Goal: Task Accomplishment & Management: Use online tool/utility

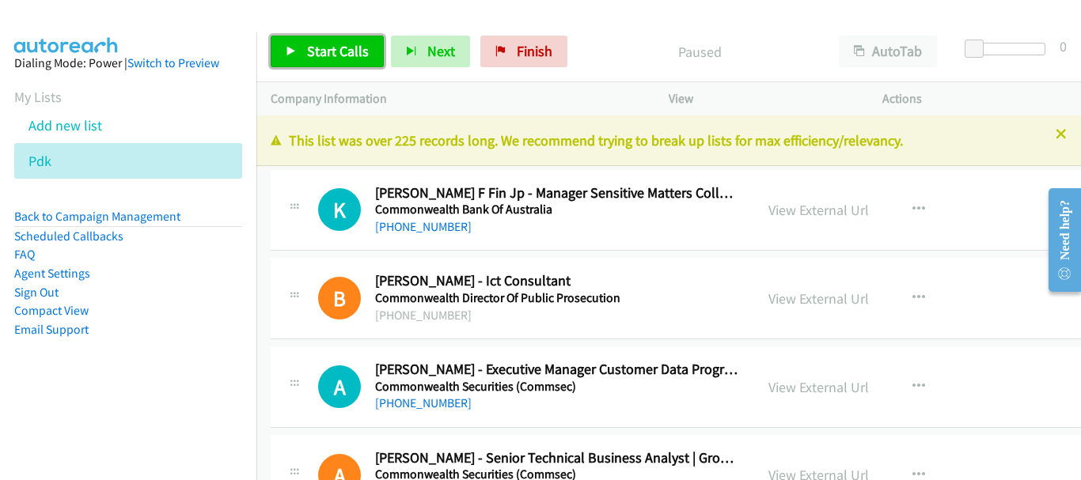
click at [319, 40] on link "Start Calls" at bounding box center [327, 52] width 113 height 32
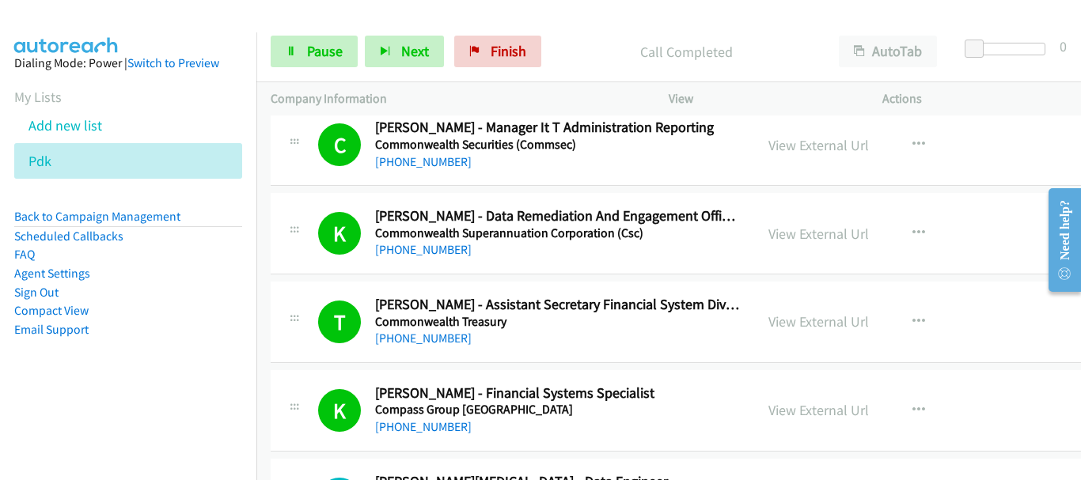
scroll to position [633, 0]
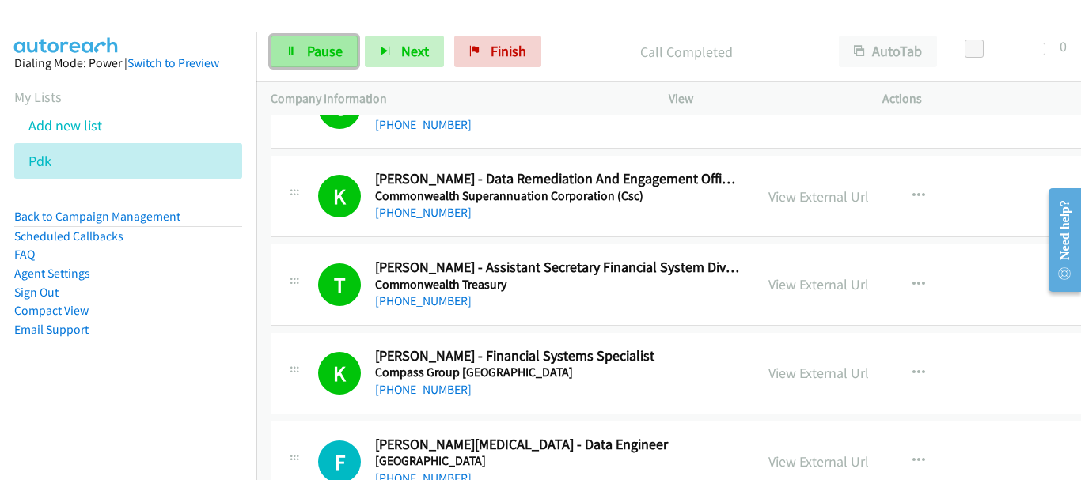
click at [319, 55] on span "Pause" at bounding box center [325, 51] width 36 height 18
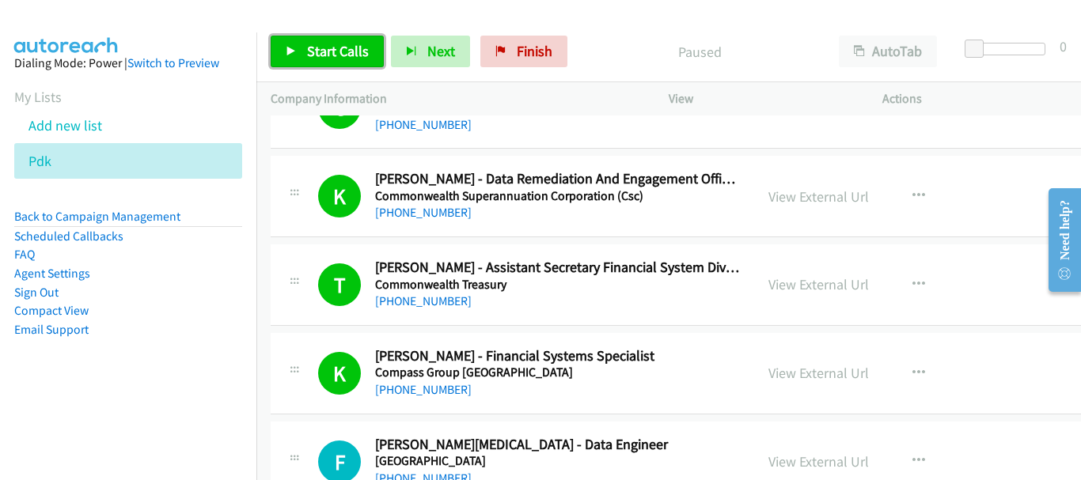
click at [300, 59] on link "Start Calls" at bounding box center [327, 52] width 113 height 32
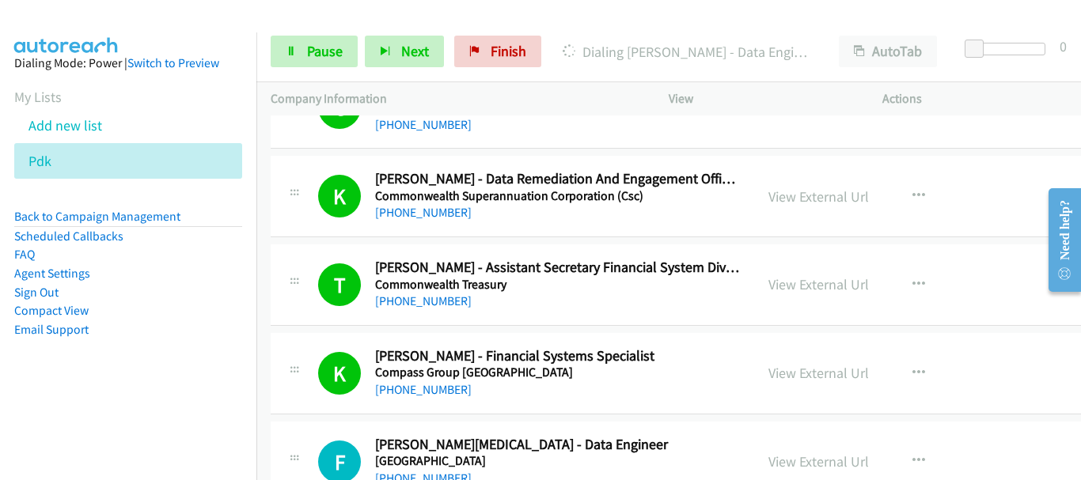
click at [68, 22] on img at bounding box center [66, 27] width 119 height 55
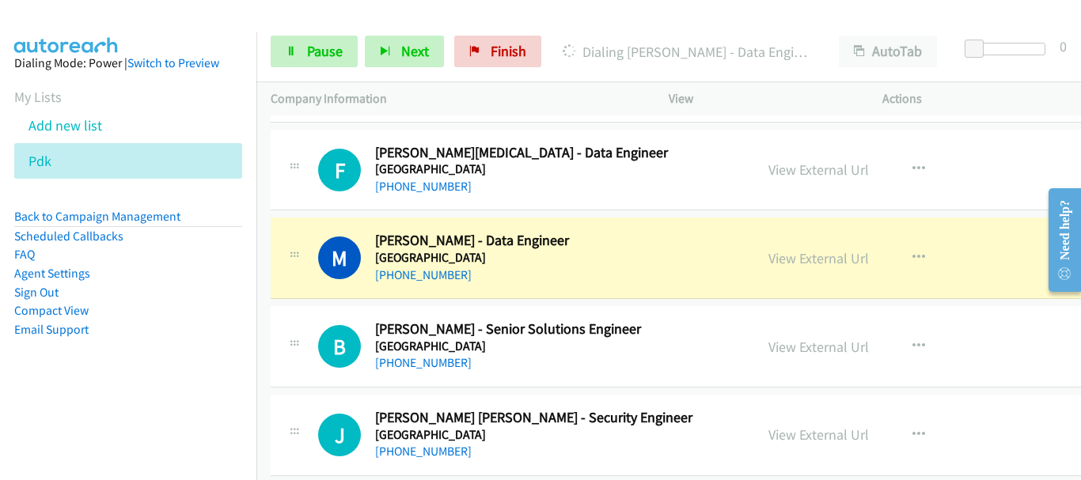
scroll to position [950, 0]
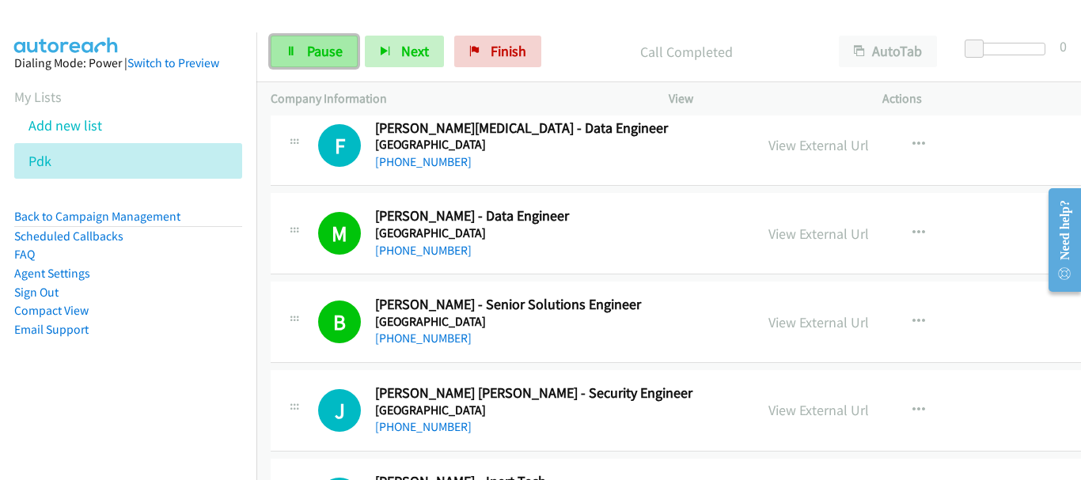
click at [320, 48] on span "Pause" at bounding box center [325, 51] width 36 height 18
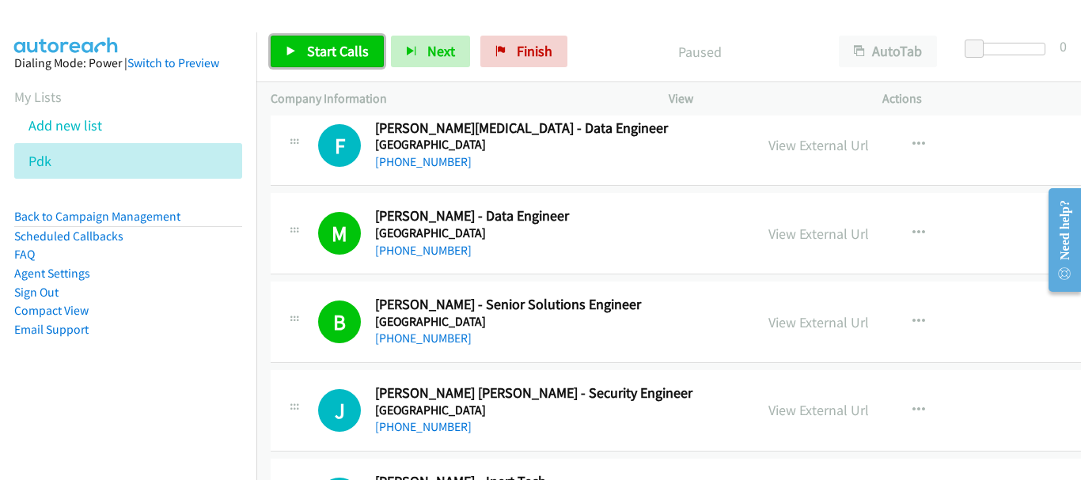
click at [313, 59] on span "Start Calls" at bounding box center [338, 51] width 62 height 18
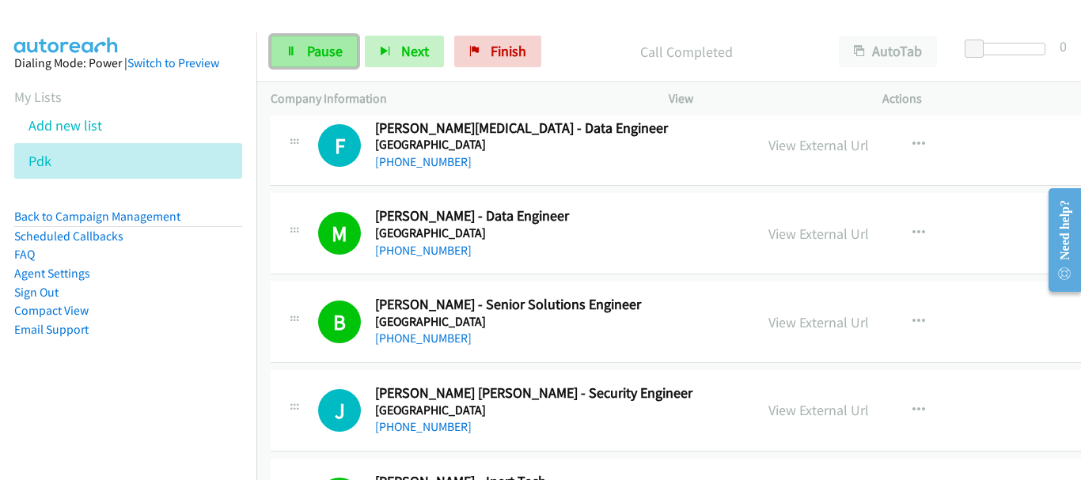
click at [300, 51] on link "Pause" at bounding box center [314, 52] width 87 height 32
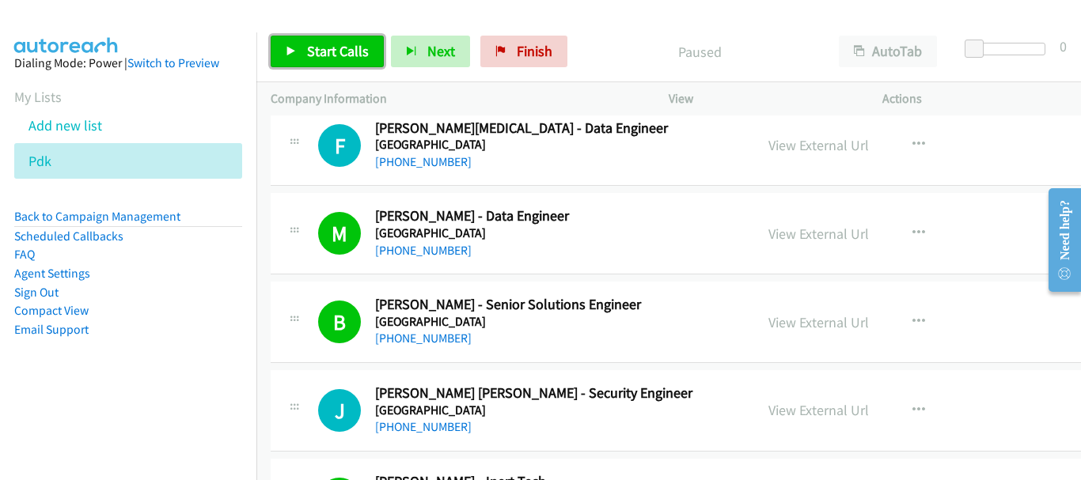
click at [332, 60] on link "Start Calls" at bounding box center [327, 52] width 113 height 32
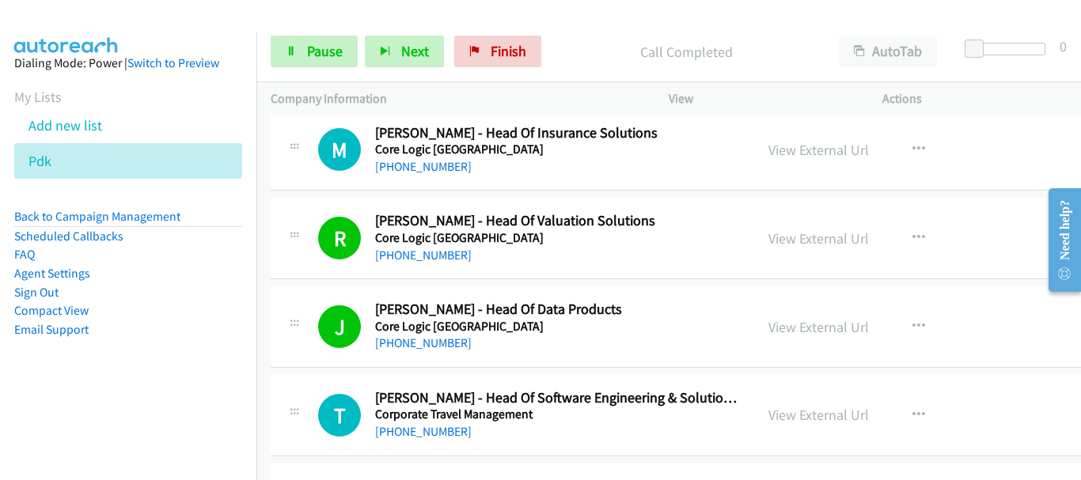
scroll to position [1504, 0]
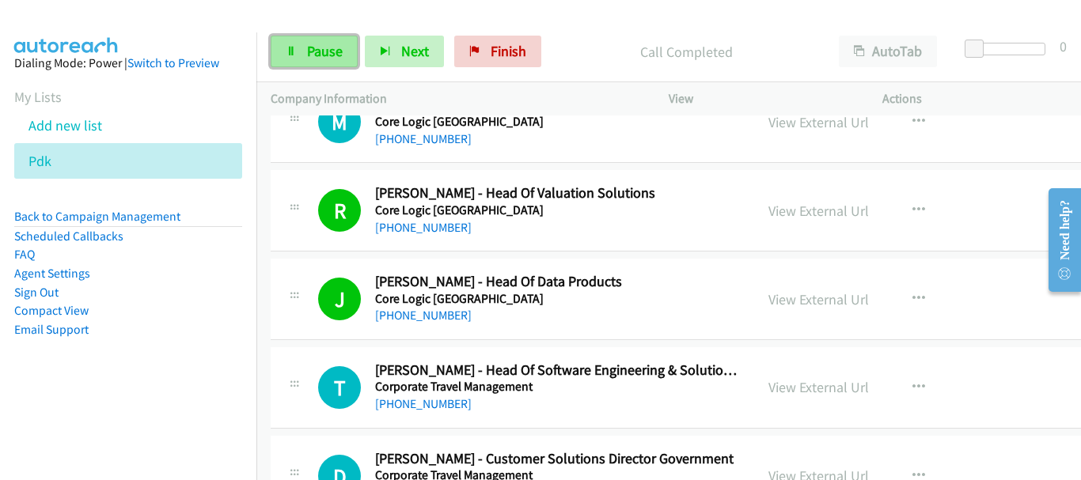
click at [343, 49] on link "Pause" at bounding box center [314, 52] width 87 height 32
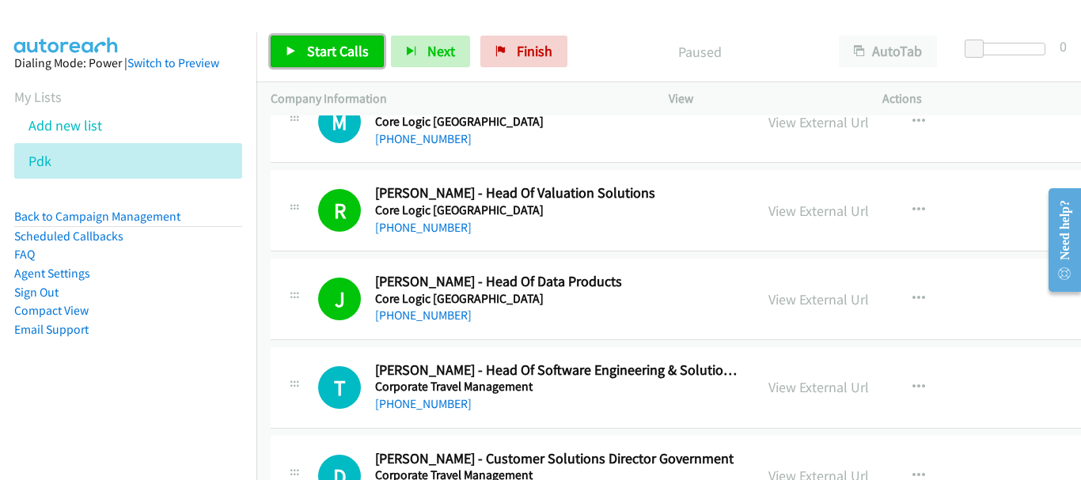
click at [333, 37] on link "Start Calls" at bounding box center [327, 52] width 113 height 32
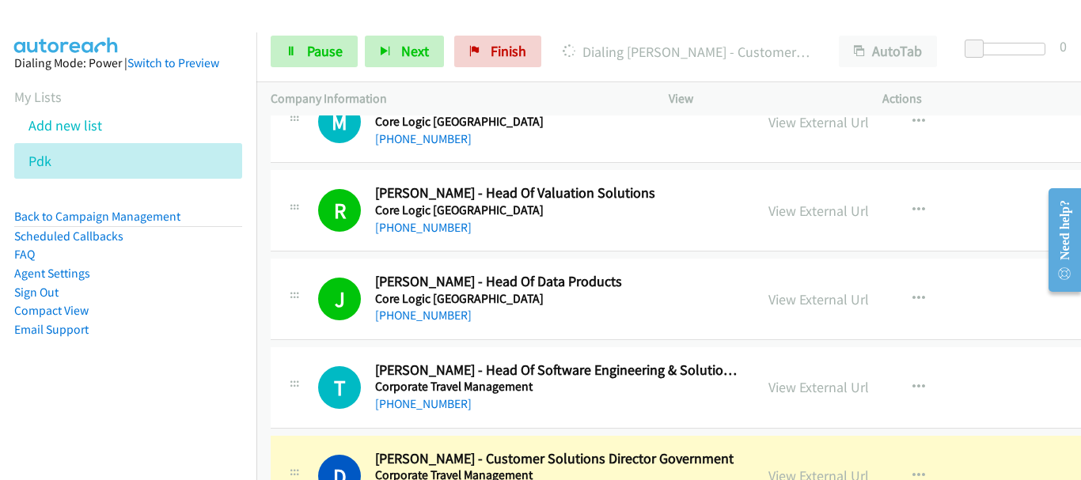
click at [111, 32] on aside "Dialing Mode: Power | Switch to Preview My Lists Add new list Pdk Back to Campa…" at bounding box center [128, 221] width 256 height 378
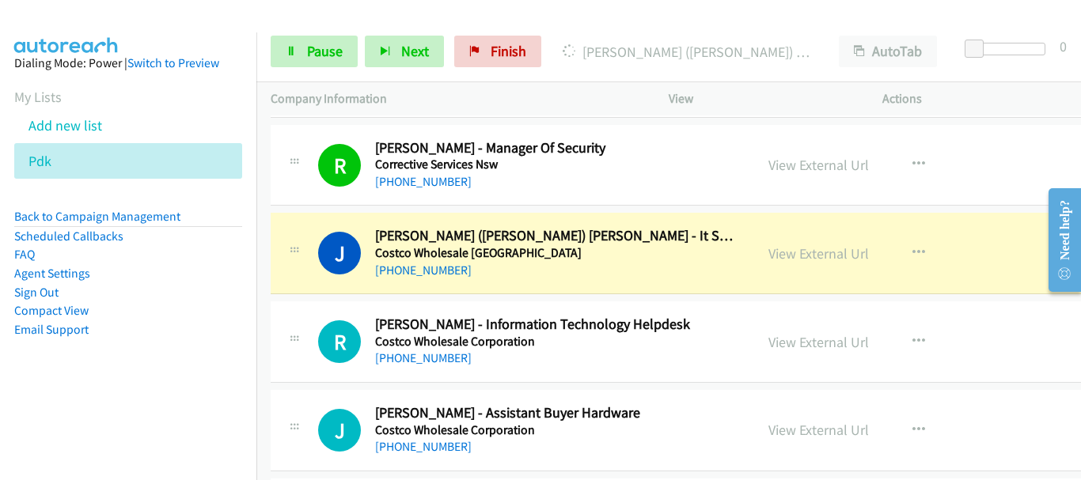
scroll to position [2374, 0]
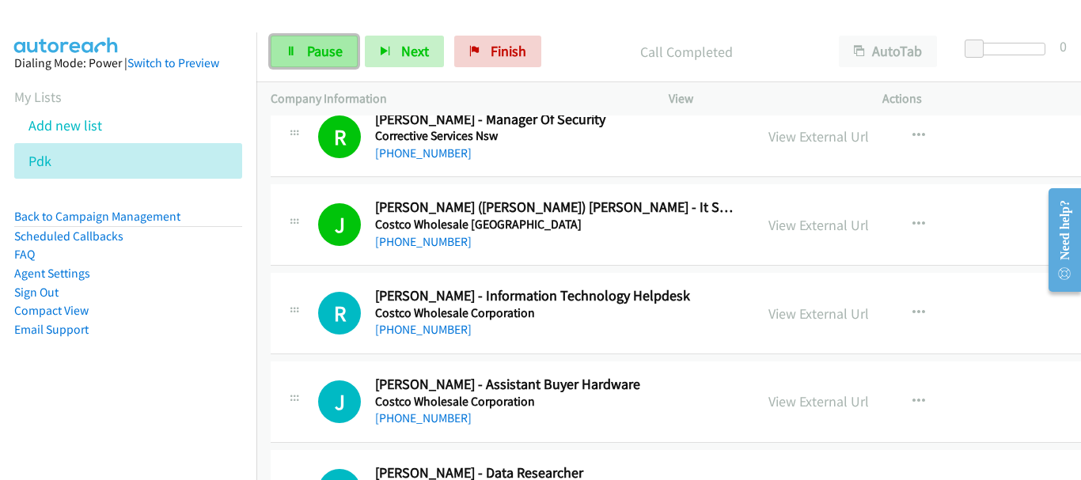
click at [332, 60] on link "Pause" at bounding box center [314, 52] width 87 height 32
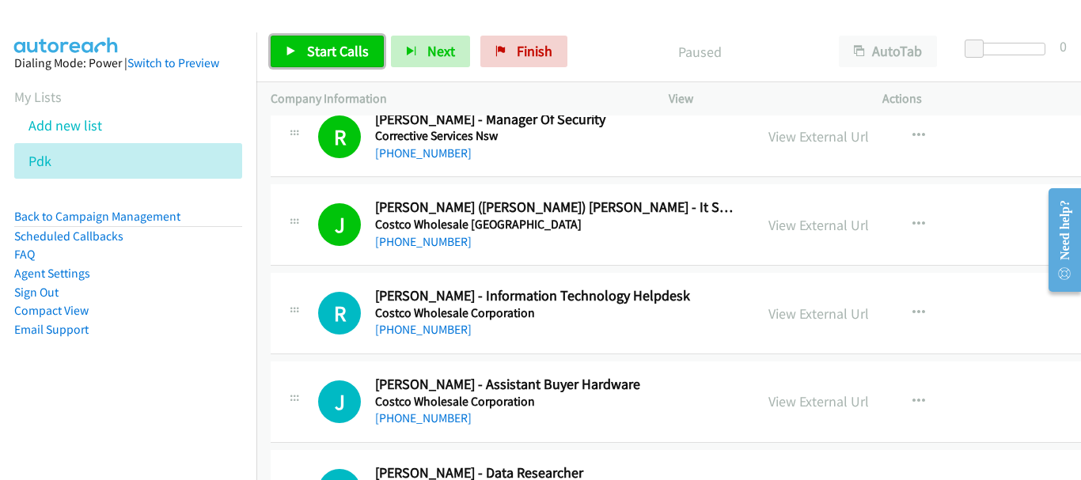
click at [335, 42] on span "Start Calls" at bounding box center [338, 51] width 62 height 18
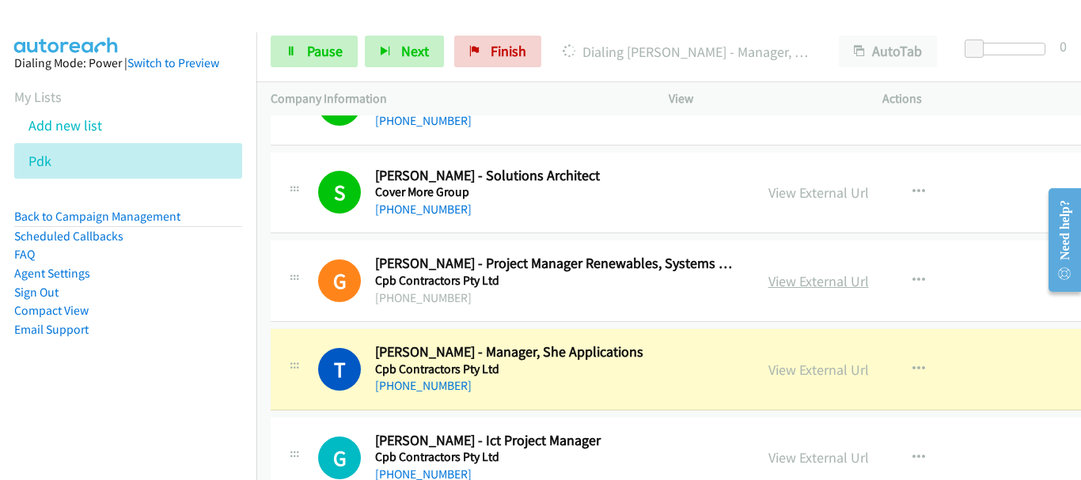
scroll to position [3007, 0]
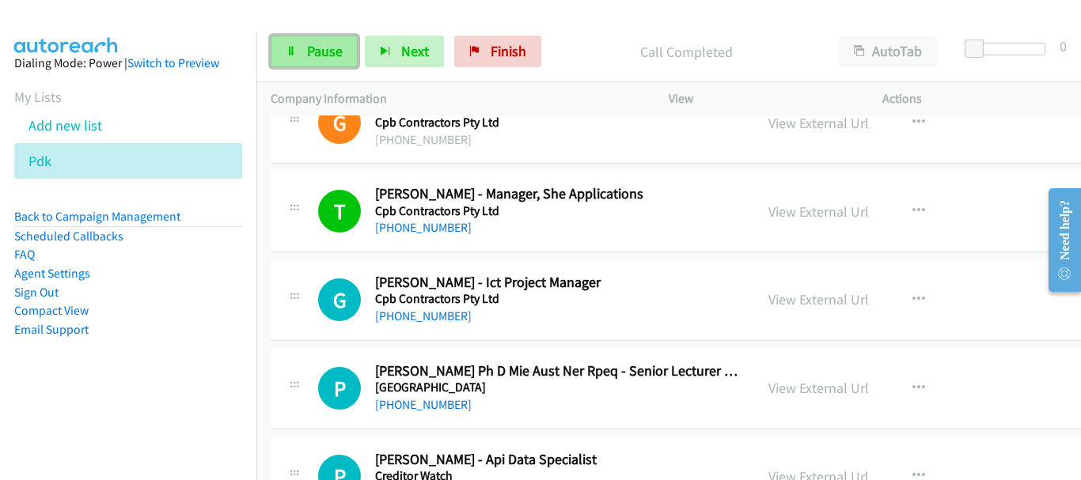
click at [328, 54] on span "Pause" at bounding box center [325, 51] width 36 height 18
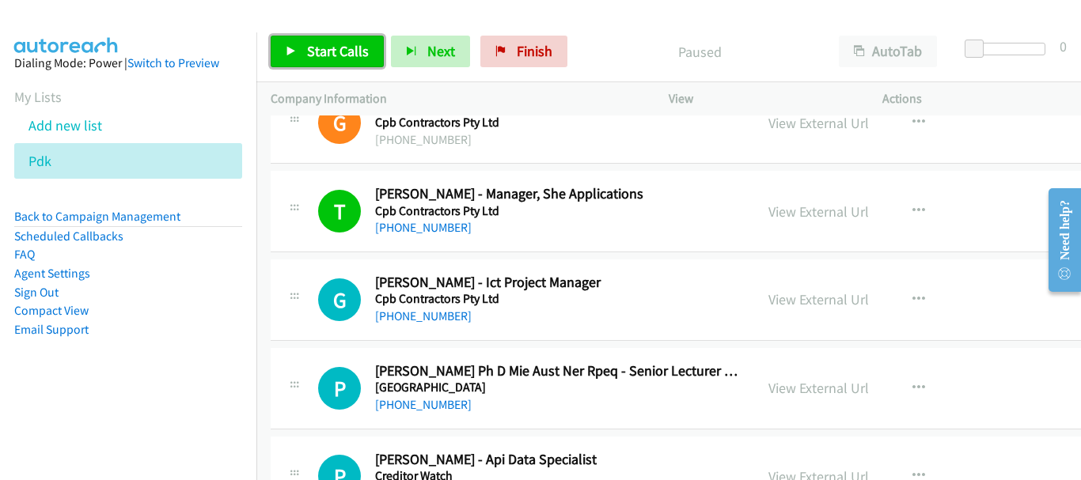
click at [309, 50] on span "Start Calls" at bounding box center [338, 51] width 62 height 18
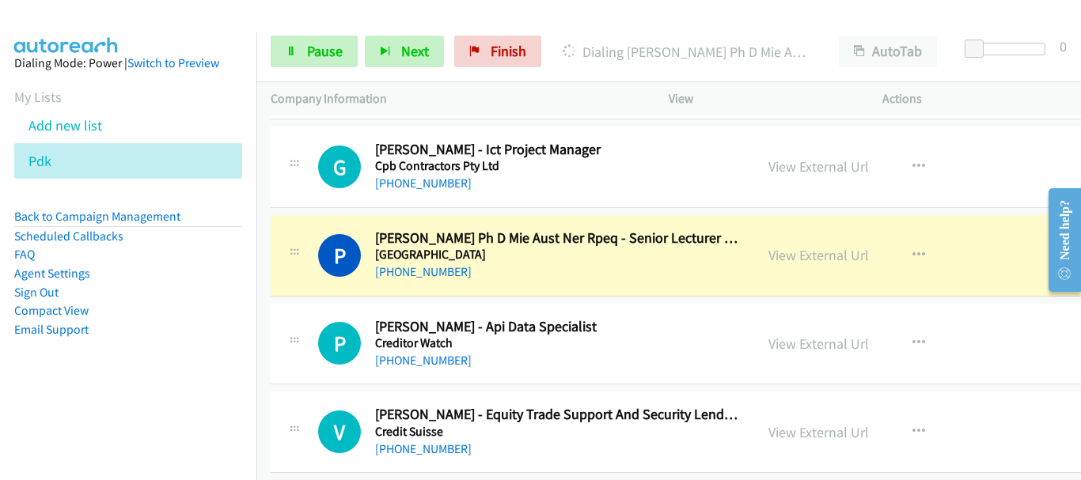
scroll to position [3245, 0]
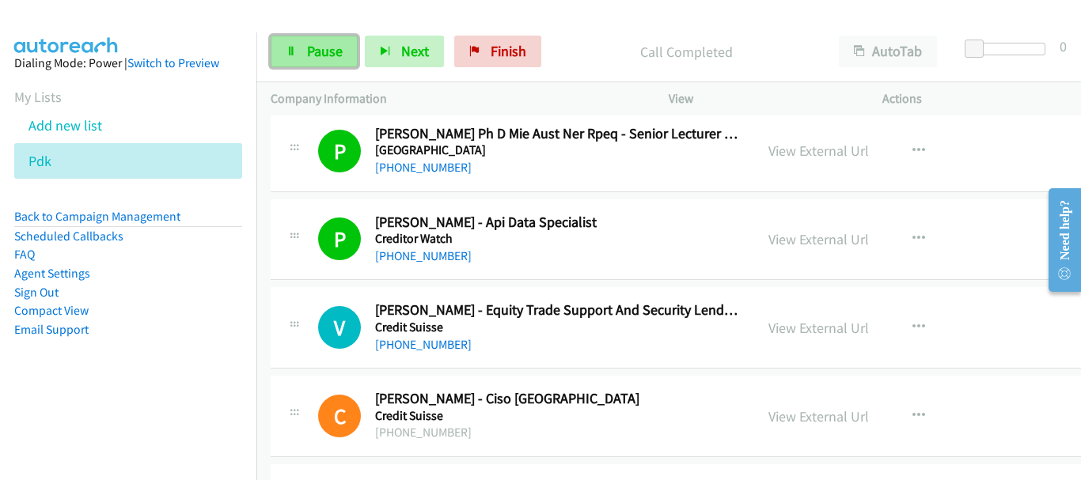
click at [289, 59] on link "Pause" at bounding box center [314, 52] width 87 height 32
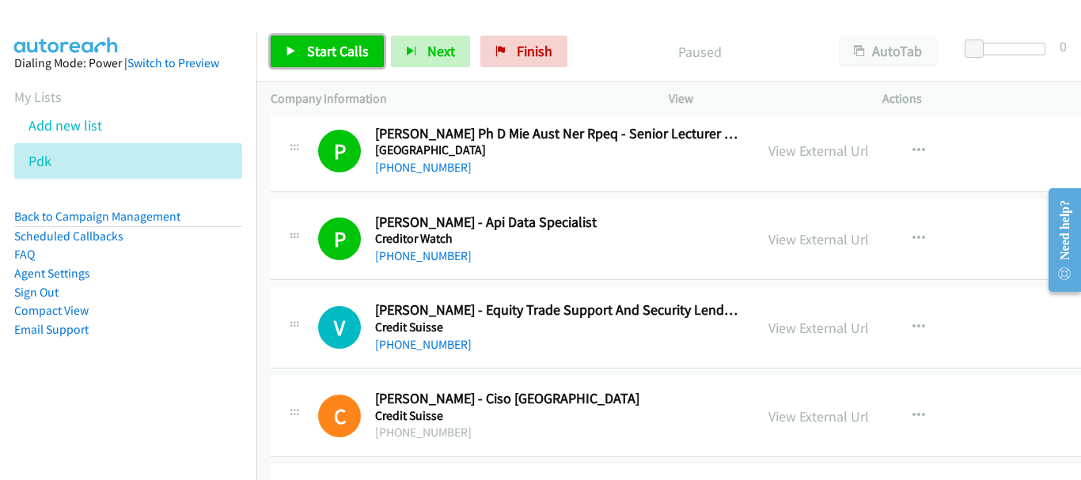
click at [304, 53] on link "Start Calls" at bounding box center [327, 52] width 113 height 32
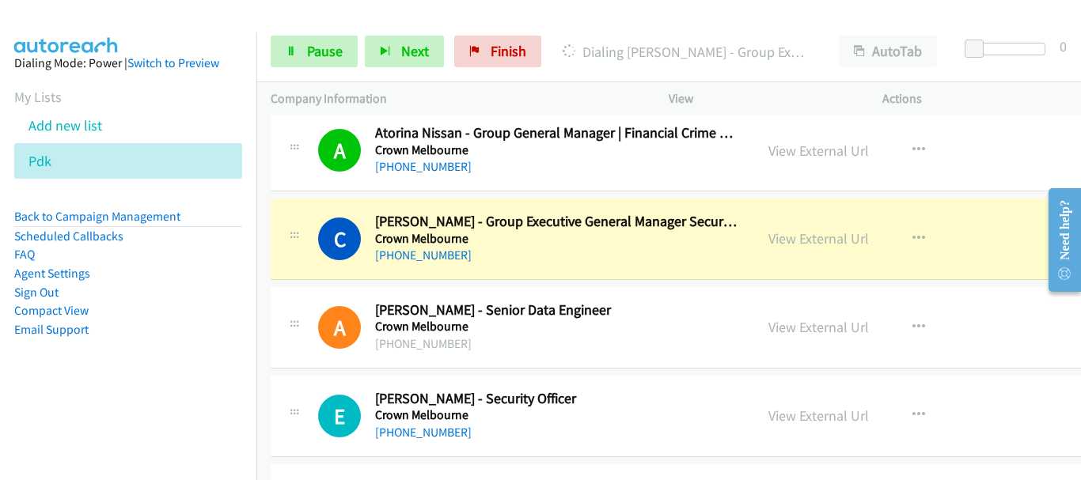
scroll to position [3957, 0]
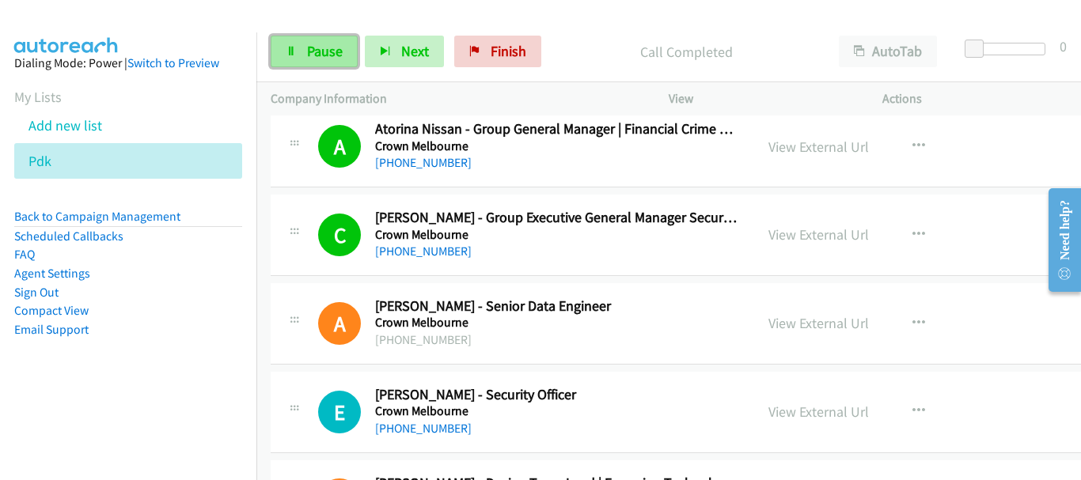
click at [300, 51] on link "Pause" at bounding box center [314, 52] width 87 height 32
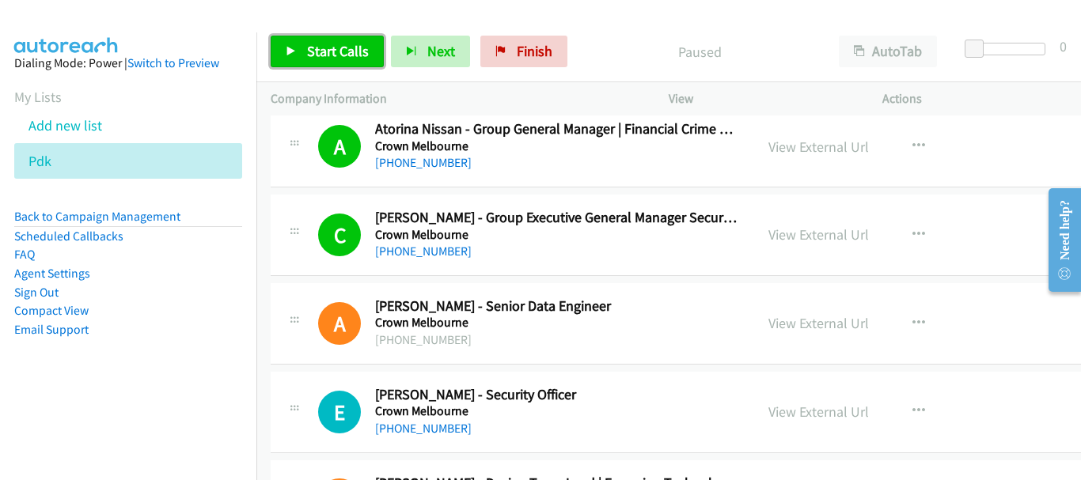
click at [314, 48] on span "Start Calls" at bounding box center [338, 51] width 62 height 18
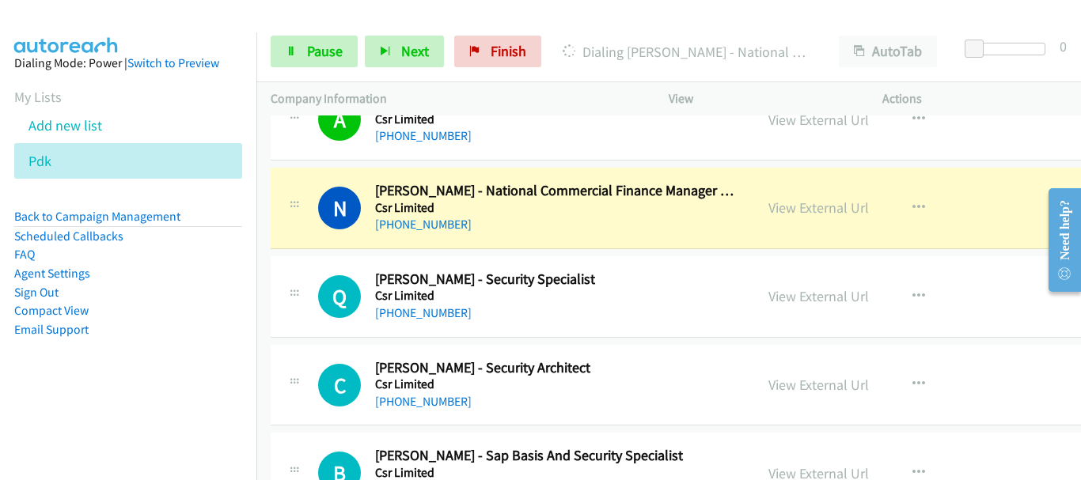
scroll to position [4985, 0]
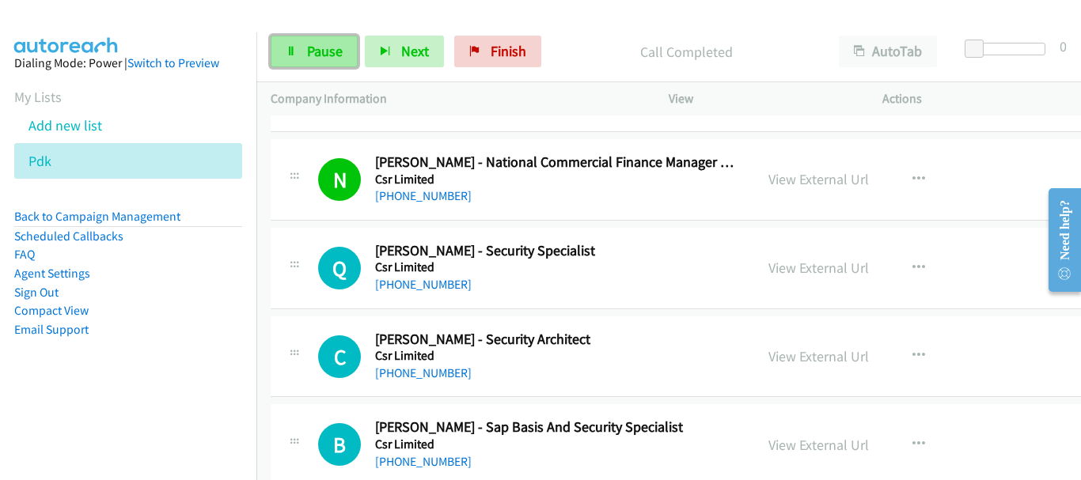
click at [313, 50] on span "Pause" at bounding box center [325, 51] width 36 height 18
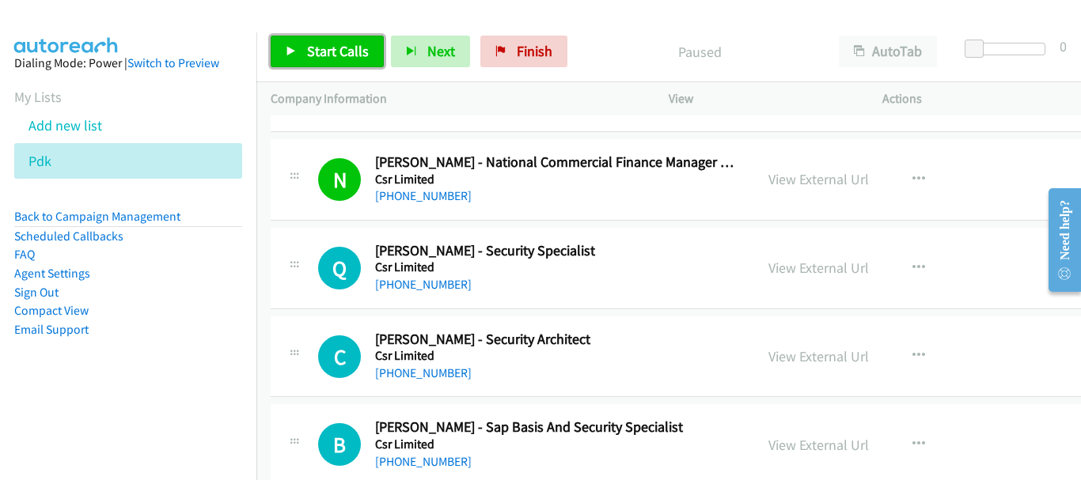
click at [313, 50] on span "Start Calls" at bounding box center [338, 51] width 62 height 18
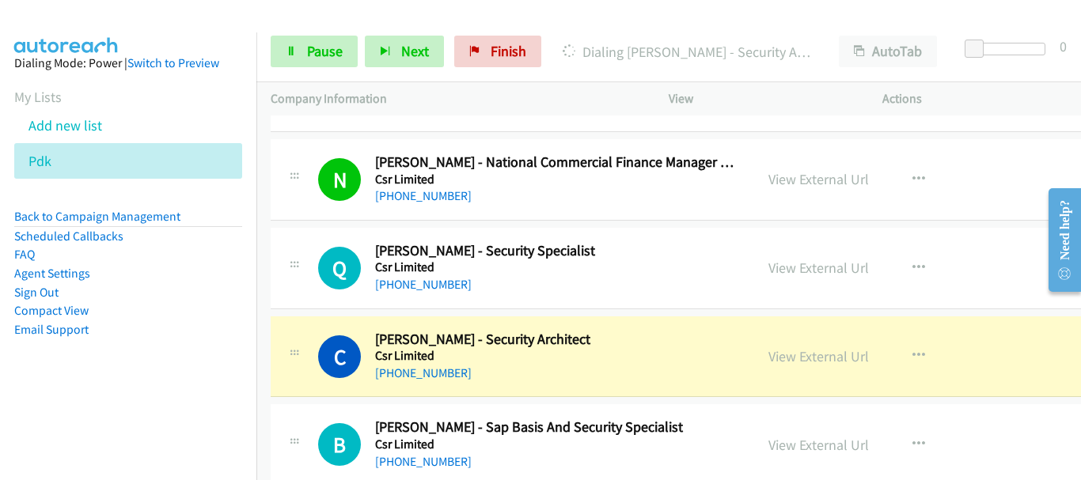
click at [1030, 146] on div "N Callback Scheduled Naved Manzoor - National Commercial Finance Manager Constr…" at bounding box center [725, 180] width 909 height 82
click at [308, 56] on span "Pause" at bounding box center [325, 51] width 36 height 18
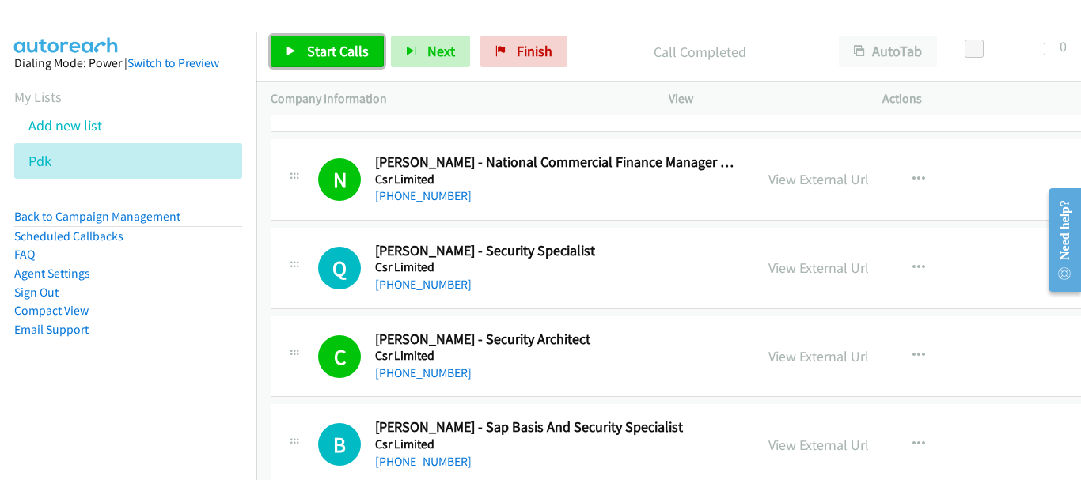
click at [363, 58] on span "Start Calls" at bounding box center [338, 51] width 62 height 18
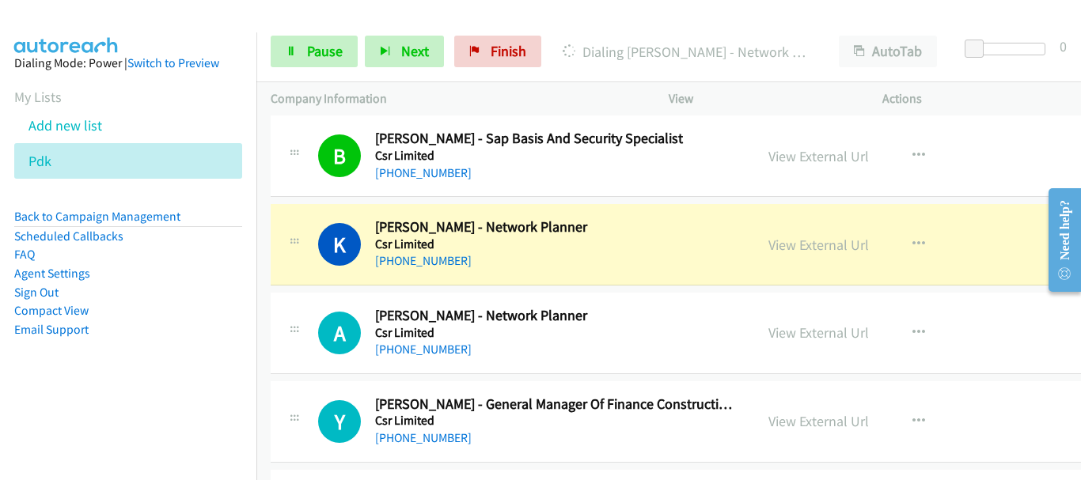
scroll to position [5302, 0]
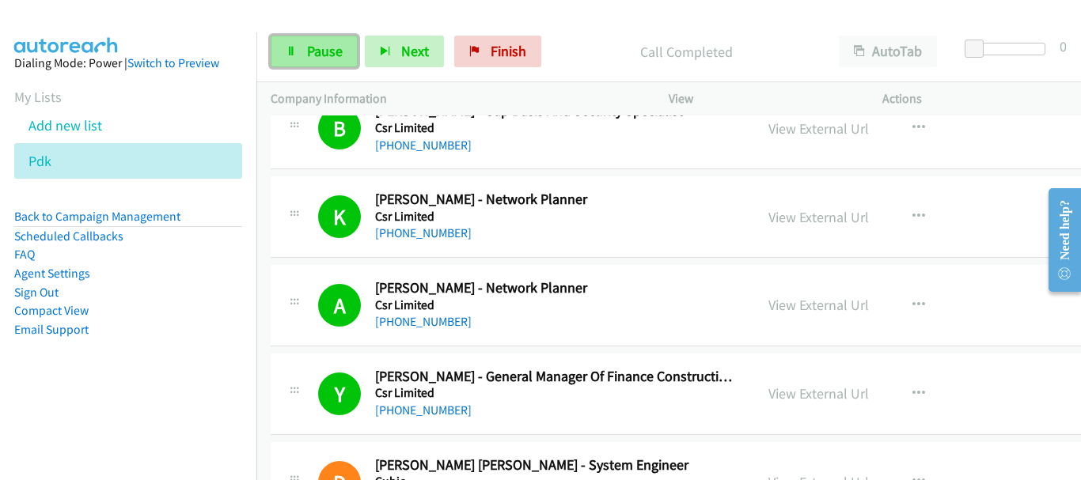
click at [314, 53] on span "Pause" at bounding box center [325, 51] width 36 height 18
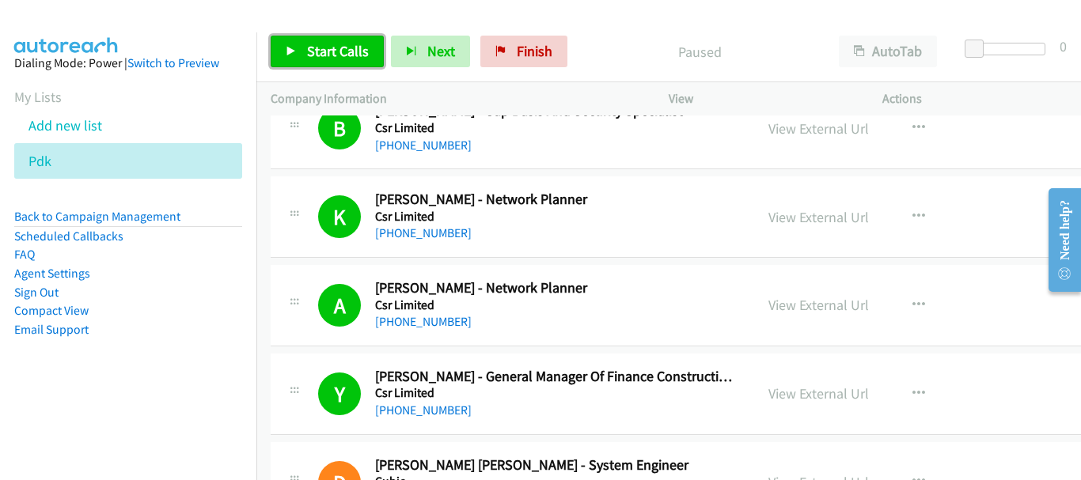
click at [336, 43] on span "Start Calls" at bounding box center [338, 51] width 62 height 18
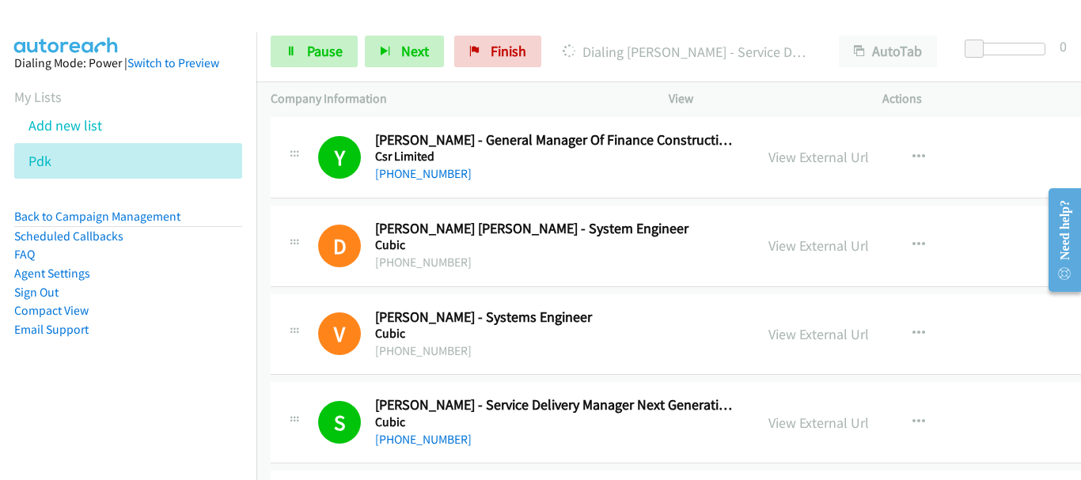
scroll to position [5539, 0]
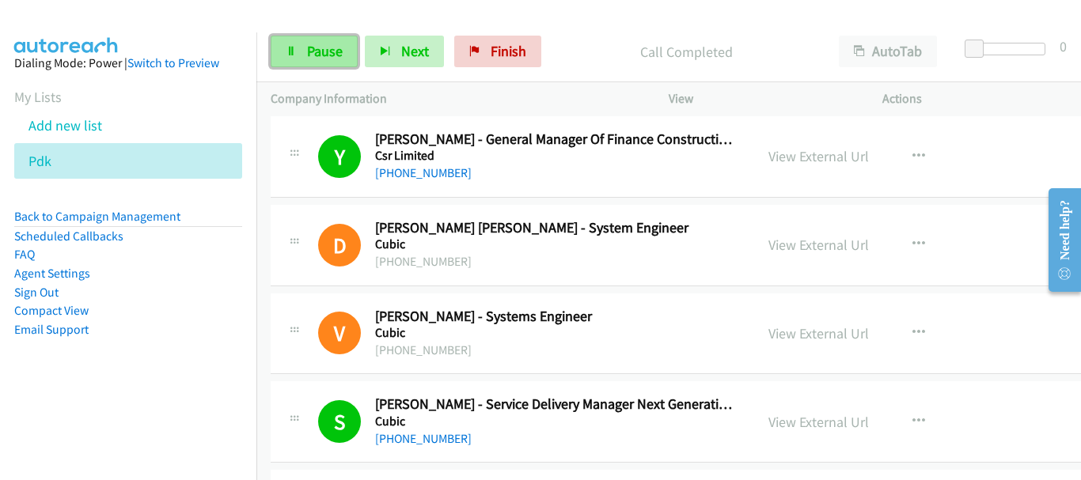
click at [289, 40] on link "Pause" at bounding box center [314, 52] width 87 height 32
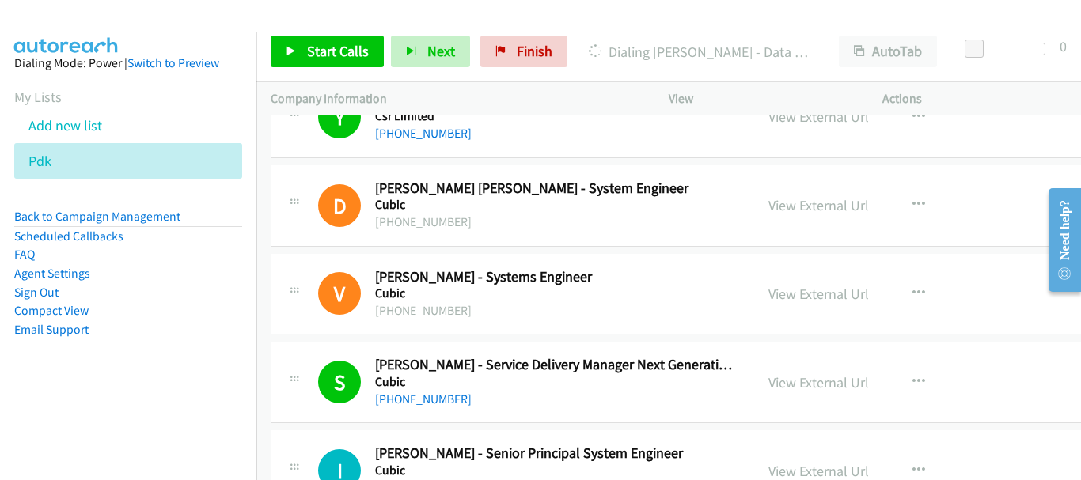
scroll to position [5619, 0]
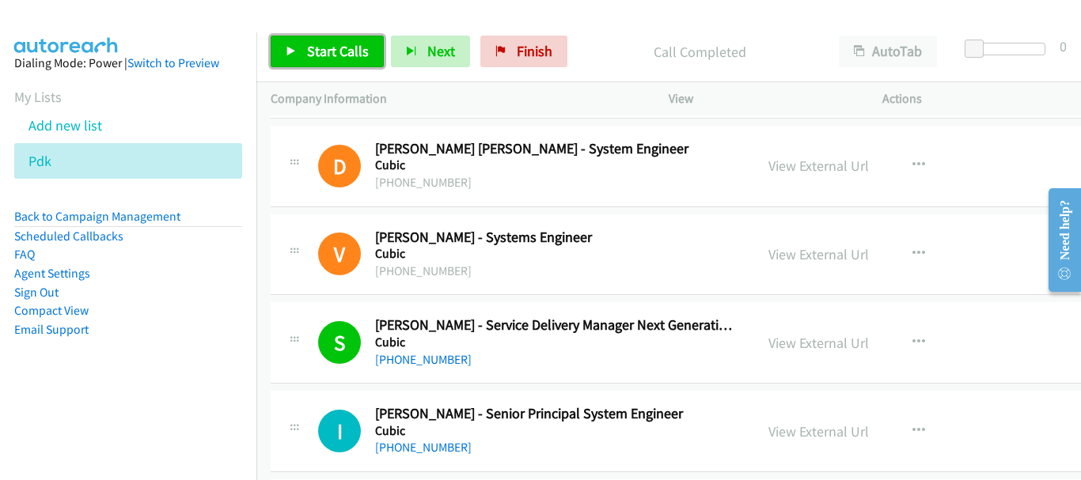
click at [320, 59] on span "Start Calls" at bounding box center [338, 51] width 62 height 18
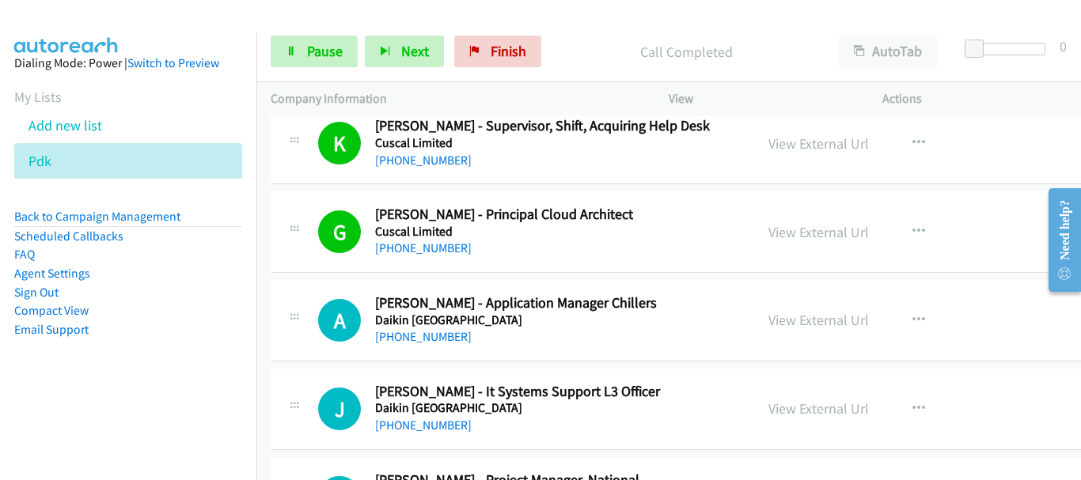
scroll to position [6726, 0]
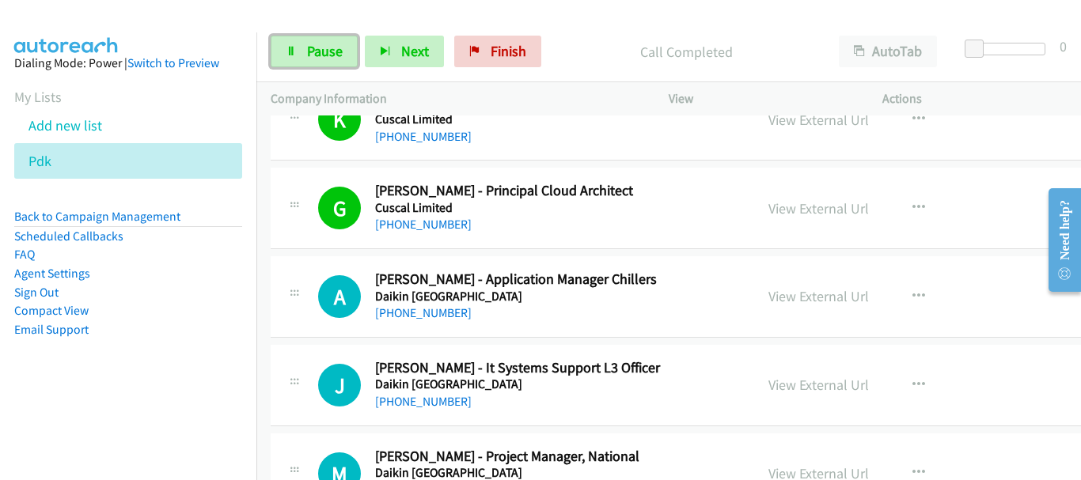
click at [311, 63] on link "Pause" at bounding box center [314, 52] width 87 height 32
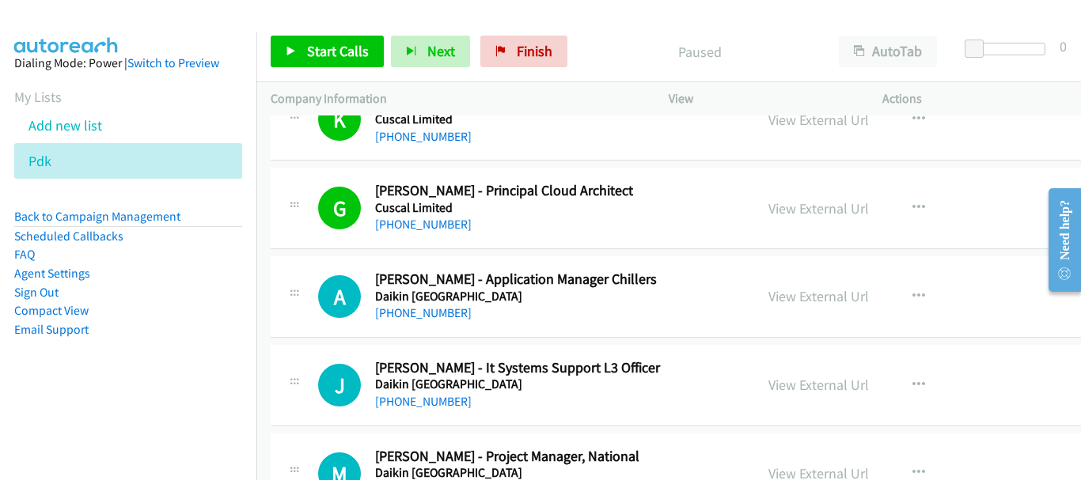
click at [308, 28] on div "Start Calls Pause Next Finish Paused AutoTab AutoTab 0" at bounding box center [668, 51] width 825 height 61
click at [314, 56] on span "Start Calls" at bounding box center [338, 51] width 62 height 18
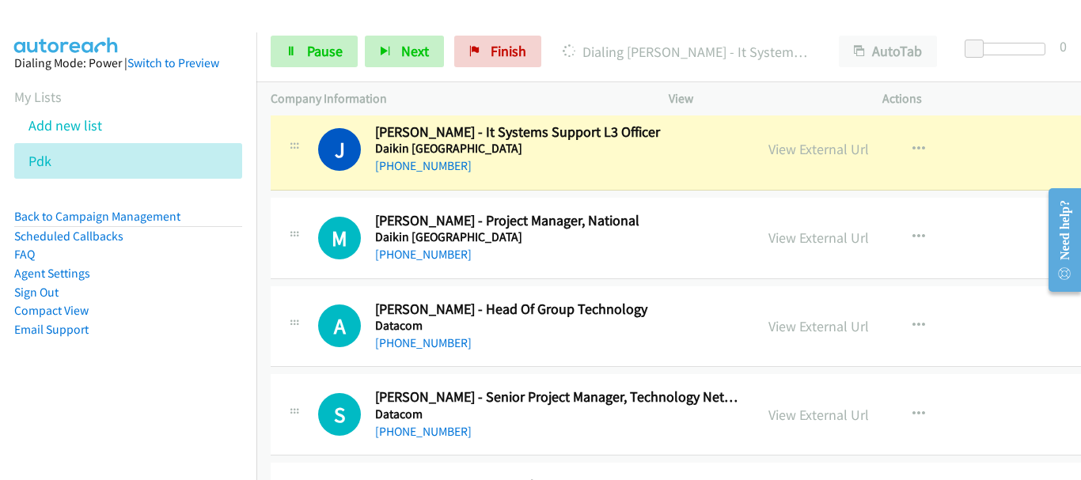
scroll to position [6964, 0]
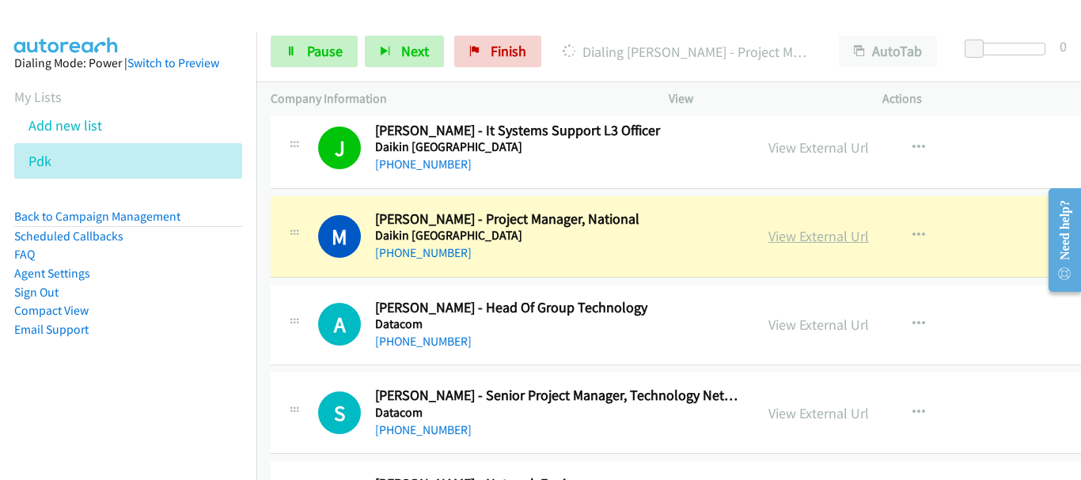
click at [844, 239] on link "View External Url" at bounding box center [818, 236] width 101 height 18
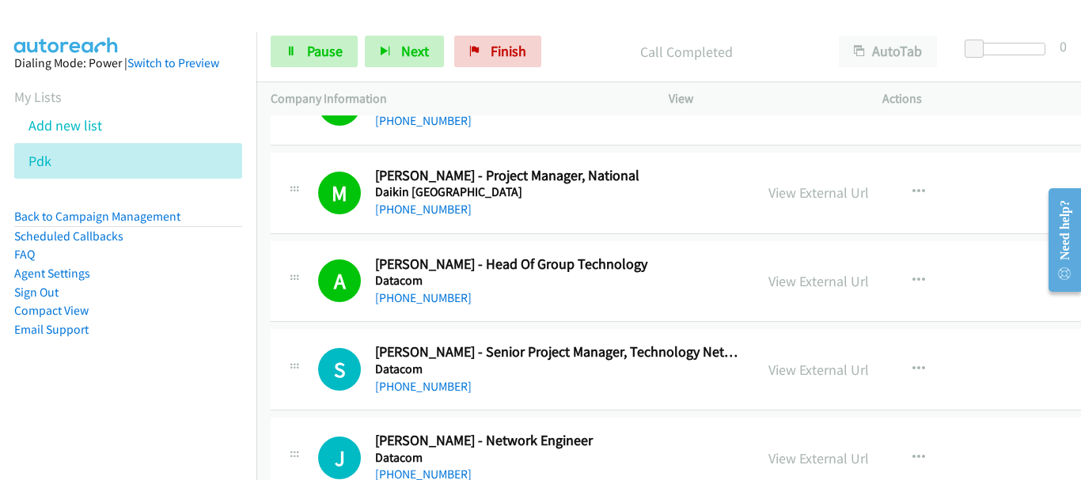
scroll to position [7043, 0]
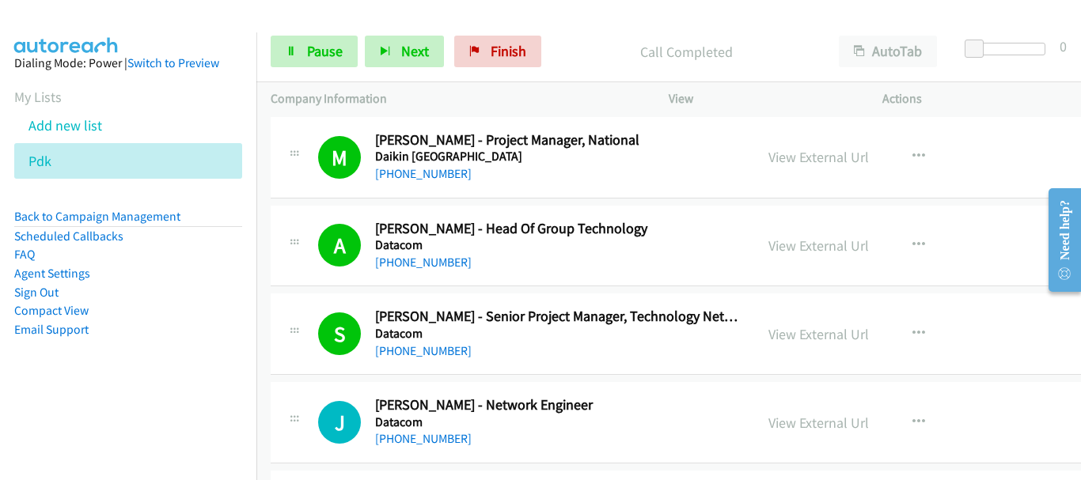
drag, startPoint x: 1046, startPoint y: 107, endPoint x: 540, endPoint y: 11, distance: 514.7
click at [1045, 107] on p "Actions" at bounding box center [974, 98] width 185 height 19
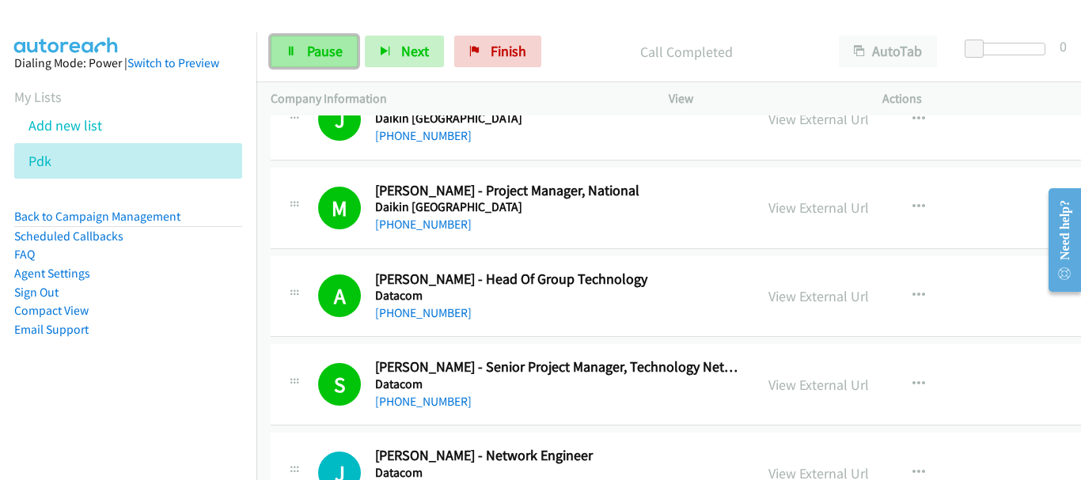
click at [295, 47] on icon at bounding box center [291, 52] width 11 height 11
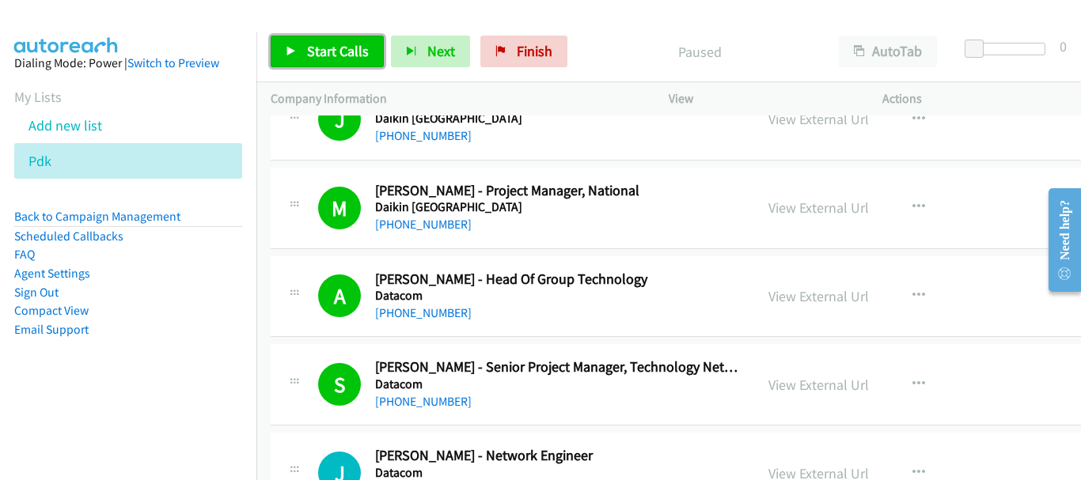
click at [320, 55] on span "Start Calls" at bounding box center [338, 51] width 62 height 18
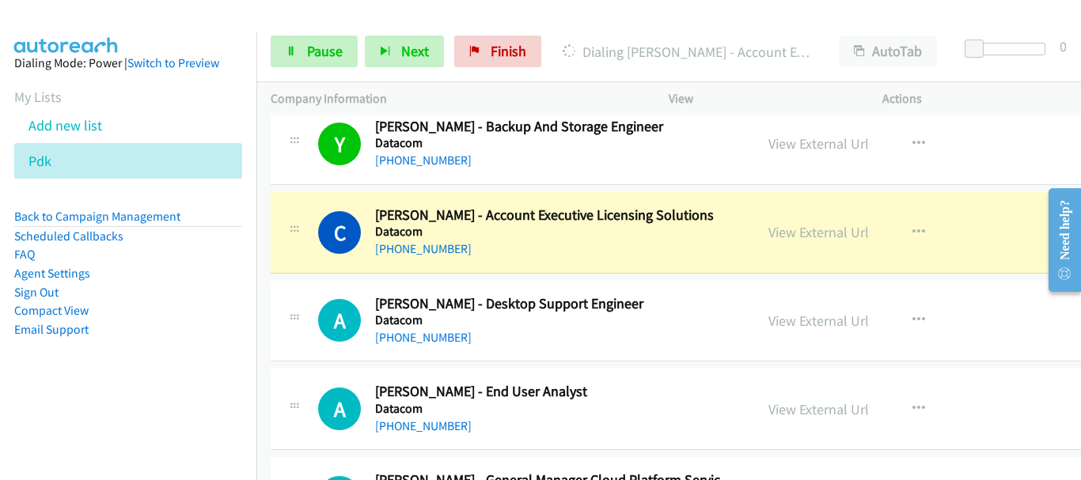
scroll to position [7439, 0]
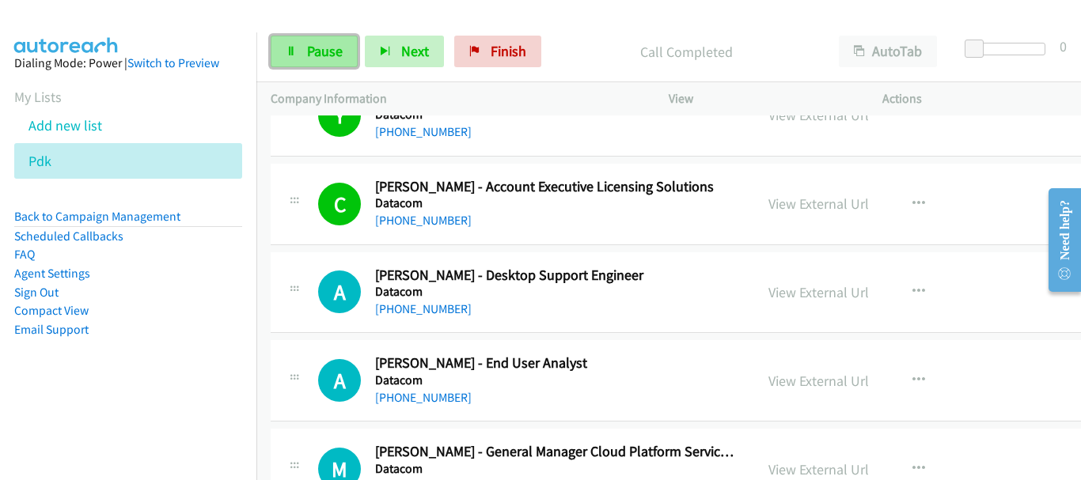
click at [319, 51] on span "Pause" at bounding box center [325, 51] width 36 height 18
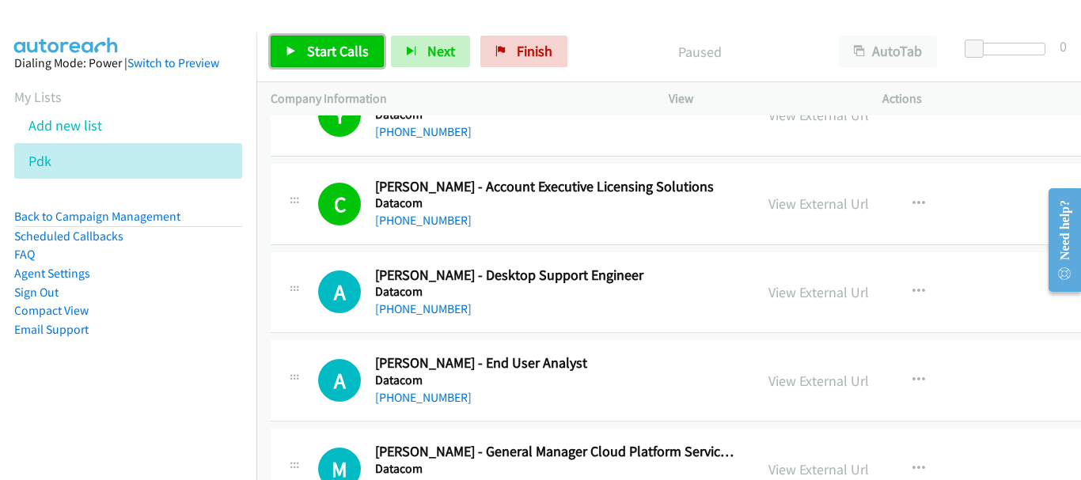
click at [319, 51] on span "Start Calls" at bounding box center [338, 51] width 62 height 18
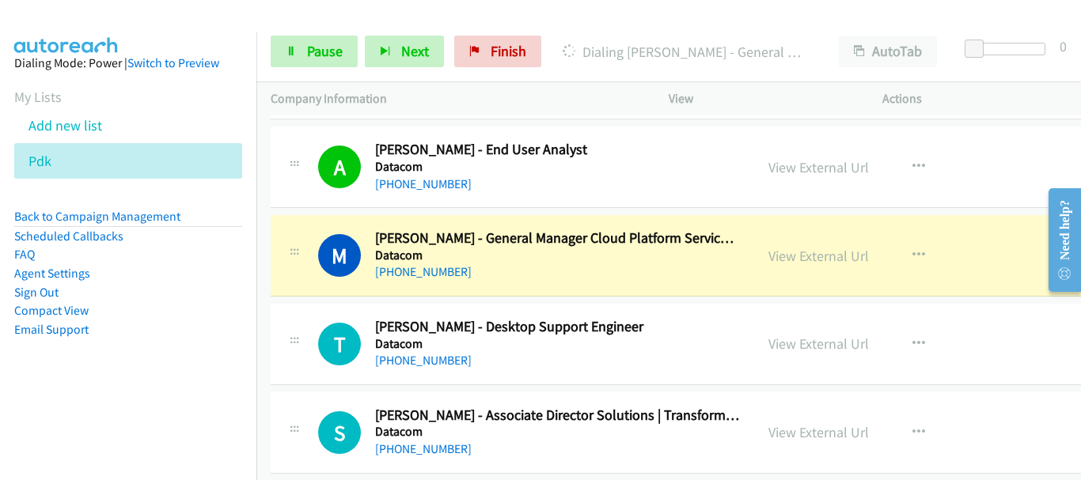
scroll to position [7676, 0]
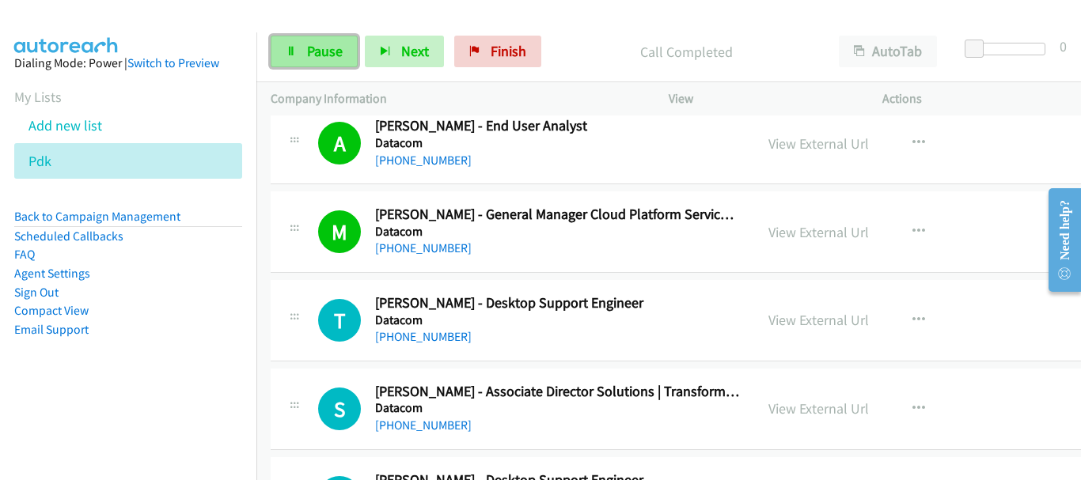
click at [309, 46] on span "Pause" at bounding box center [325, 51] width 36 height 18
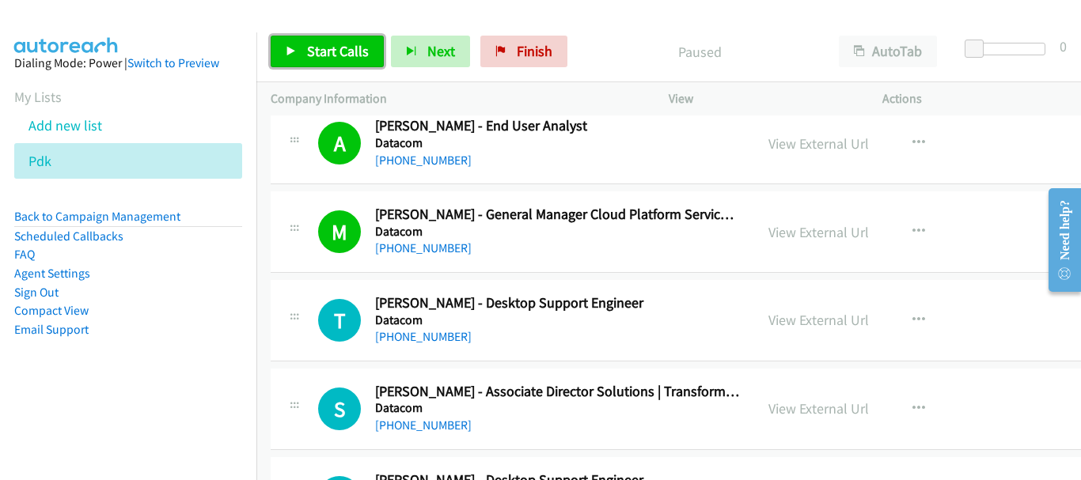
click at [301, 55] on link "Start Calls" at bounding box center [327, 52] width 113 height 32
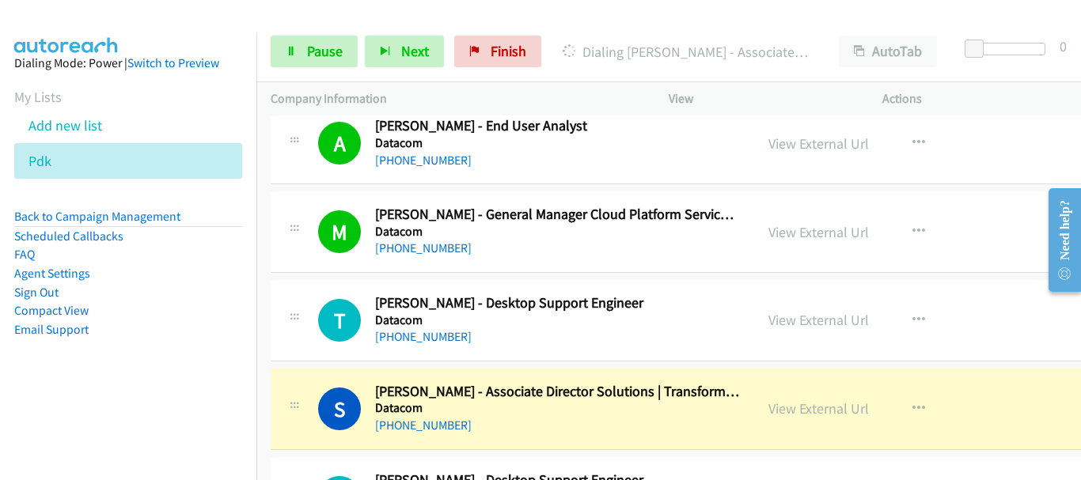
drag, startPoint x: 111, startPoint y: 18, endPoint x: 116, endPoint y: 25, distance: 8.4
click at [111, 18] on img at bounding box center [66, 27] width 119 height 55
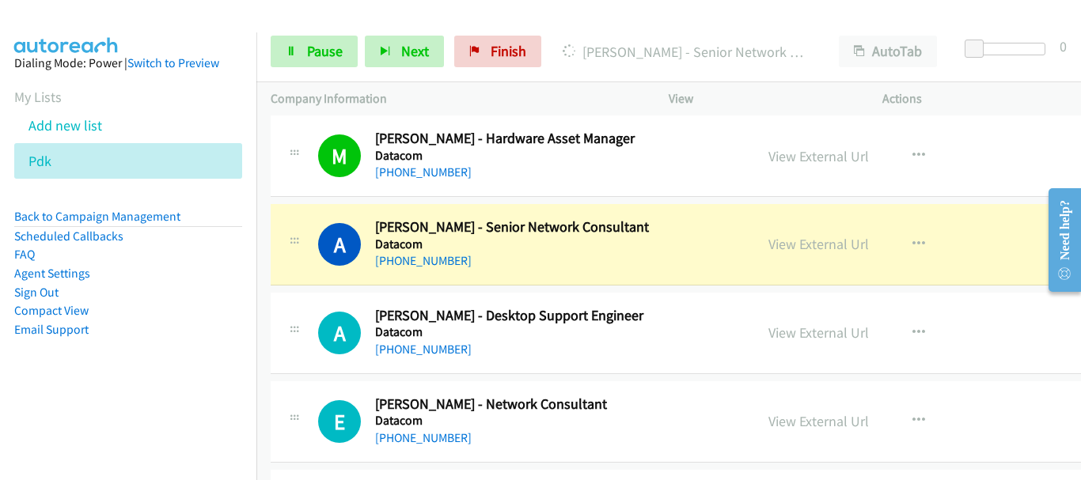
scroll to position [8230, 0]
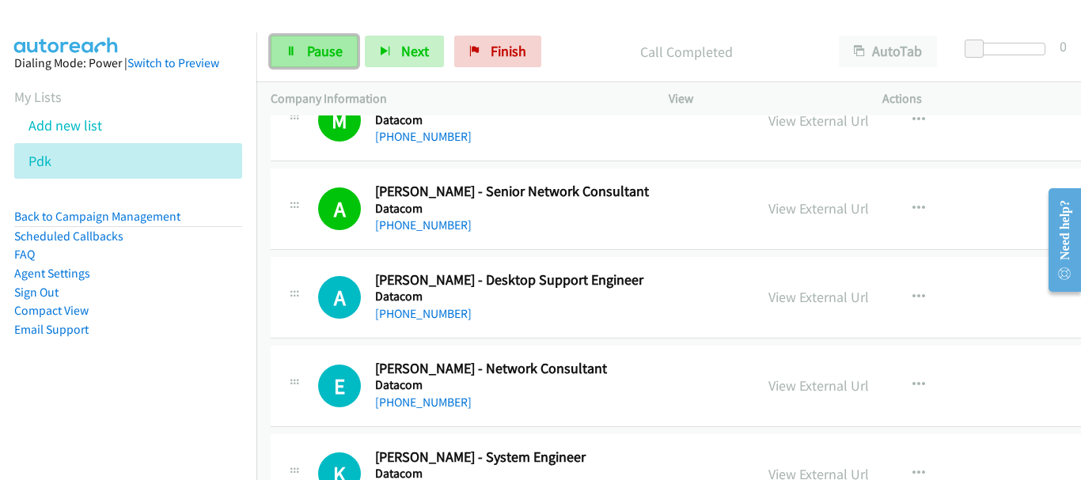
click at [324, 61] on link "Pause" at bounding box center [314, 52] width 87 height 32
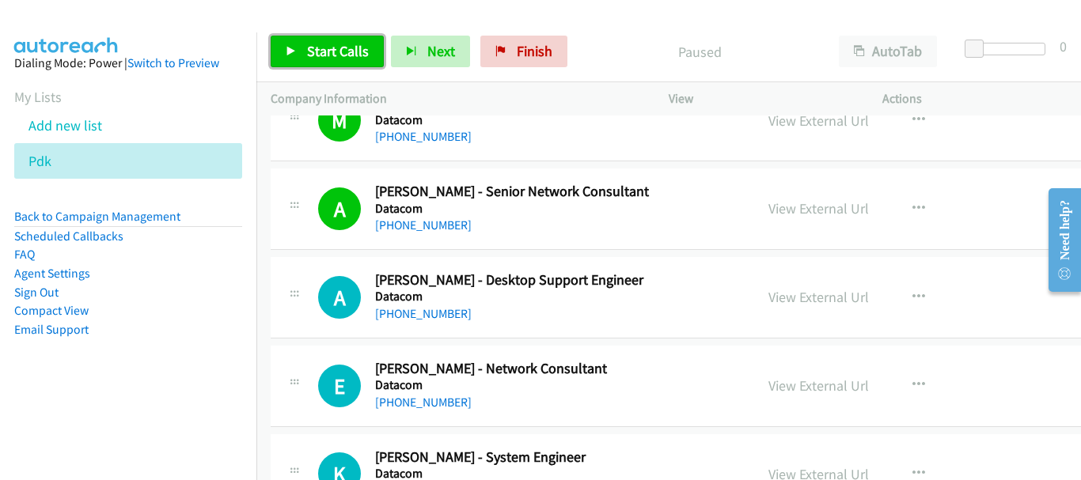
click at [324, 61] on link "Start Calls" at bounding box center [327, 52] width 113 height 32
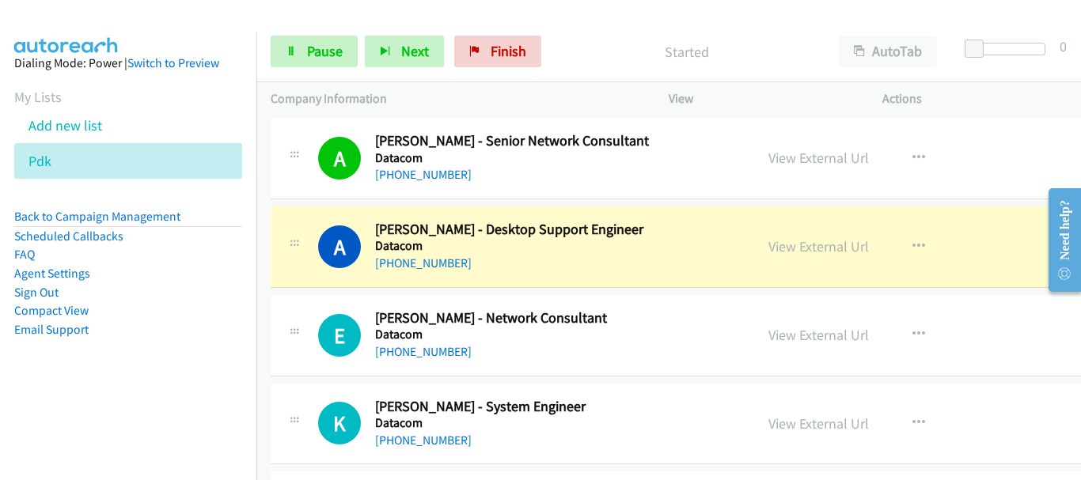
scroll to position [8309, 0]
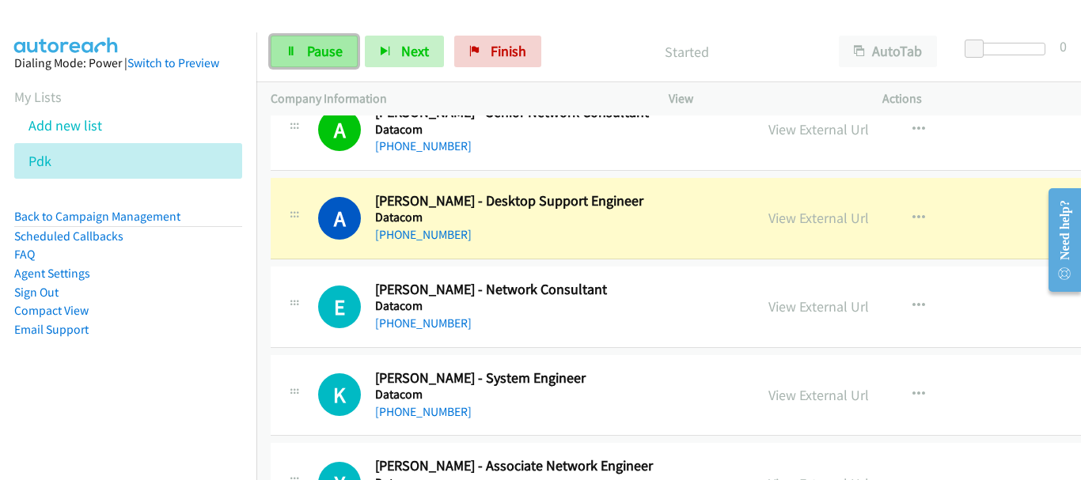
click at [338, 60] on link "Pause" at bounding box center [314, 52] width 87 height 32
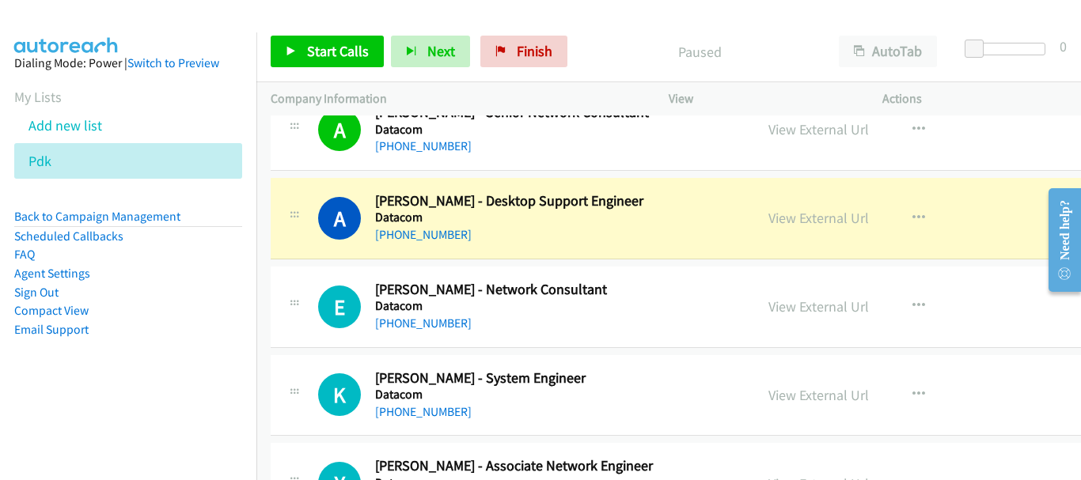
drag, startPoint x: 639, startPoint y: 406, endPoint x: 756, endPoint y: 413, distance: 116.5
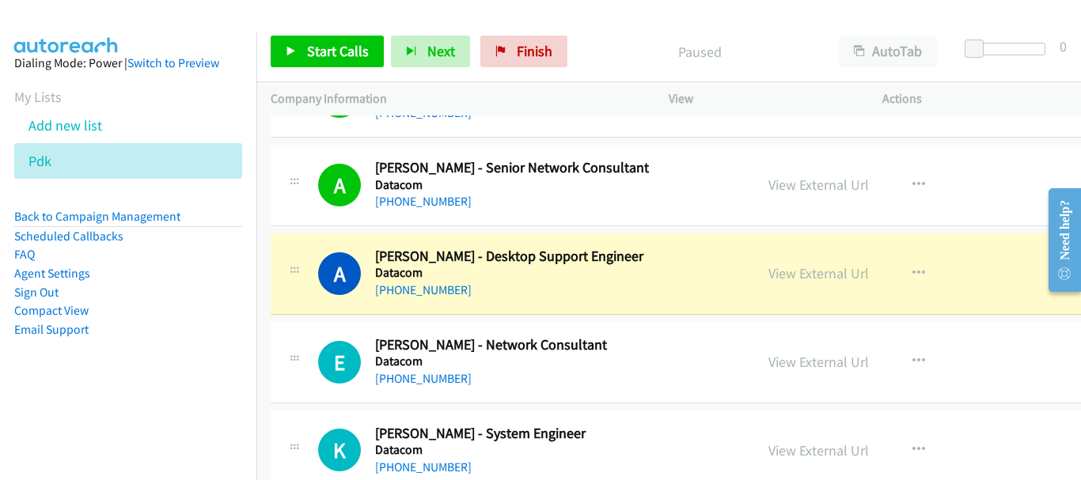
scroll to position [8230, 0]
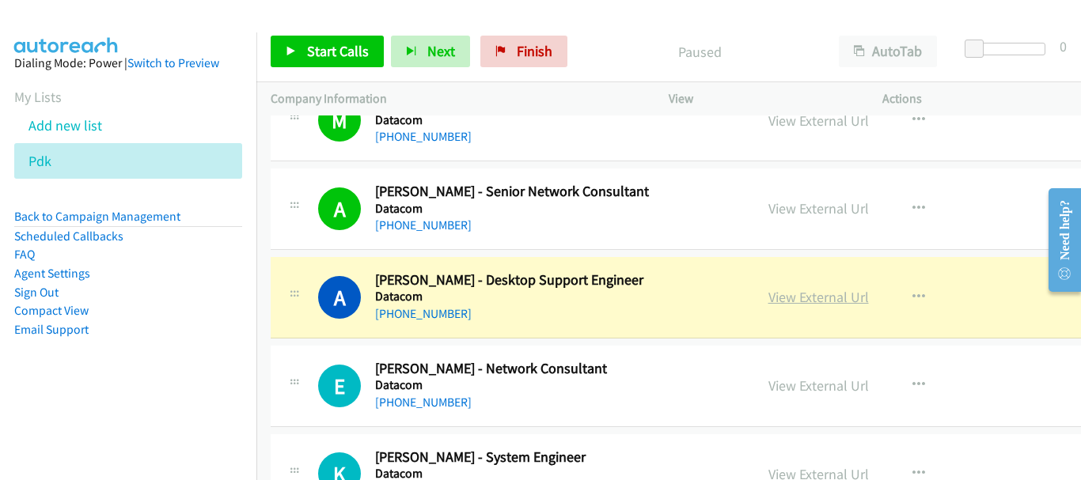
click at [817, 298] on link "View External Url" at bounding box center [818, 297] width 101 height 18
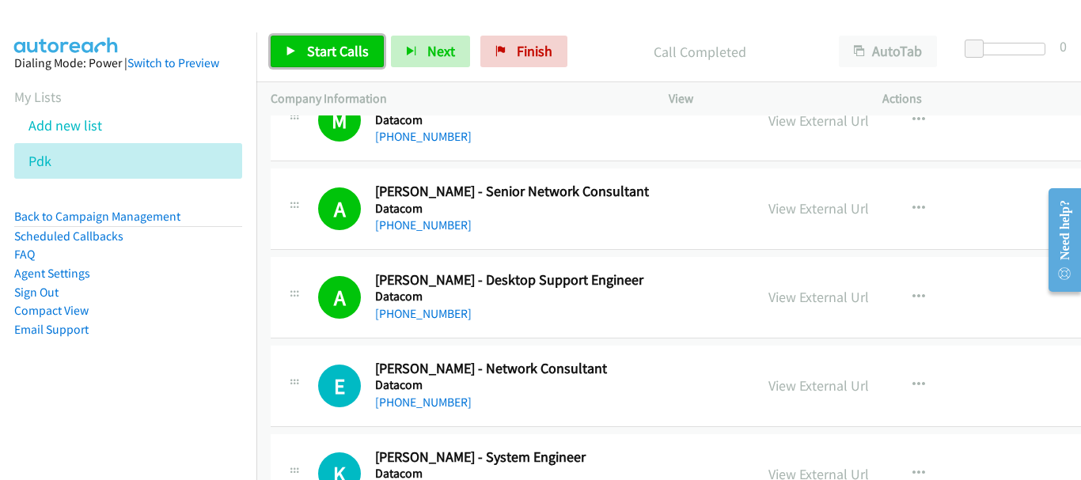
click at [302, 55] on link "Start Calls" at bounding box center [327, 52] width 113 height 32
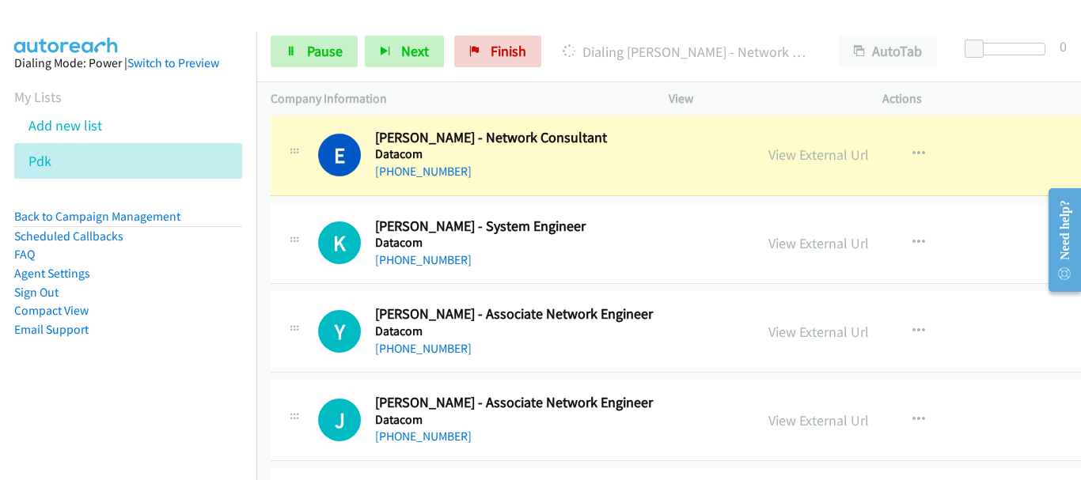
scroll to position [8467, 0]
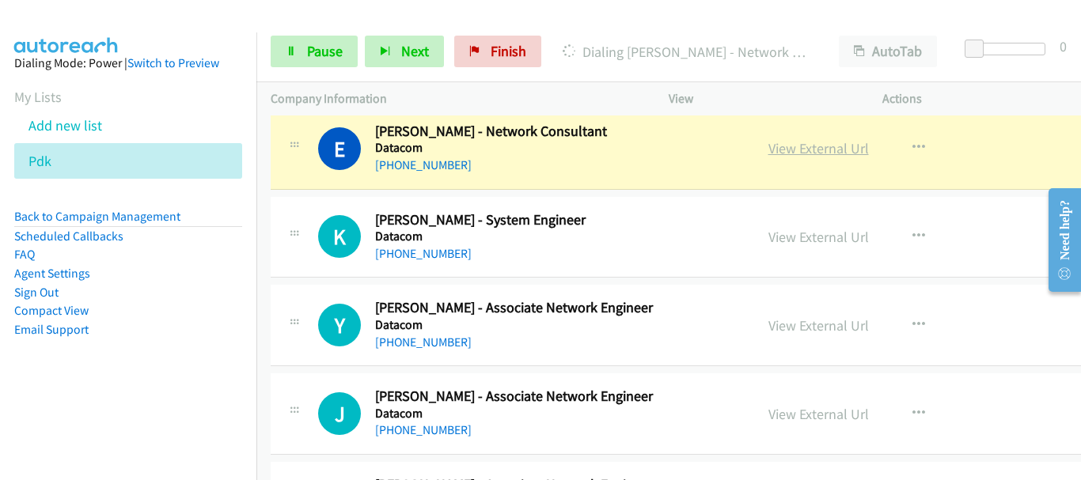
click at [772, 151] on link "View External Url" at bounding box center [818, 148] width 101 height 18
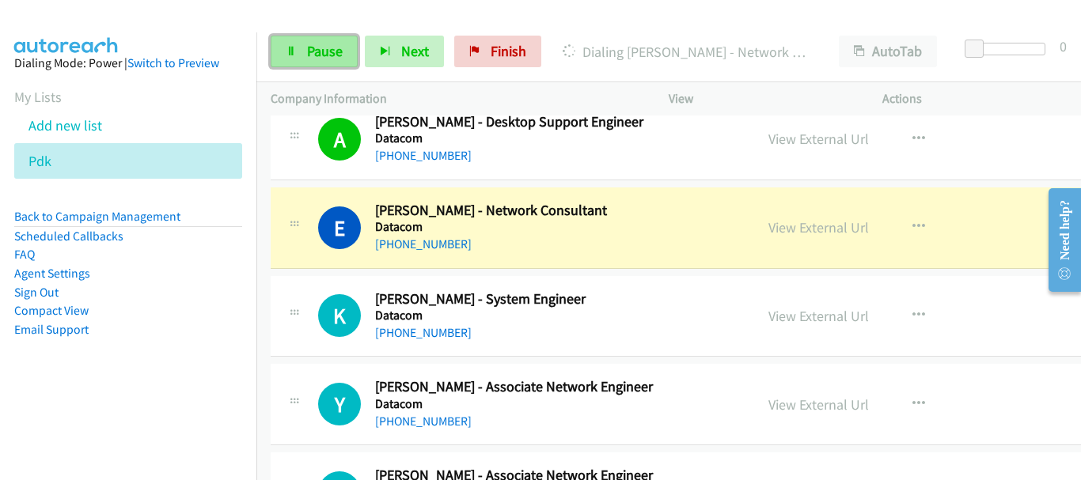
click at [296, 50] on icon at bounding box center [291, 52] width 11 height 11
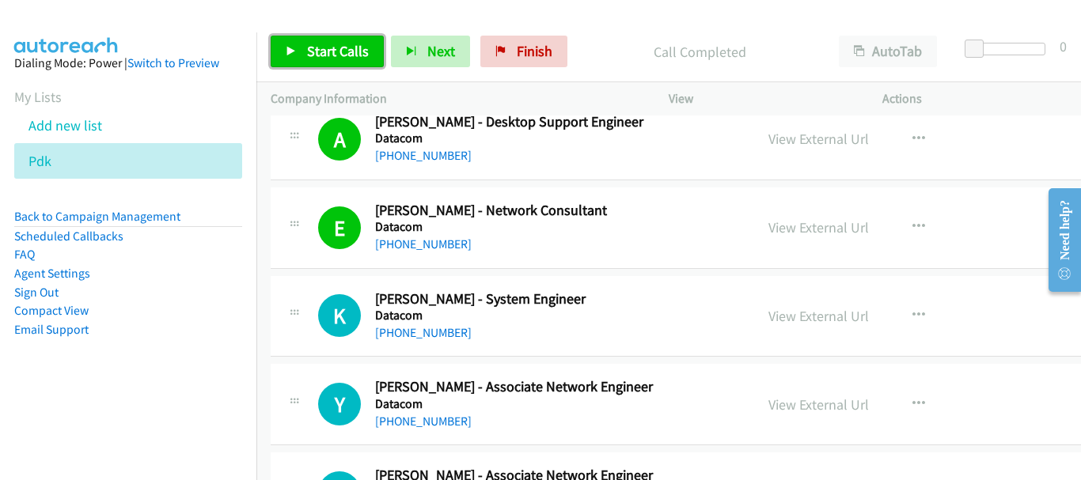
click at [325, 41] on link "Start Calls" at bounding box center [327, 52] width 113 height 32
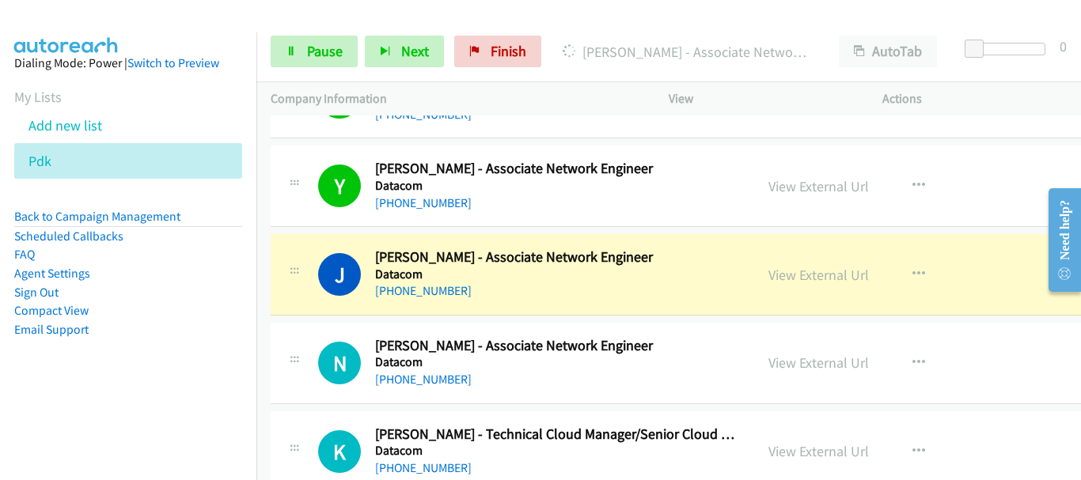
scroll to position [8705, 0]
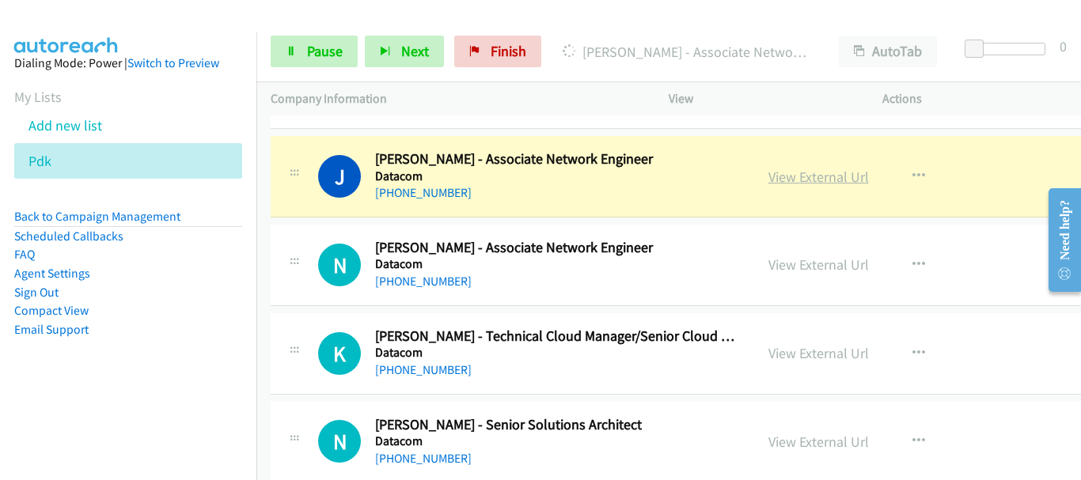
click at [779, 176] on link "View External Url" at bounding box center [818, 177] width 101 height 18
click at [308, 57] on span "Pause" at bounding box center [325, 51] width 36 height 18
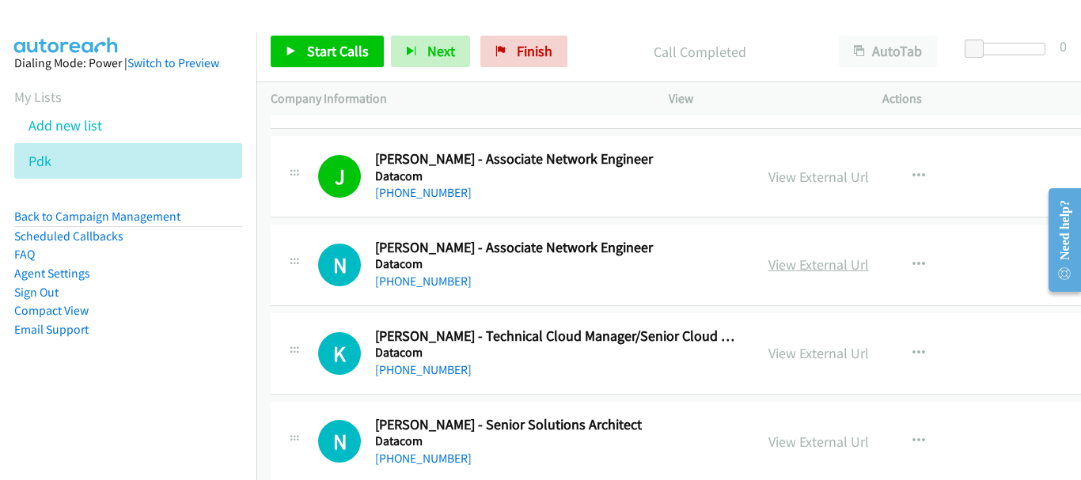
click at [825, 262] on link "View External Url" at bounding box center [818, 265] width 101 height 18
click at [305, 66] on link "Start Calls" at bounding box center [327, 52] width 113 height 32
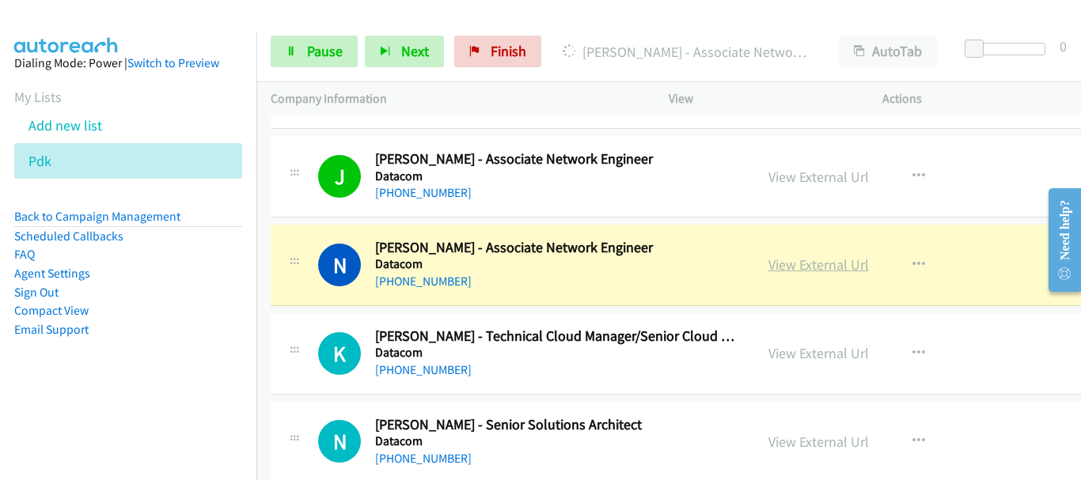
click at [824, 267] on link "View External Url" at bounding box center [818, 265] width 101 height 18
click at [299, 48] on link "Pause" at bounding box center [314, 52] width 87 height 32
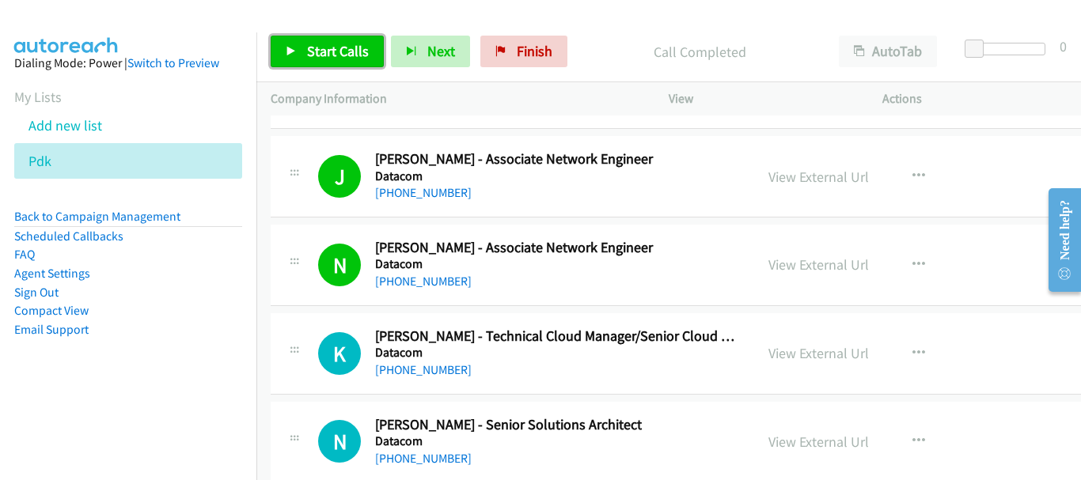
click at [319, 60] on link "Start Calls" at bounding box center [327, 52] width 113 height 32
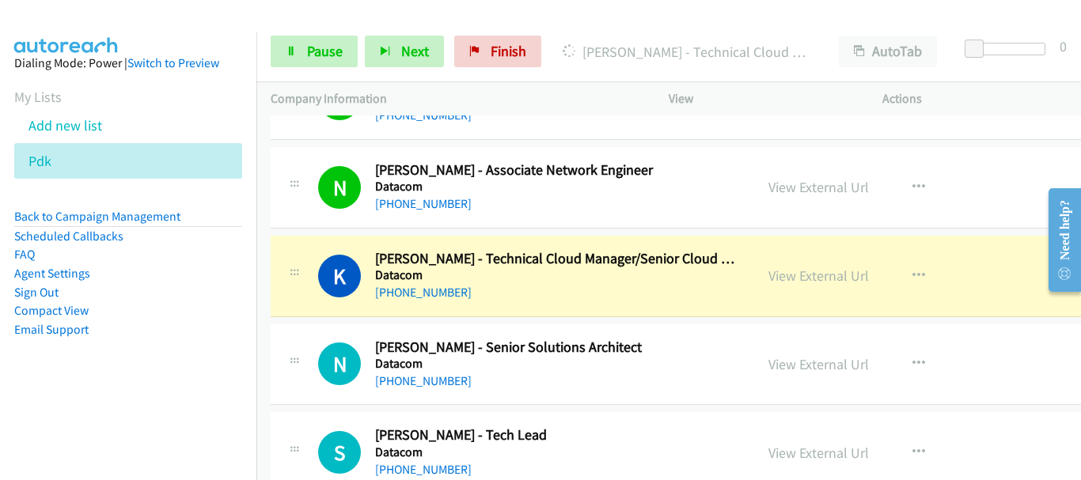
scroll to position [8863, 0]
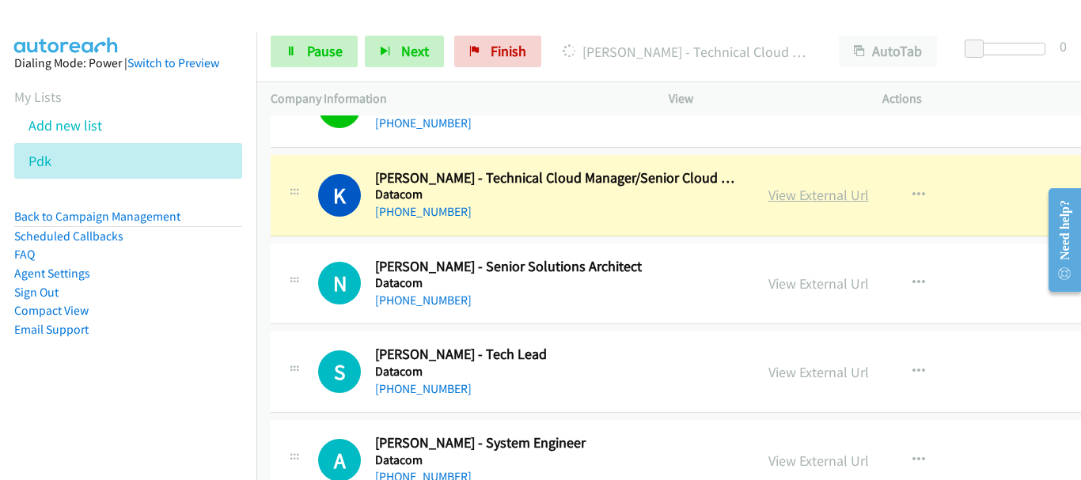
click at [802, 188] on link "View External Url" at bounding box center [818, 195] width 101 height 18
click at [309, 59] on span "Pause" at bounding box center [325, 51] width 36 height 18
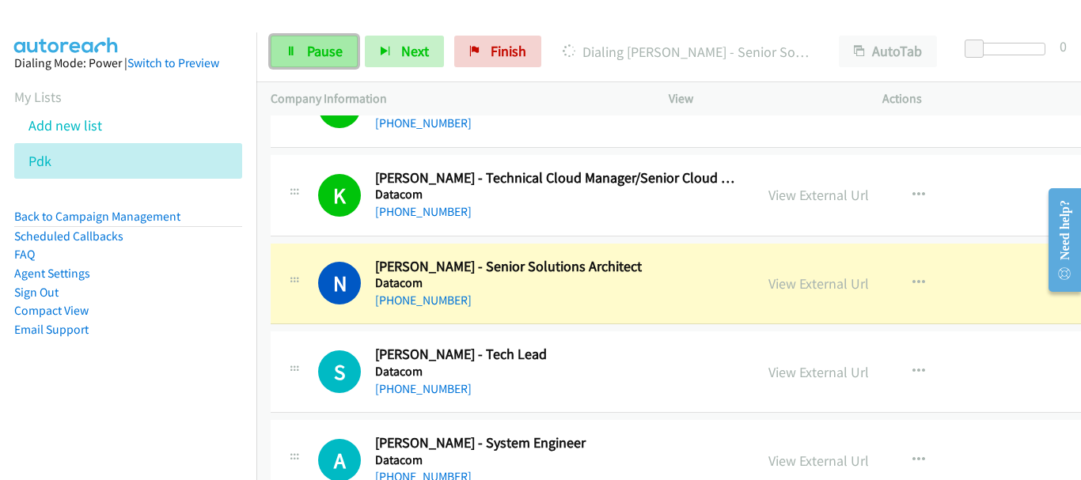
click at [307, 64] on link "Pause" at bounding box center [314, 52] width 87 height 32
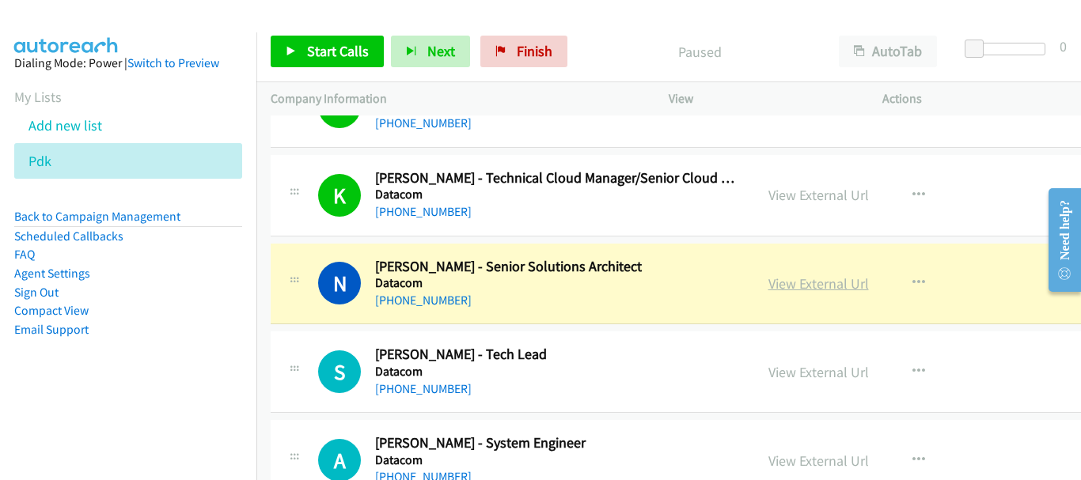
click at [777, 275] on link "View External Url" at bounding box center [818, 284] width 101 height 18
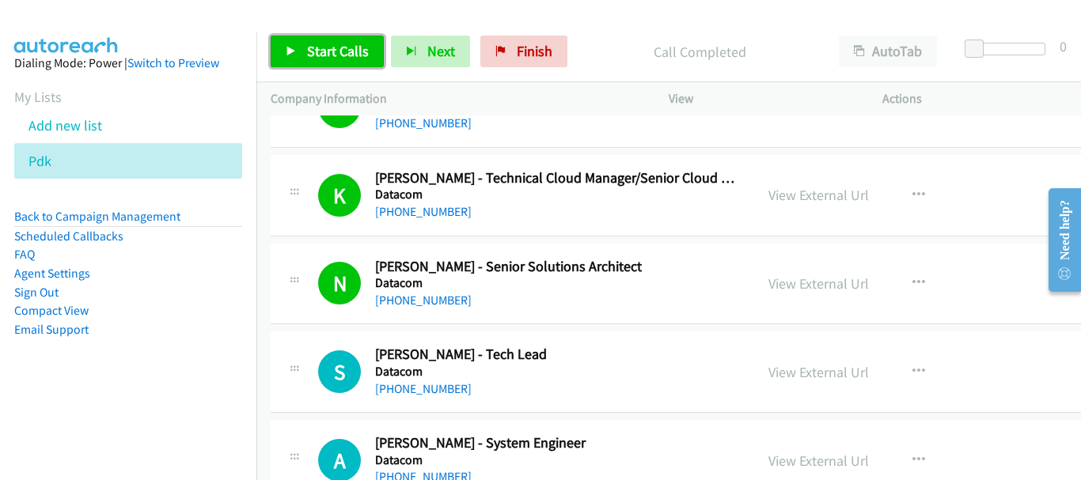
click at [313, 52] on span "Start Calls" at bounding box center [338, 51] width 62 height 18
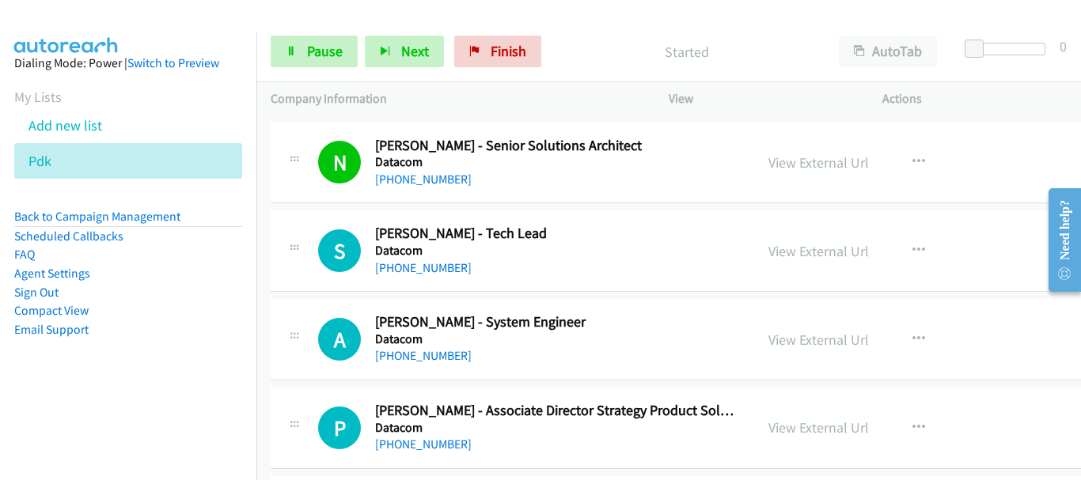
scroll to position [9021, 0]
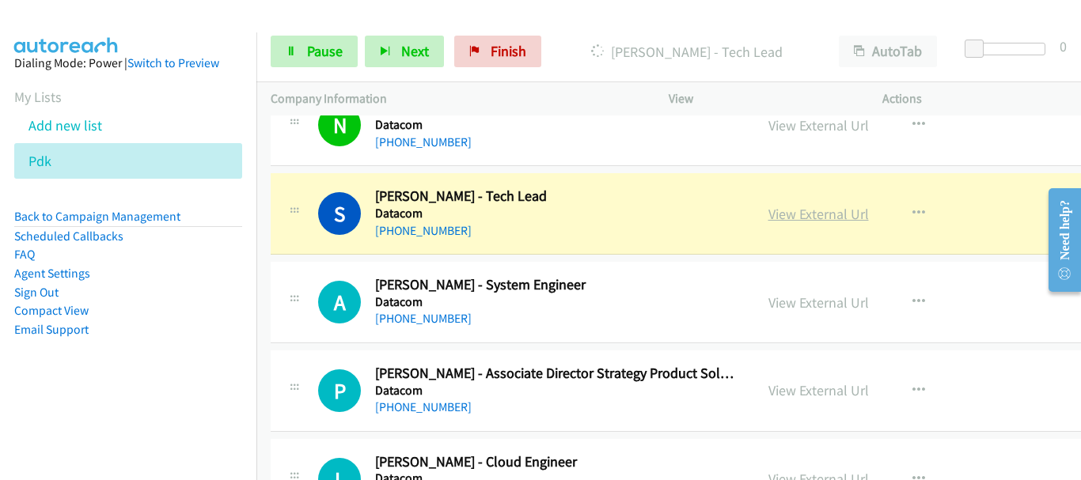
click at [810, 212] on link "View External Url" at bounding box center [818, 214] width 101 height 18
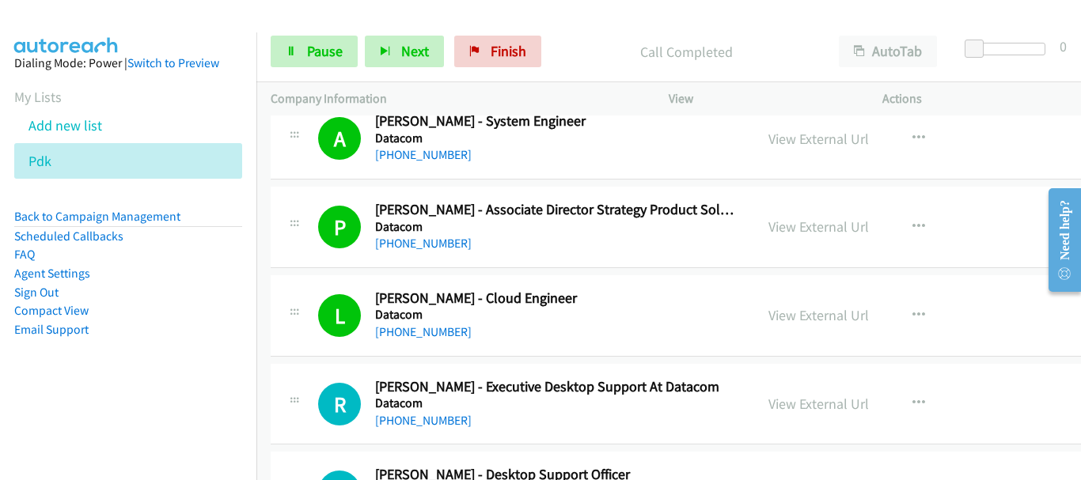
scroll to position [9338, 0]
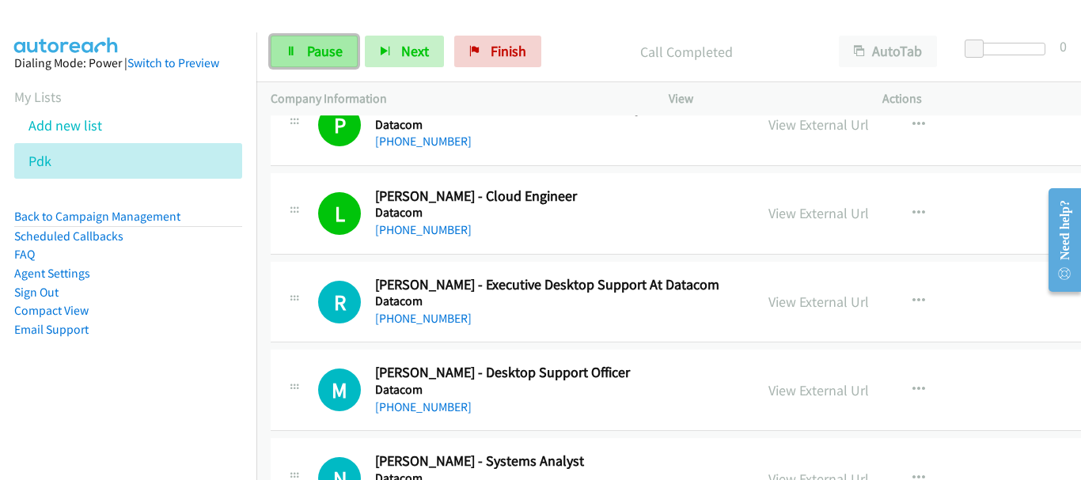
click at [336, 56] on span "Pause" at bounding box center [325, 51] width 36 height 18
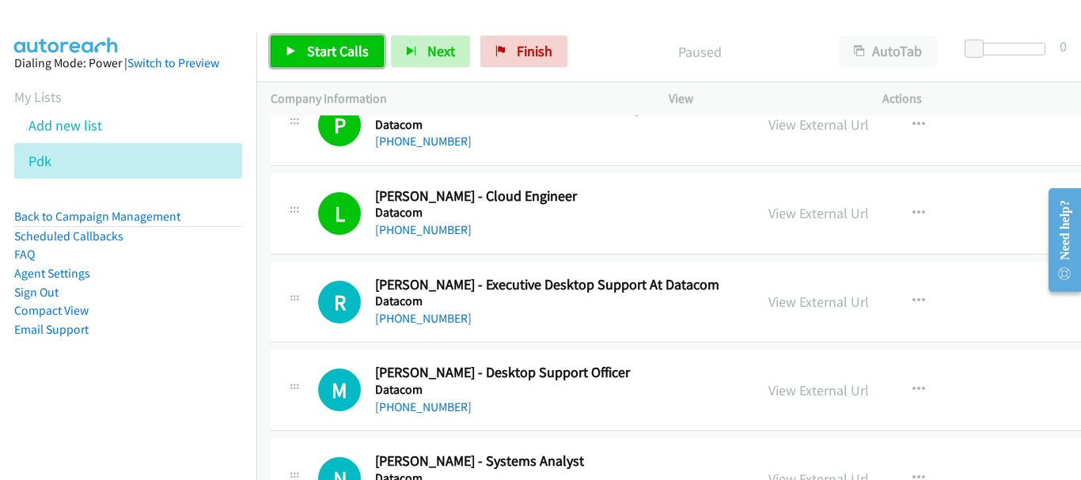
click at [343, 42] on span "Start Calls" at bounding box center [338, 51] width 62 height 18
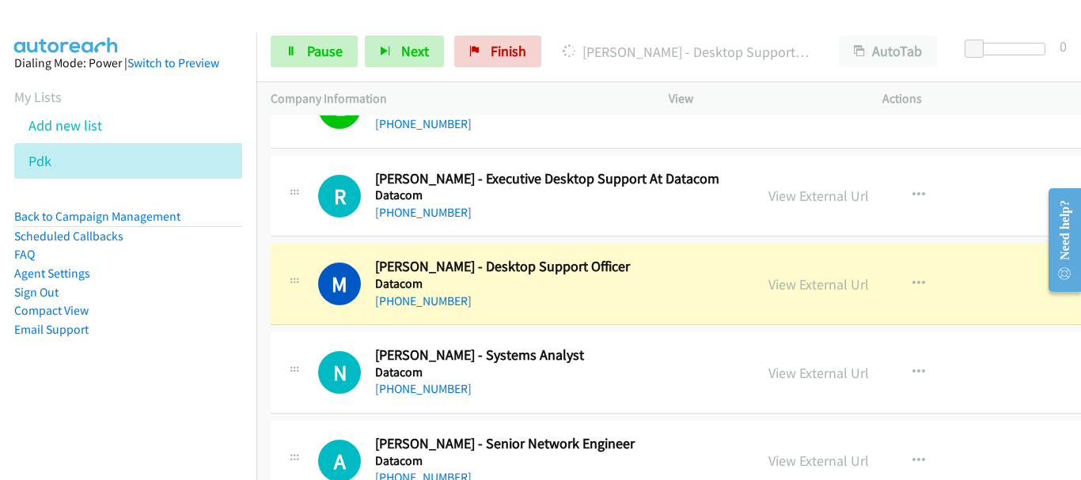
scroll to position [9417, 0]
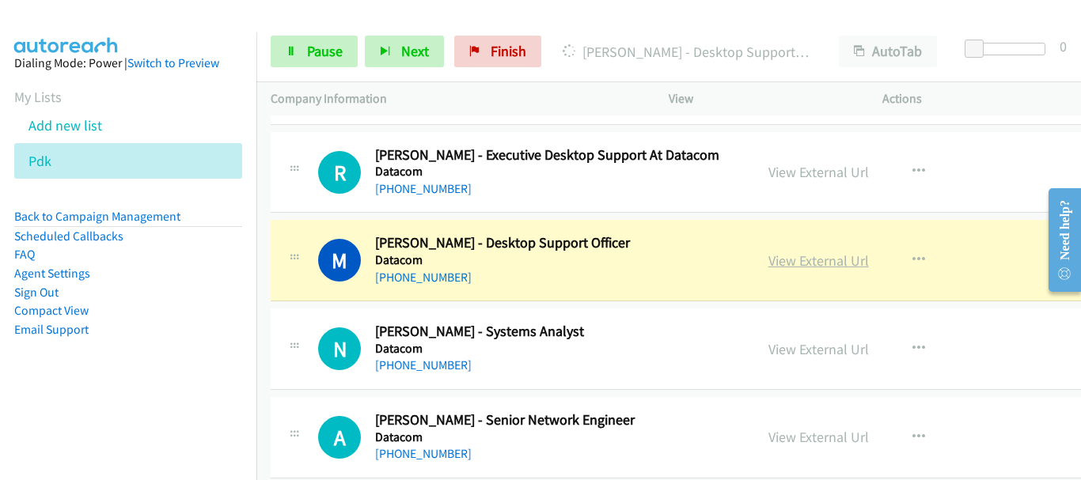
click at [813, 265] on link "View External Url" at bounding box center [818, 261] width 101 height 18
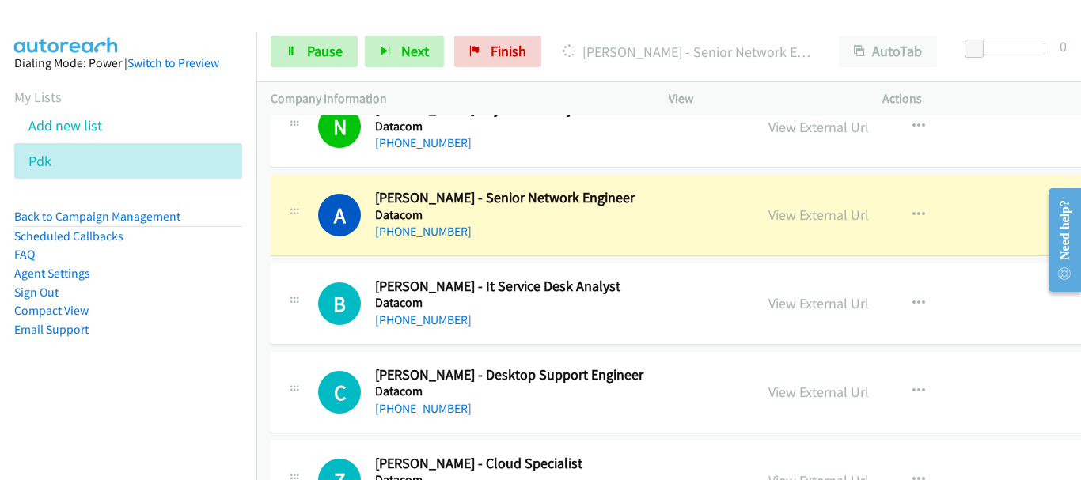
scroll to position [9654, 0]
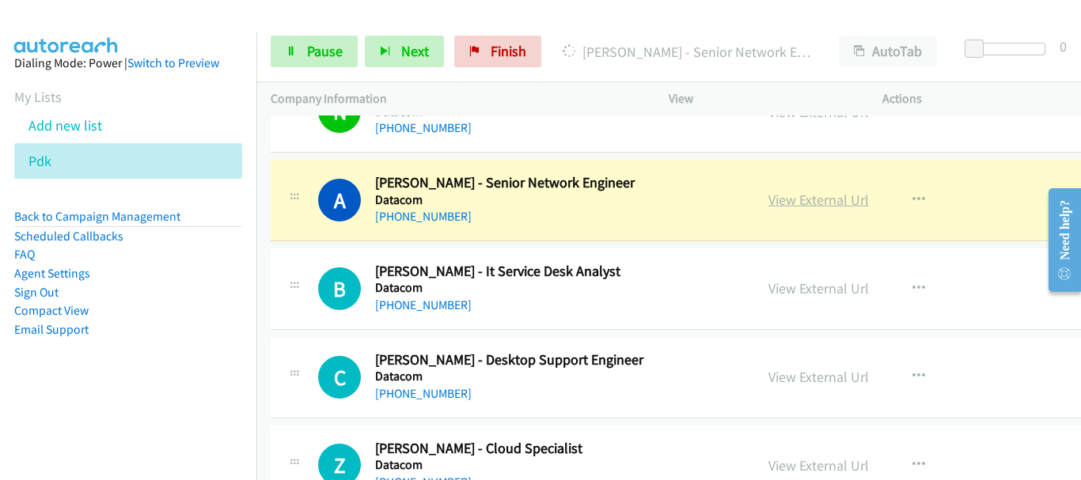
click at [811, 199] on link "View External Url" at bounding box center [818, 200] width 101 height 18
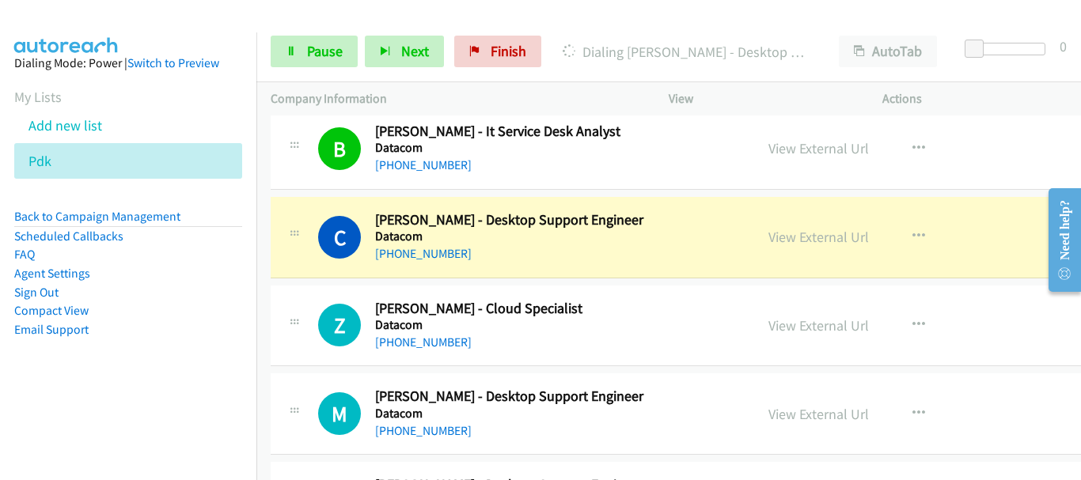
scroll to position [9813, 0]
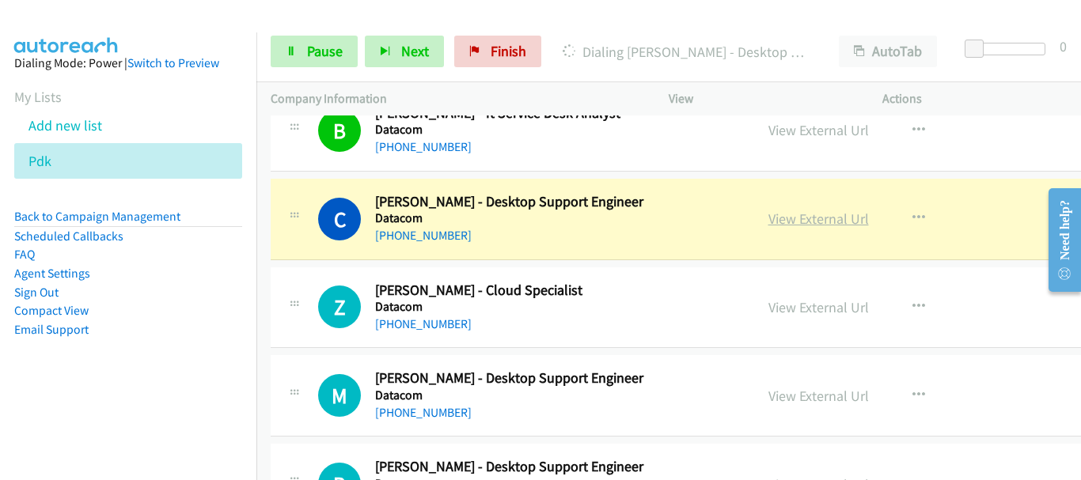
click at [818, 216] on link "View External Url" at bounding box center [818, 219] width 101 height 18
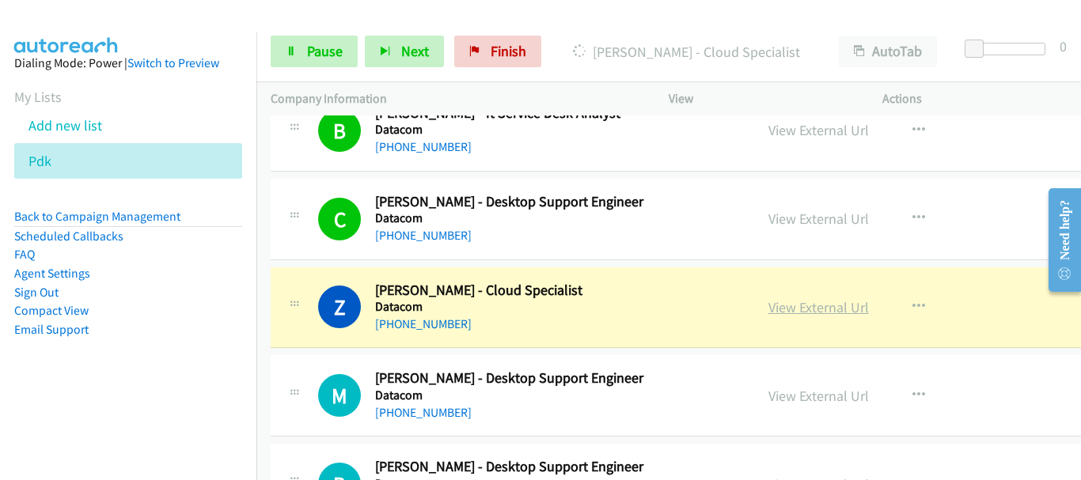
click at [822, 305] on link "View External Url" at bounding box center [818, 307] width 101 height 18
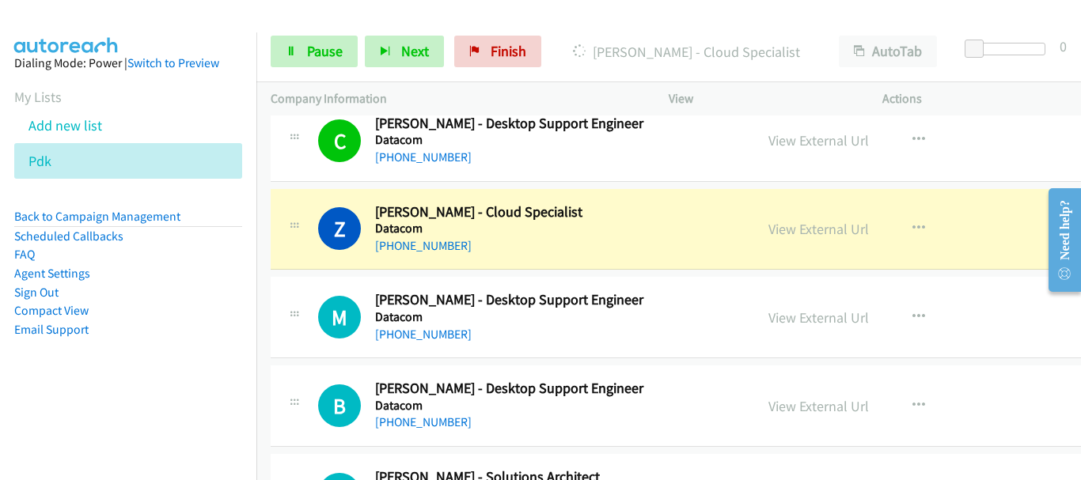
scroll to position [9892, 0]
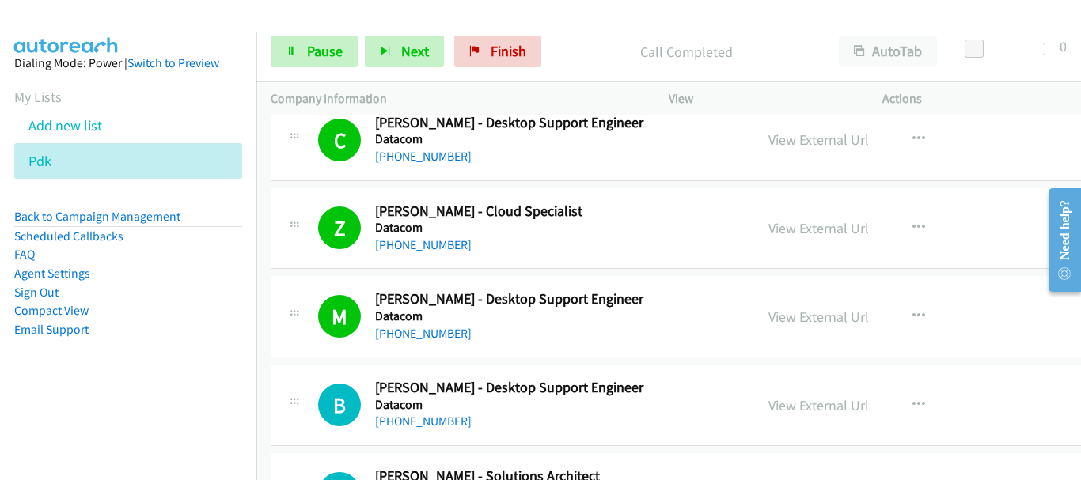
click at [146, 36] on aside "Dialing Mode: Power | Switch to Preview My Lists Add new list Pdk Back to Campa…" at bounding box center [128, 221] width 256 height 378
click at [330, 51] on span "Pause" at bounding box center [325, 51] width 36 height 18
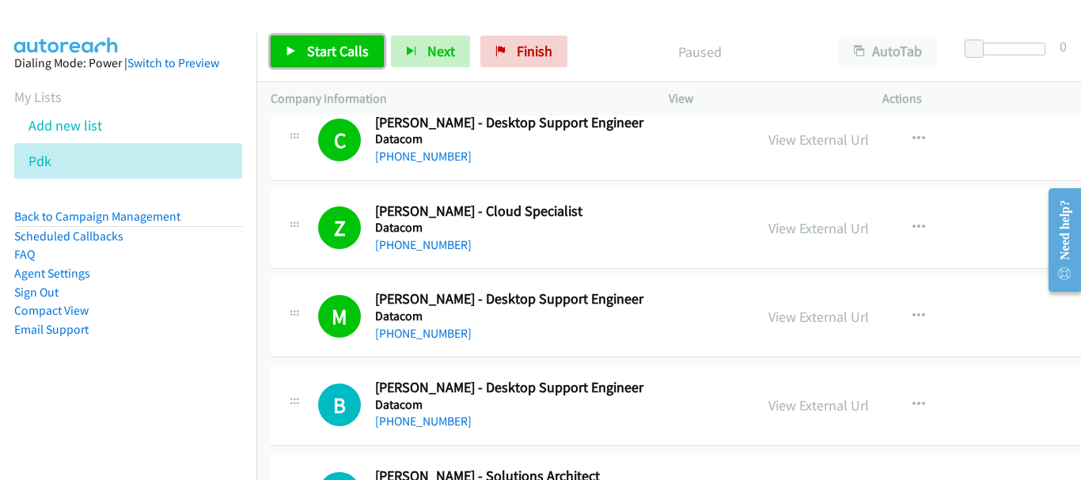
click at [319, 55] on span "Start Calls" at bounding box center [338, 51] width 62 height 18
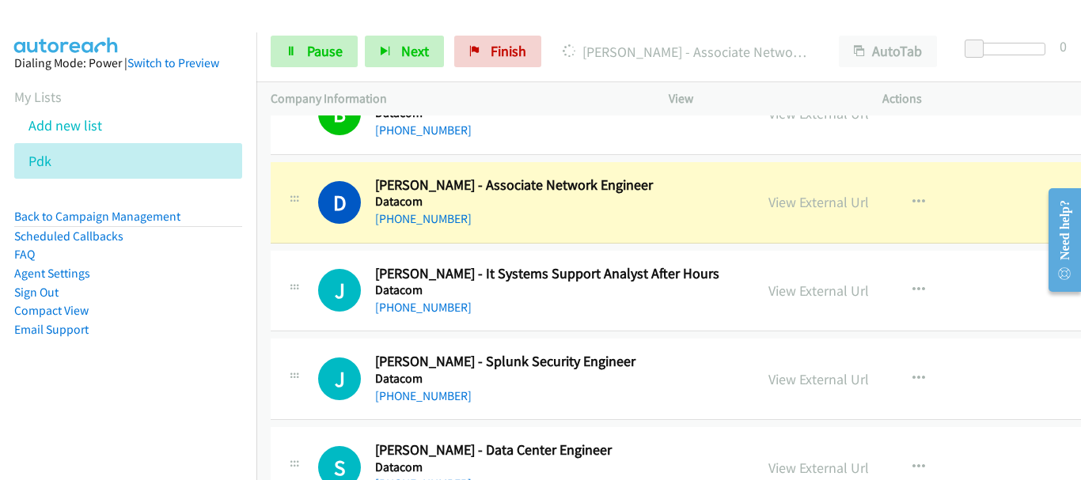
scroll to position [10287, 0]
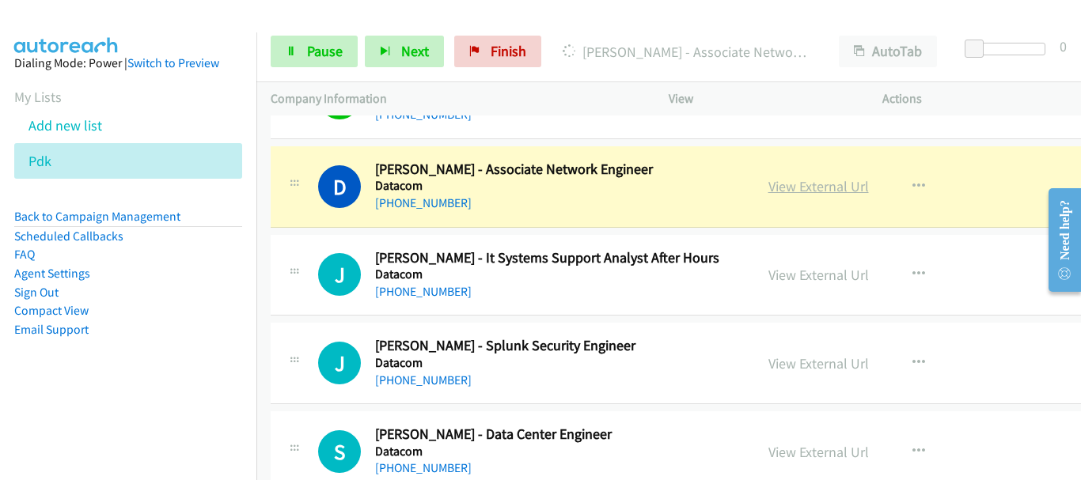
click at [806, 188] on link "View External Url" at bounding box center [818, 186] width 101 height 18
click at [830, 184] on link "View External Url" at bounding box center [818, 186] width 101 height 18
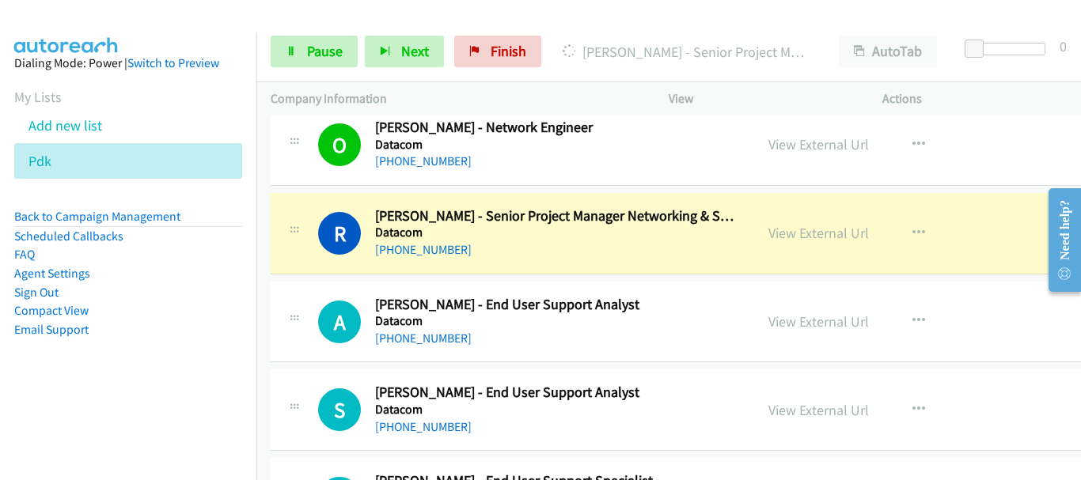
scroll to position [10841, 0]
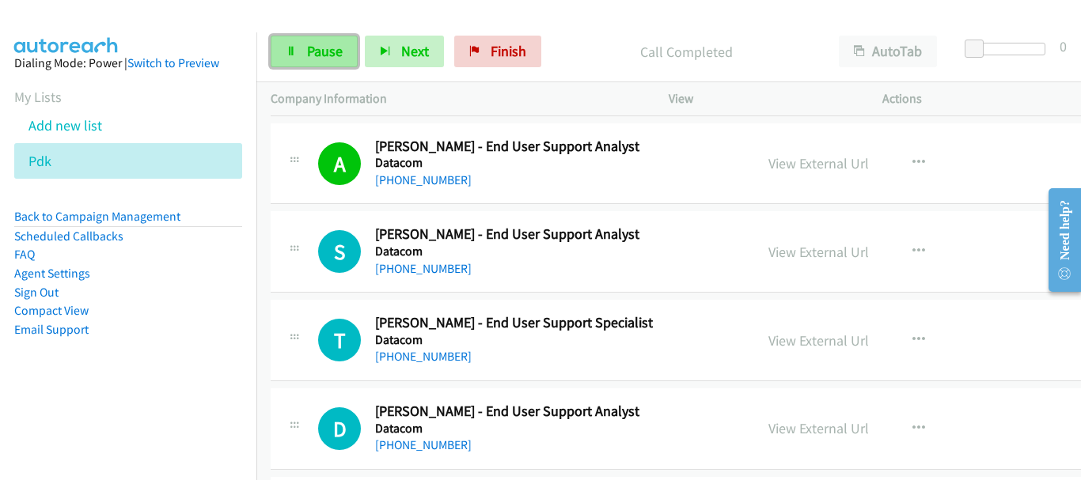
click at [316, 43] on span "Pause" at bounding box center [325, 51] width 36 height 18
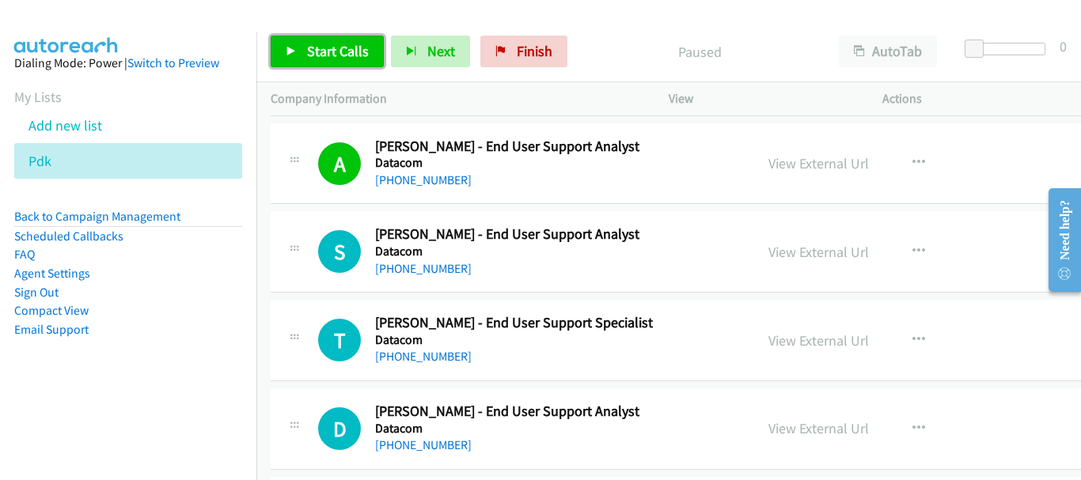
click at [353, 51] on span "Start Calls" at bounding box center [338, 51] width 62 height 18
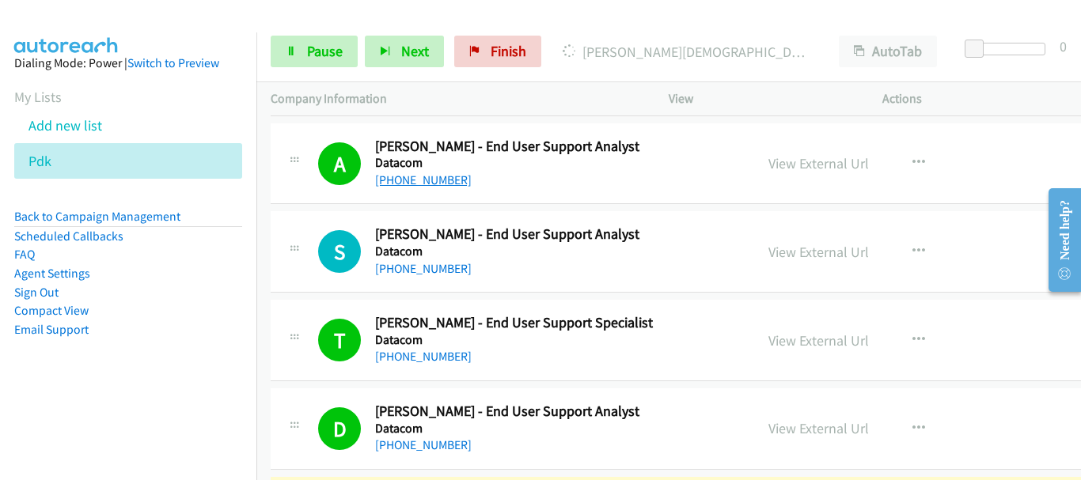
click at [126, 21] on div at bounding box center [533, 30] width 1067 height 61
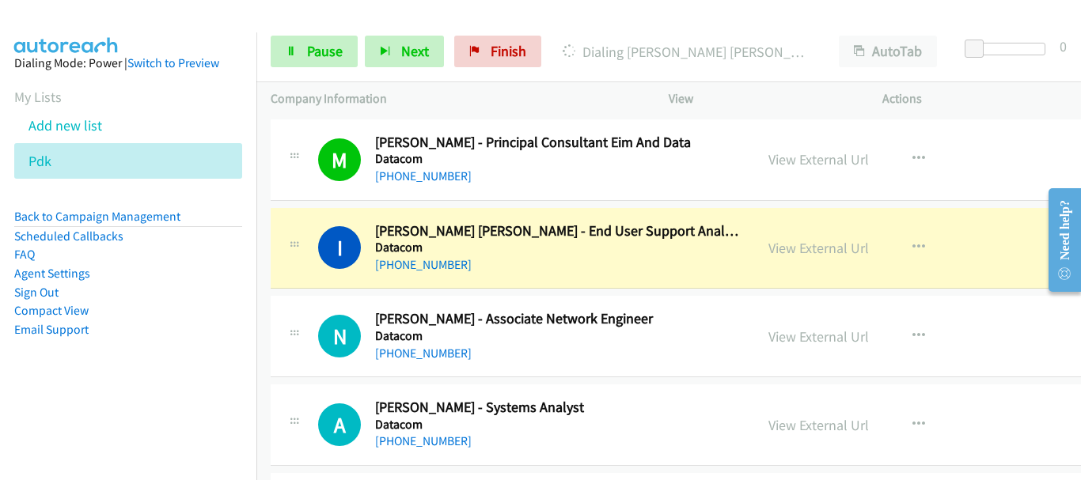
scroll to position [11316, 0]
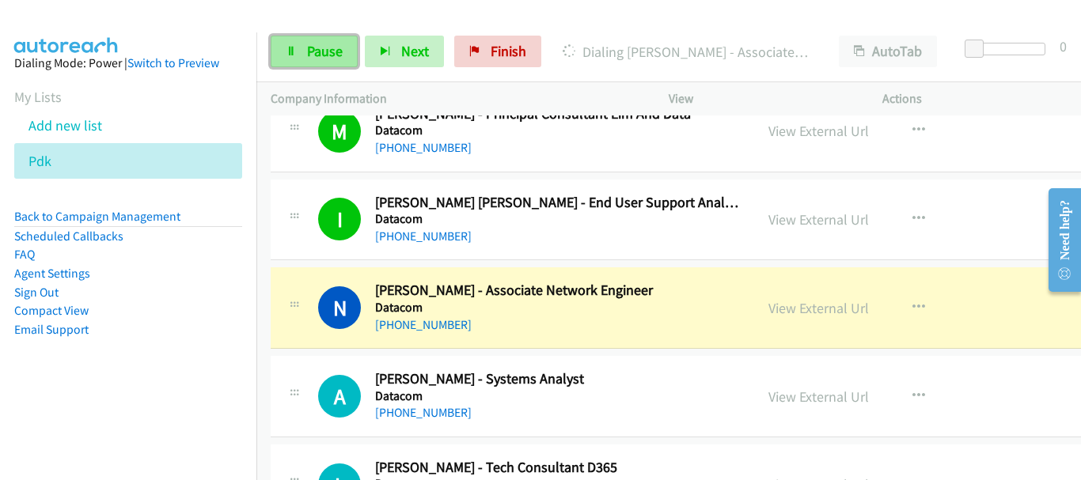
click at [339, 57] on span "Pause" at bounding box center [325, 51] width 36 height 18
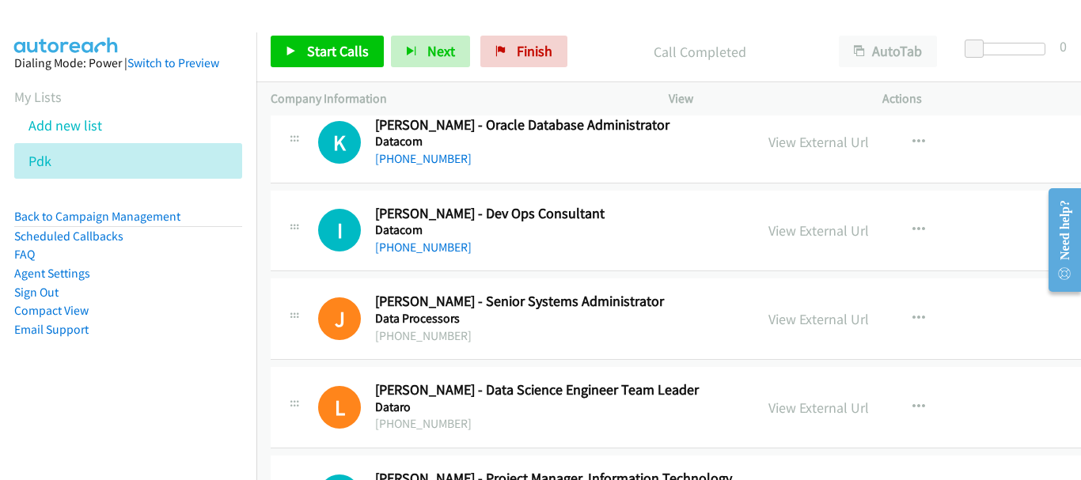
scroll to position [14323, 0]
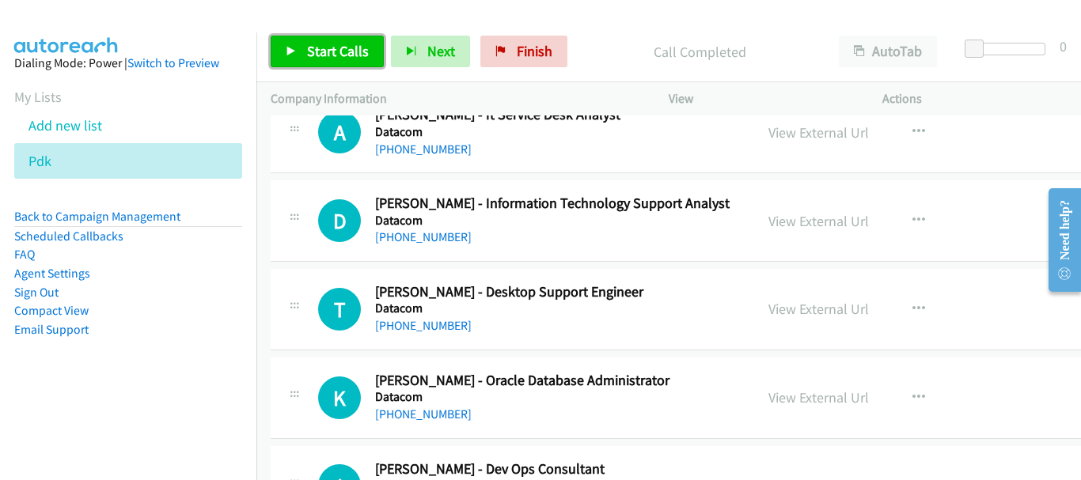
click at [321, 55] on span "Start Calls" at bounding box center [338, 51] width 62 height 18
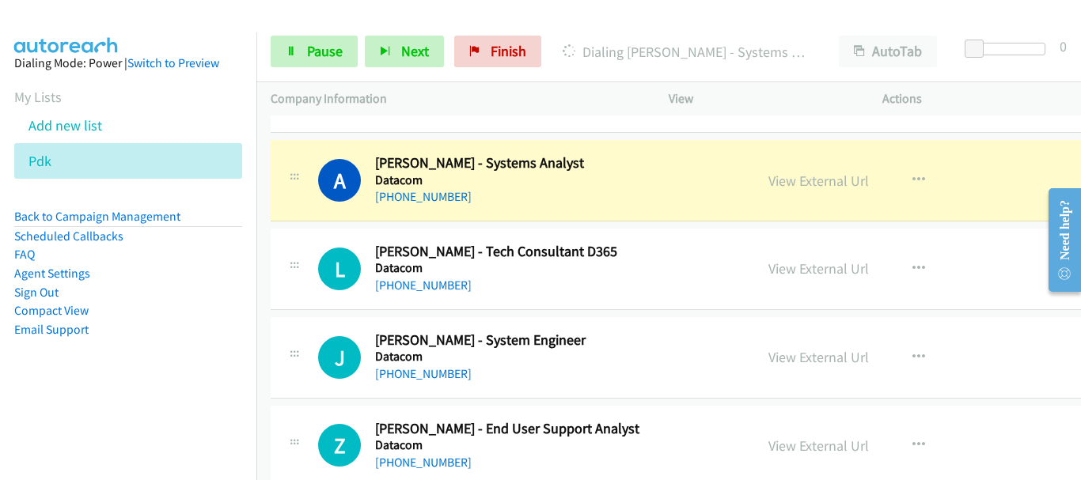
scroll to position [11554, 0]
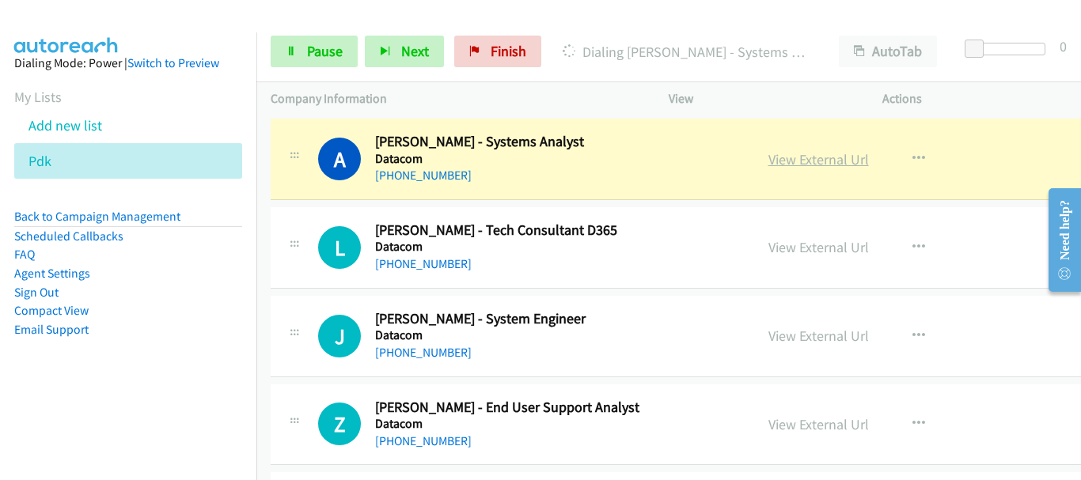
click at [793, 162] on link "View External Url" at bounding box center [818, 159] width 101 height 18
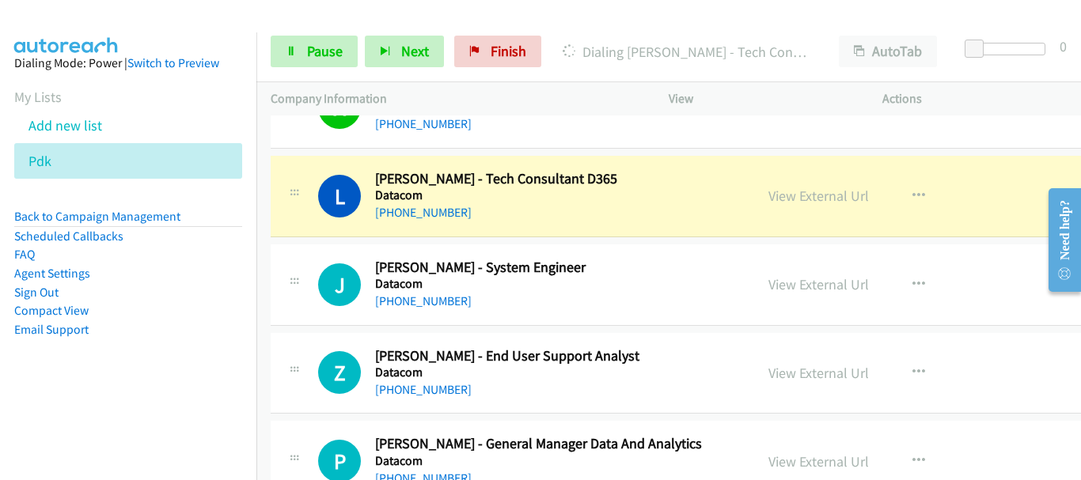
scroll to position [11633, 0]
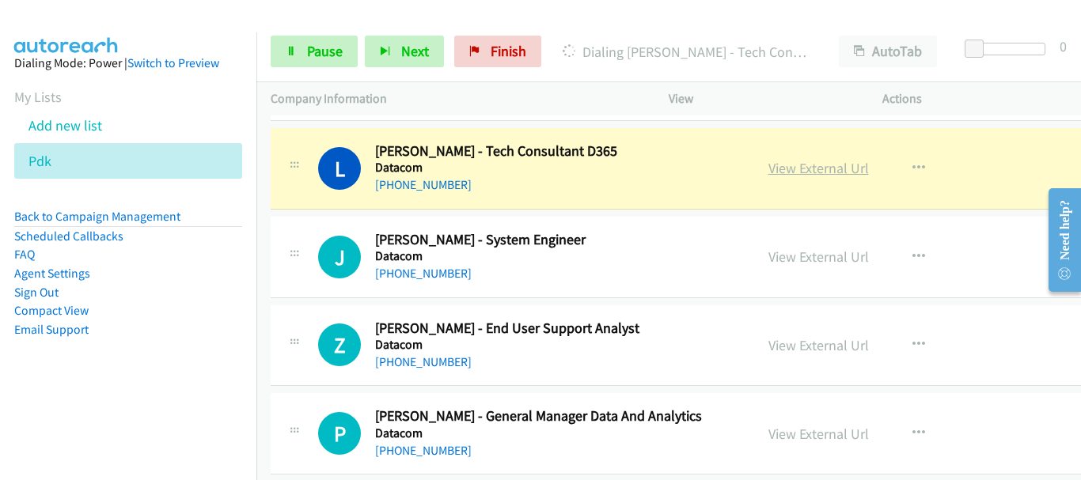
click at [789, 173] on link "View External Url" at bounding box center [818, 168] width 101 height 18
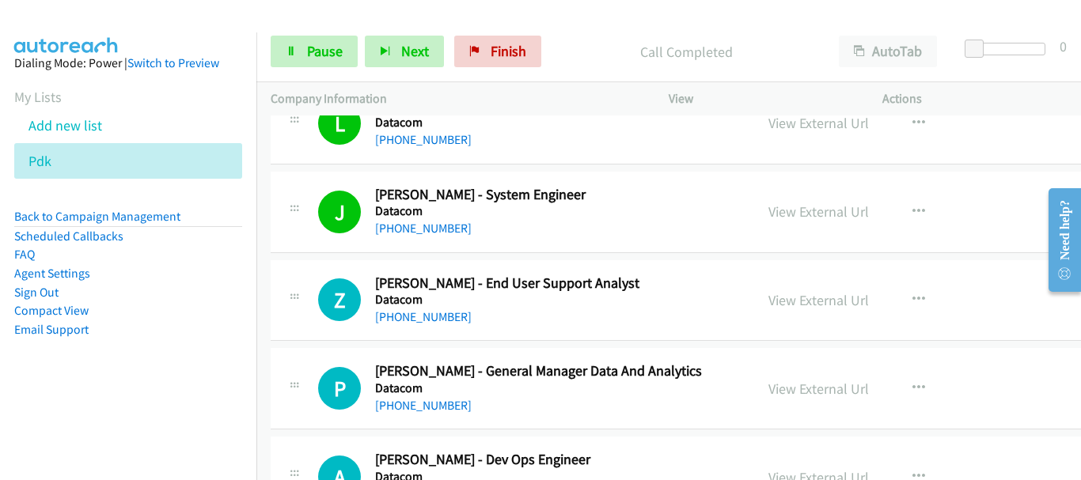
scroll to position [11791, 0]
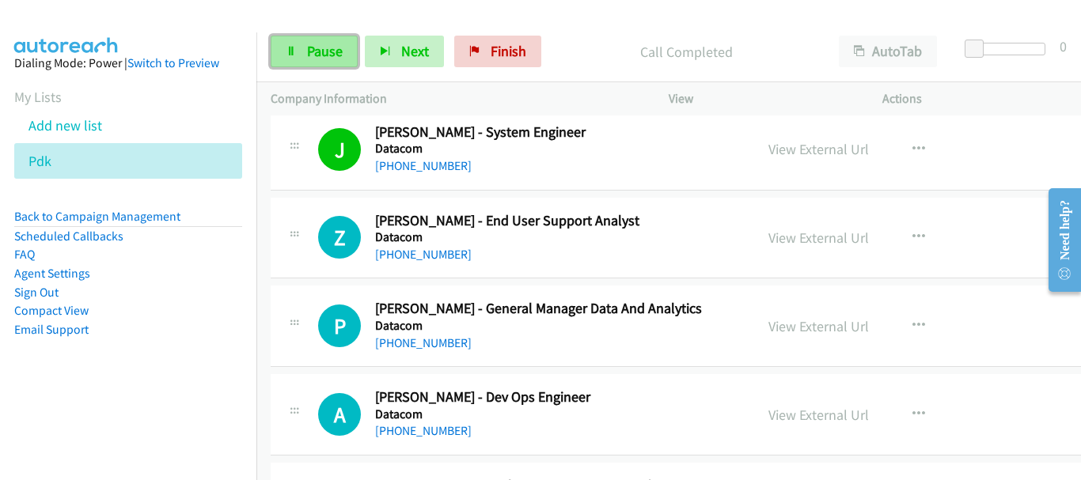
click at [332, 61] on link "Pause" at bounding box center [314, 52] width 87 height 32
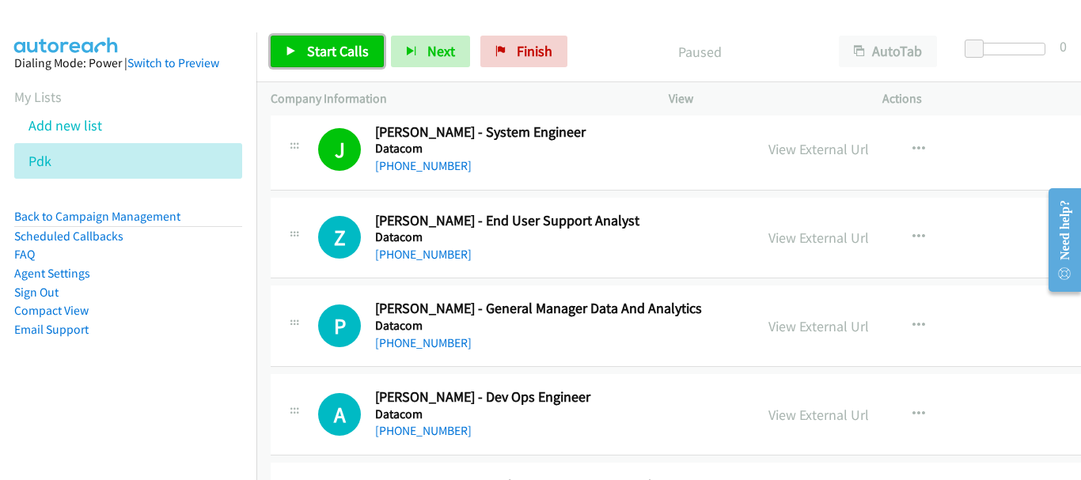
click at [371, 51] on link "Start Calls" at bounding box center [327, 52] width 113 height 32
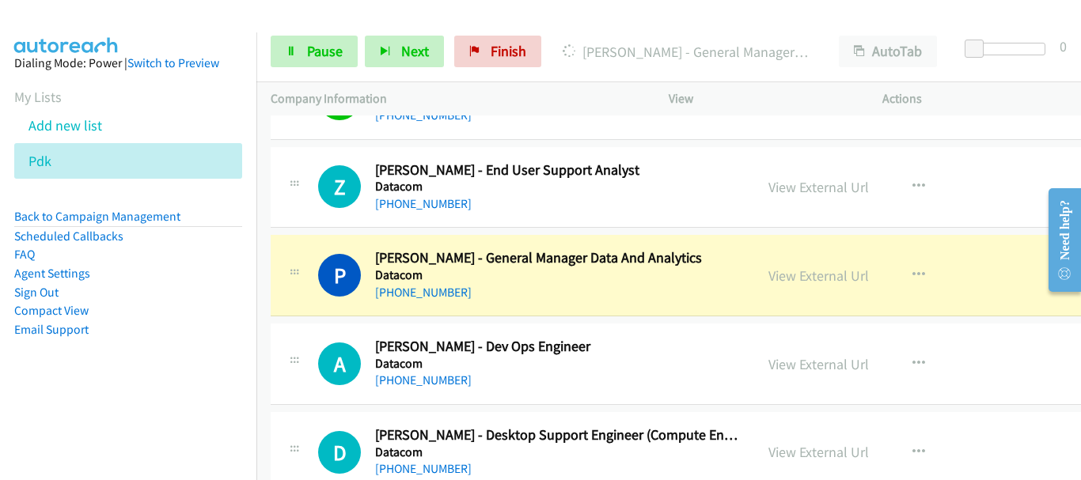
click at [108, 20] on img at bounding box center [66, 27] width 119 height 55
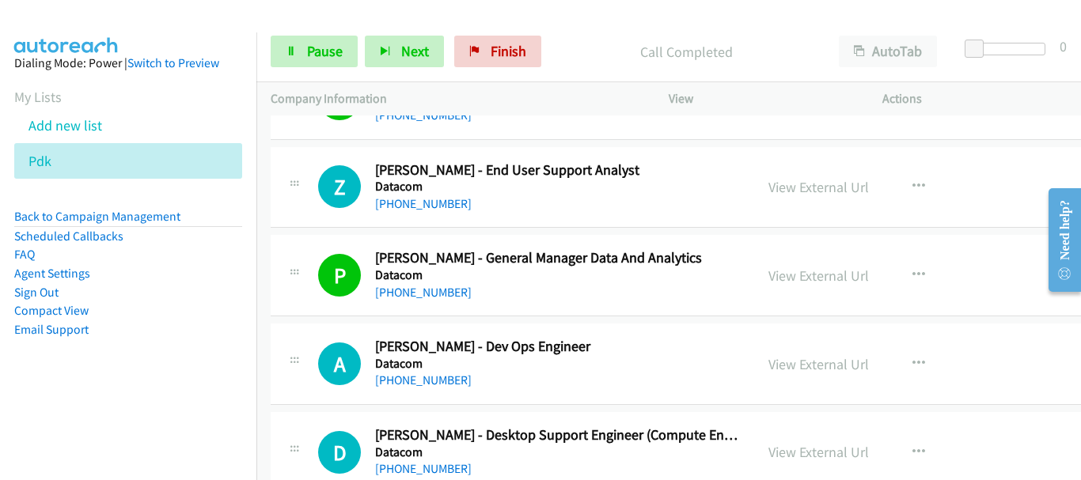
click at [142, 30] on div at bounding box center [533, 30] width 1067 height 61
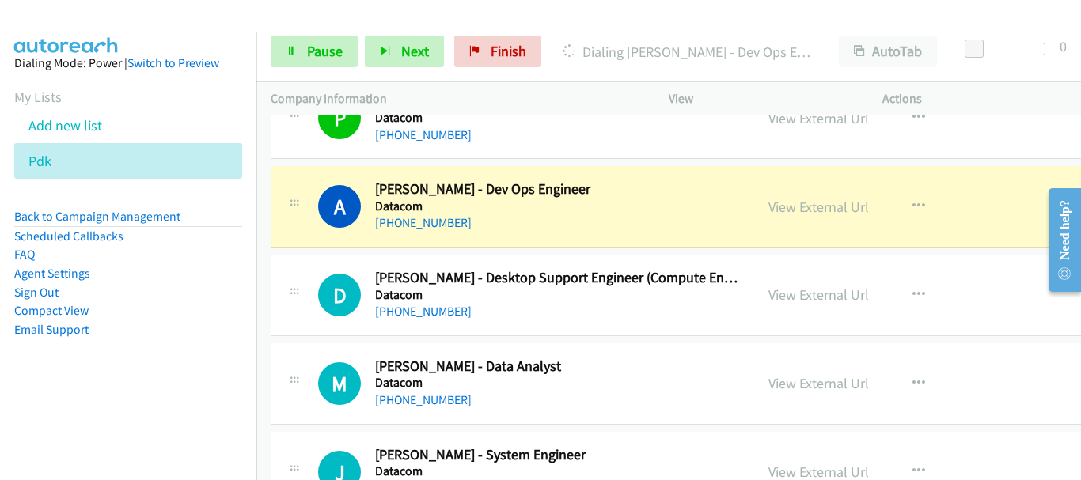
scroll to position [11949, 0]
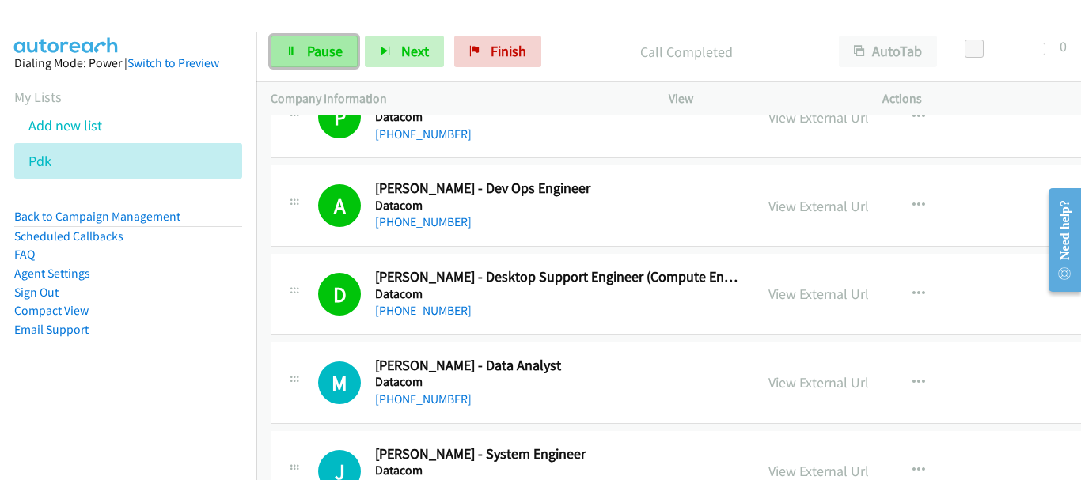
click at [321, 54] on span "Pause" at bounding box center [325, 51] width 36 height 18
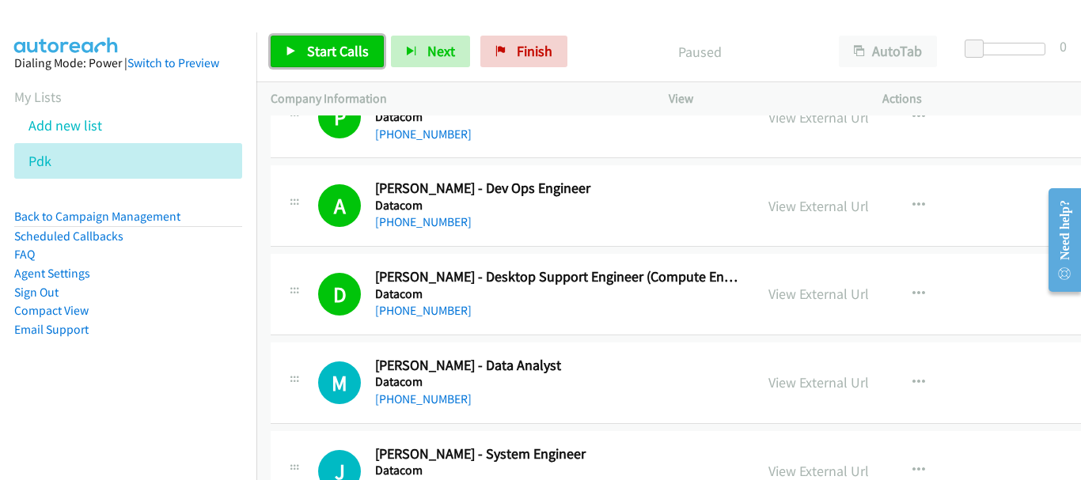
click at [350, 63] on link "Start Calls" at bounding box center [327, 52] width 113 height 32
click at [314, 44] on span "Start Calls" at bounding box center [338, 51] width 62 height 18
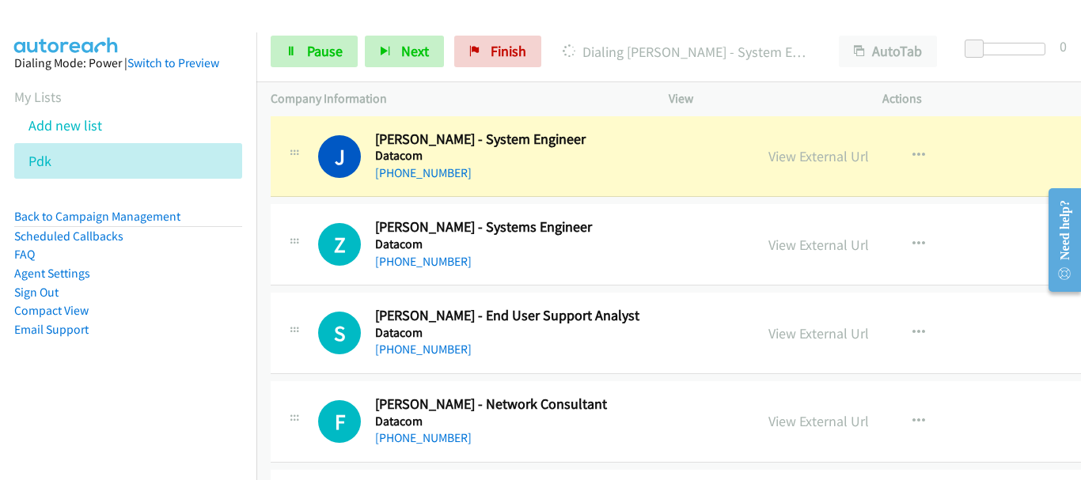
scroll to position [12266, 0]
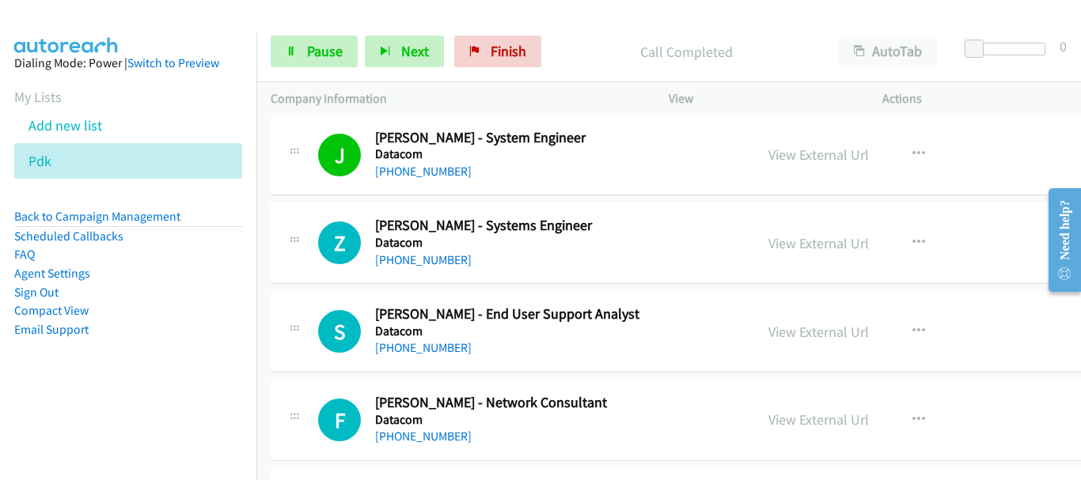
click at [974, 117] on div "J Callback Scheduled Jane Warrilow - System Engineer Datacom Australia/Sydney +…" at bounding box center [725, 156] width 909 height 82
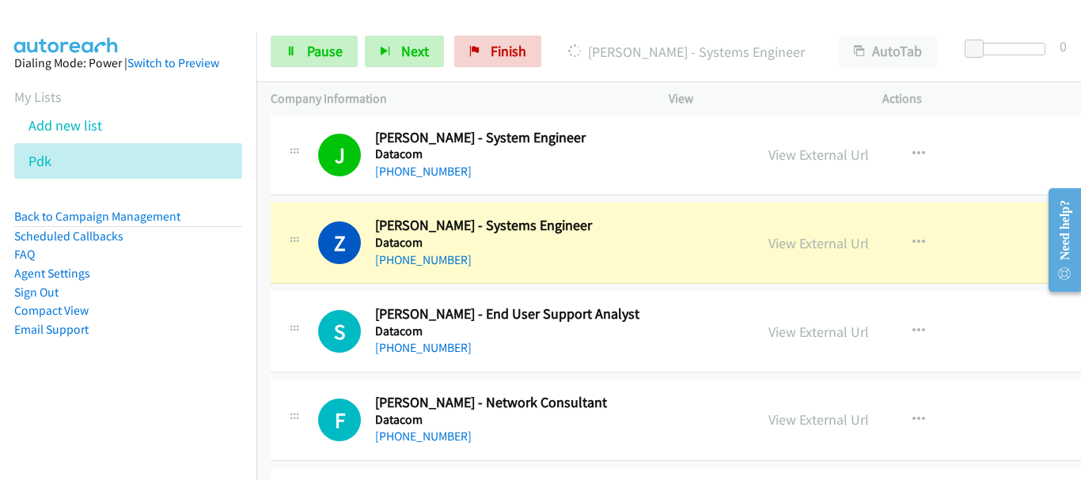
click at [13, 32] on aside "Dialing Mode: Power | Switch to Preview My Lists Add new list Pdk Back to Campa…" at bounding box center [128, 221] width 256 height 378
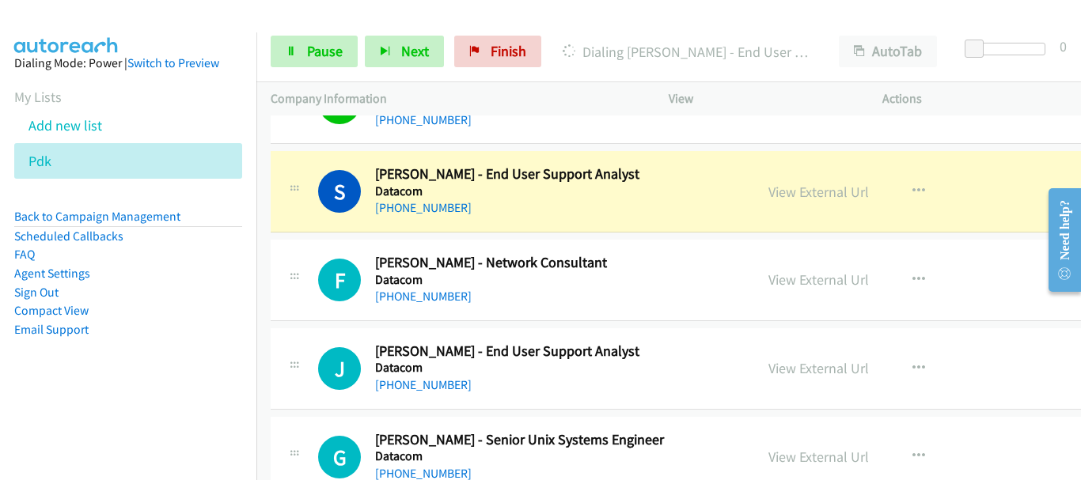
scroll to position [12424, 0]
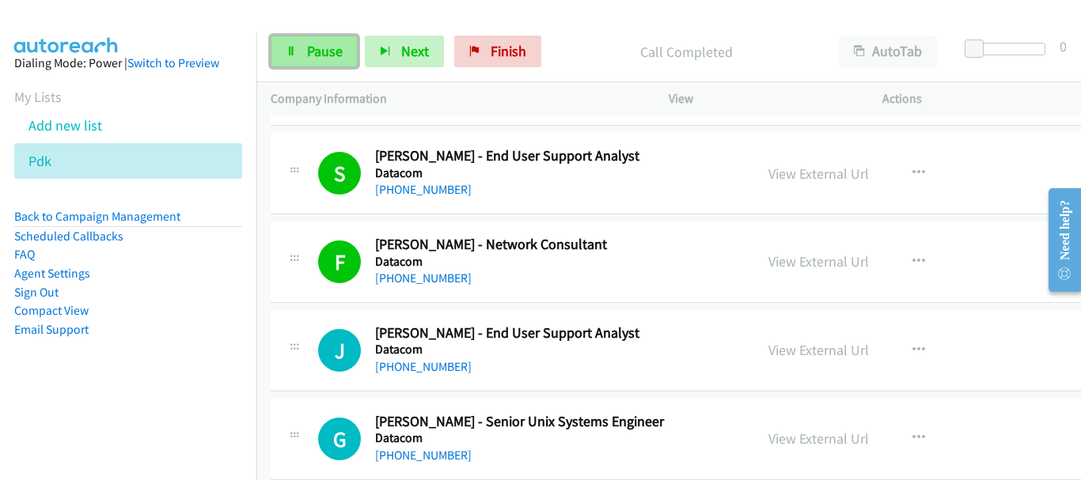
click at [335, 55] on span "Pause" at bounding box center [325, 51] width 36 height 18
drag, startPoint x: 335, startPoint y: 55, endPoint x: 345, endPoint y: 85, distance: 32.5
click at [335, 55] on span "Pause" at bounding box center [325, 51] width 36 height 18
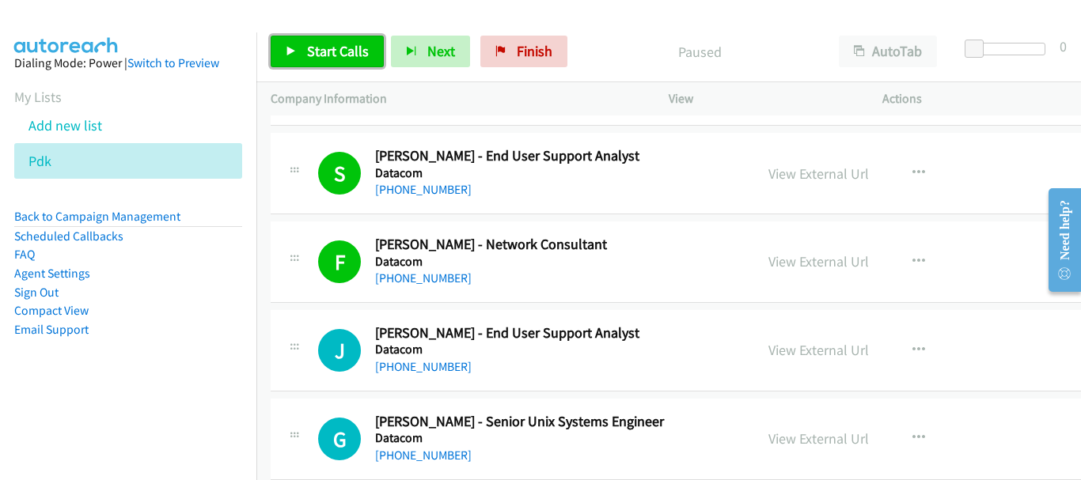
click at [310, 47] on span "Start Calls" at bounding box center [338, 51] width 62 height 18
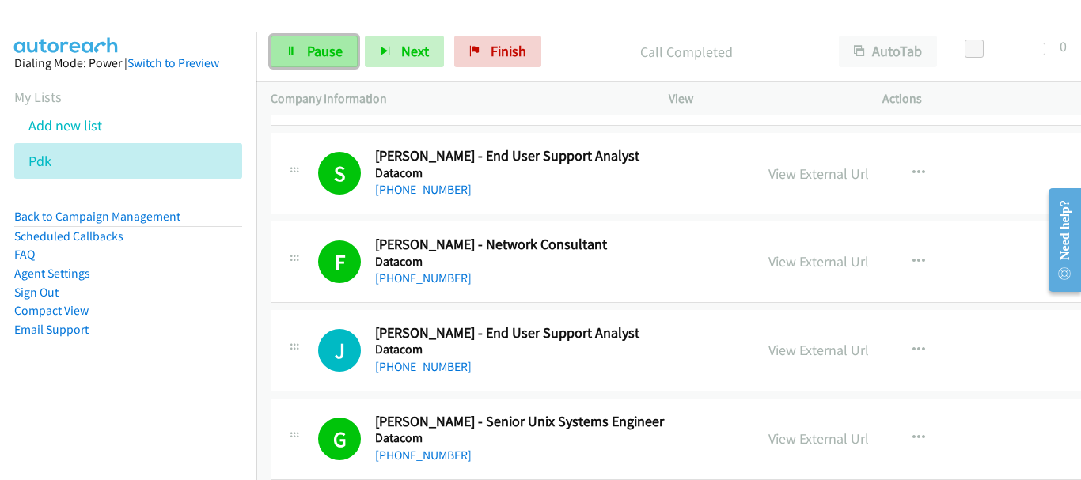
click at [305, 55] on link "Pause" at bounding box center [314, 52] width 87 height 32
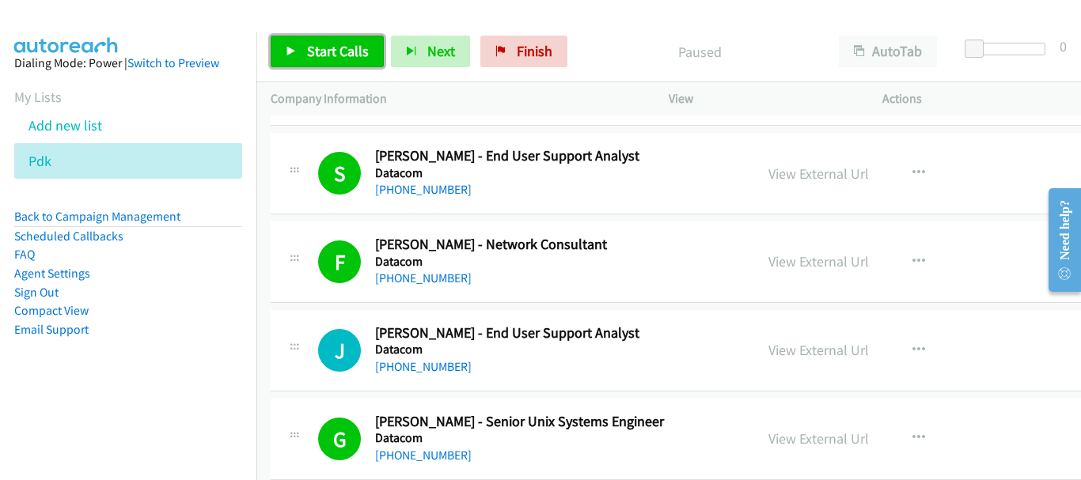
click at [310, 59] on span "Start Calls" at bounding box center [338, 51] width 62 height 18
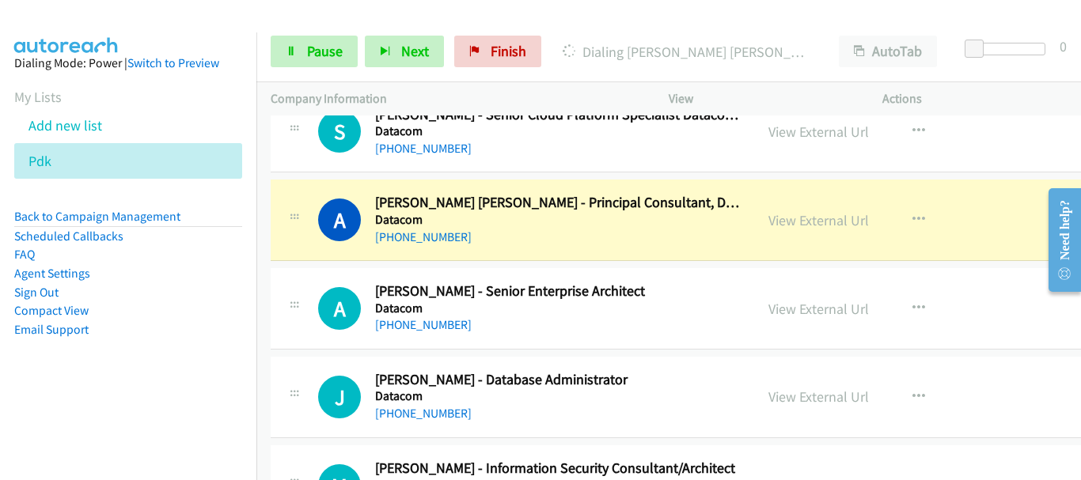
scroll to position [12899, 0]
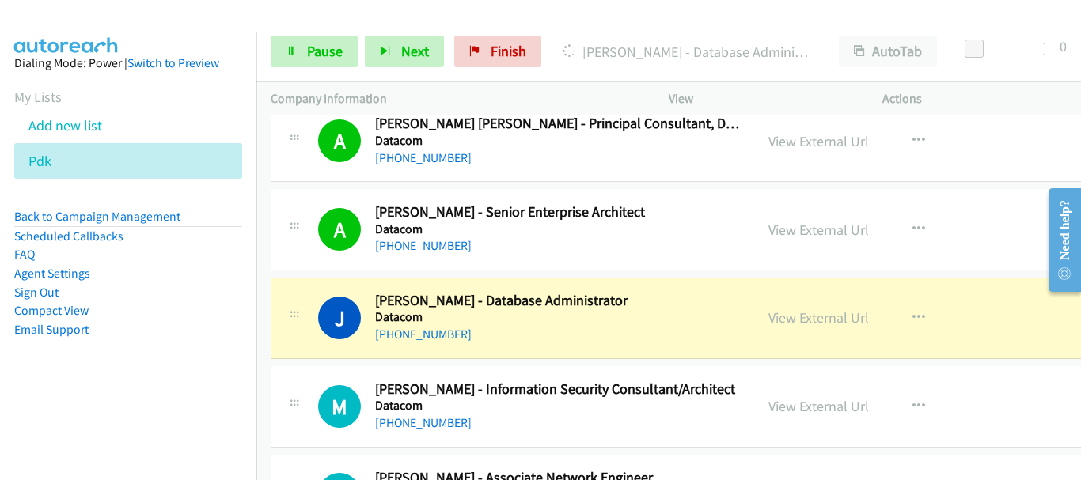
drag, startPoint x: 904, startPoint y: 248, endPoint x: 616, endPoint y: 418, distance: 334.5
click at [904, 248] on div "View External Url View External Url Schedule/Manage Callback Start Calls Here R…" at bounding box center [882, 229] width 256 height 52
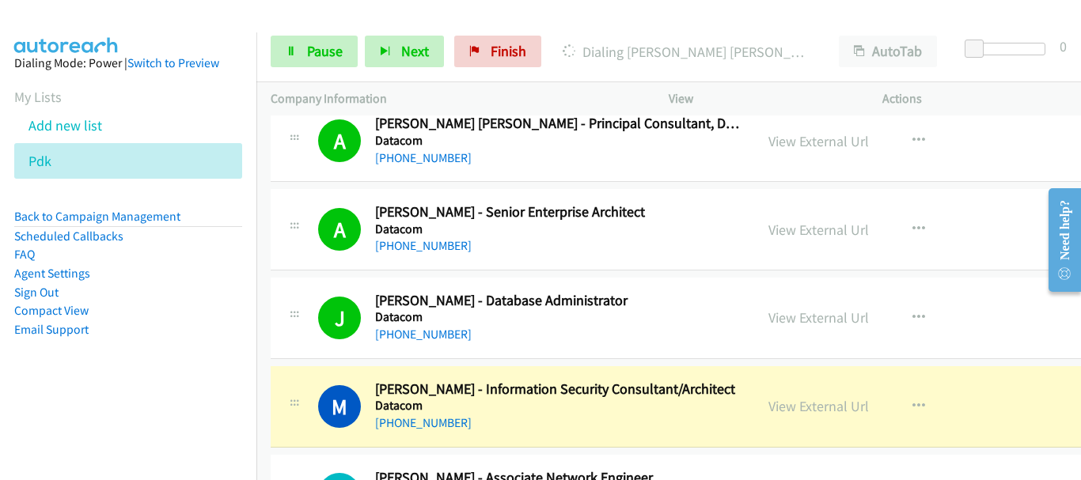
click at [84, 78] on aside "Dialing Mode: Power | Switch to Preview My Lists Add new list Pdk Back to Campa…" at bounding box center [128, 221] width 256 height 378
click at [314, 54] on span "Pause" at bounding box center [325, 51] width 36 height 18
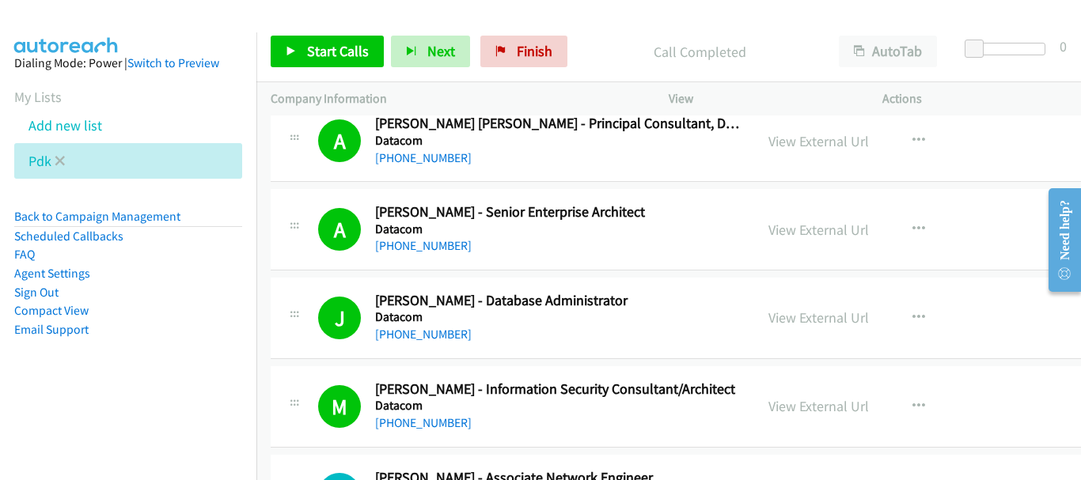
drag, startPoint x: 53, startPoint y: 157, endPoint x: 63, endPoint y: 154, distance: 9.8
click at [53, 157] on li "Pdk" at bounding box center [128, 161] width 228 height 36
click at [63, 154] on link at bounding box center [60, 161] width 11 height 18
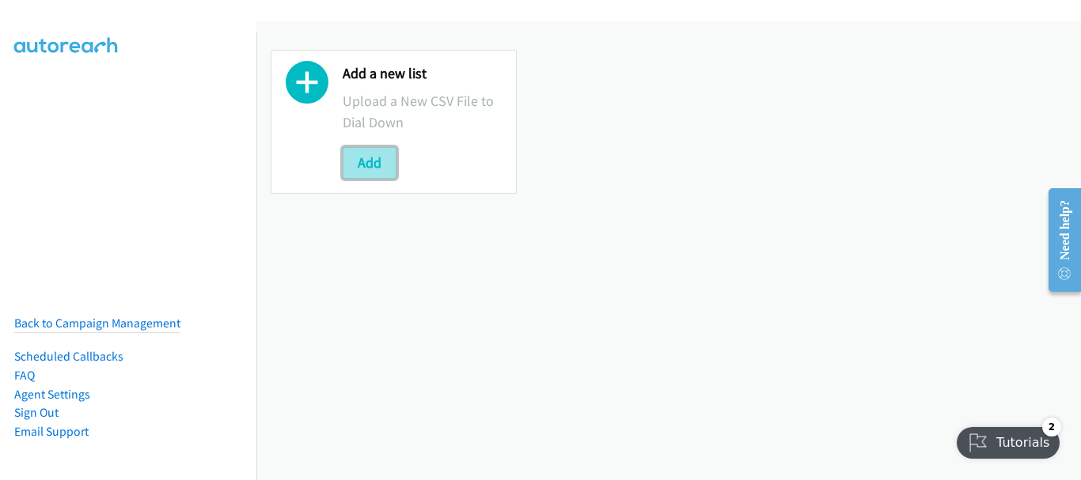
click at [366, 165] on button "Add" at bounding box center [370, 163] width 54 height 32
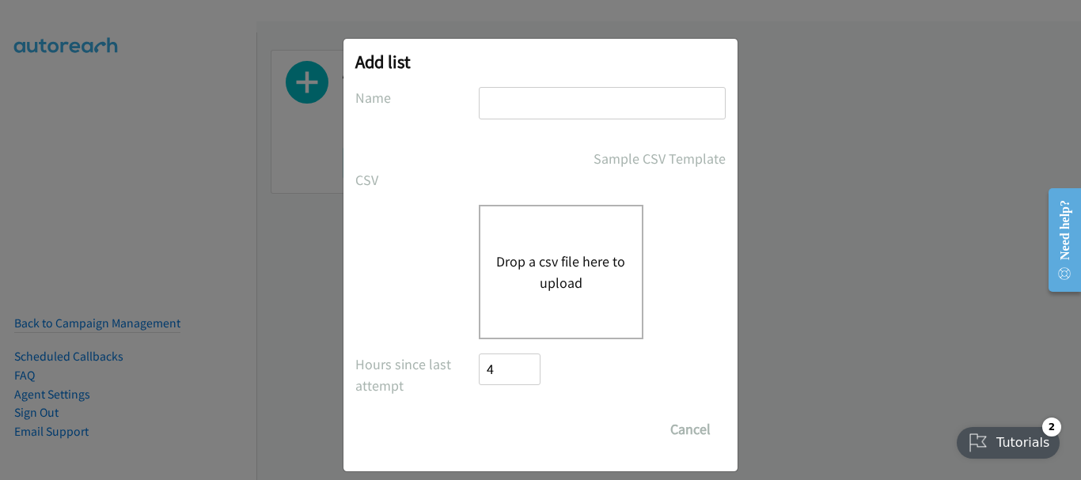
click at [583, 104] on input "text" at bounding box center [602, 103] width 247 height 32
type input "PDK"
click at [511, 280] on button "Drop a csv file here to upload" at bounding box center [561, 272] width 130 height 43
click at [400, 257] on div "Drop a csv file here to upload" at bounding box center [540, 272] width 370 height 135
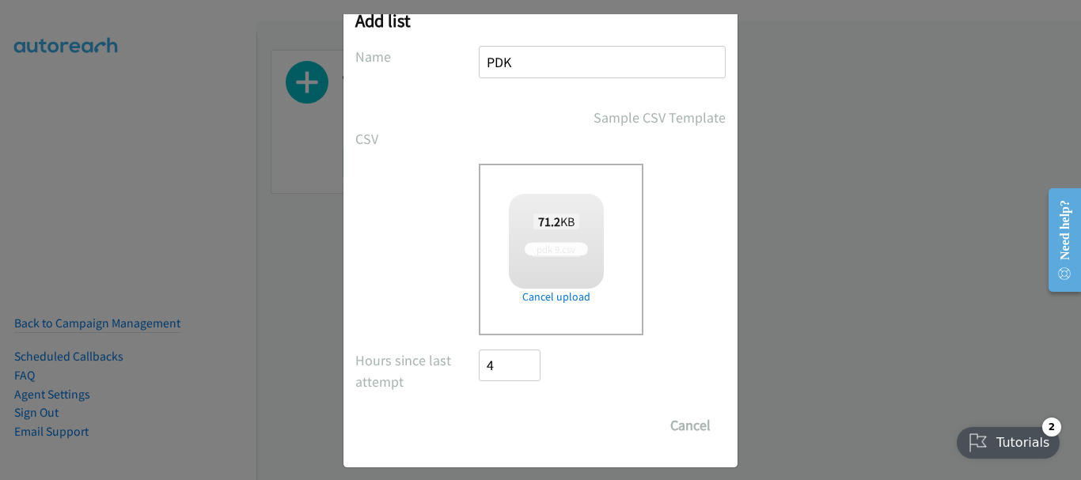
scroll to position [53, 0]
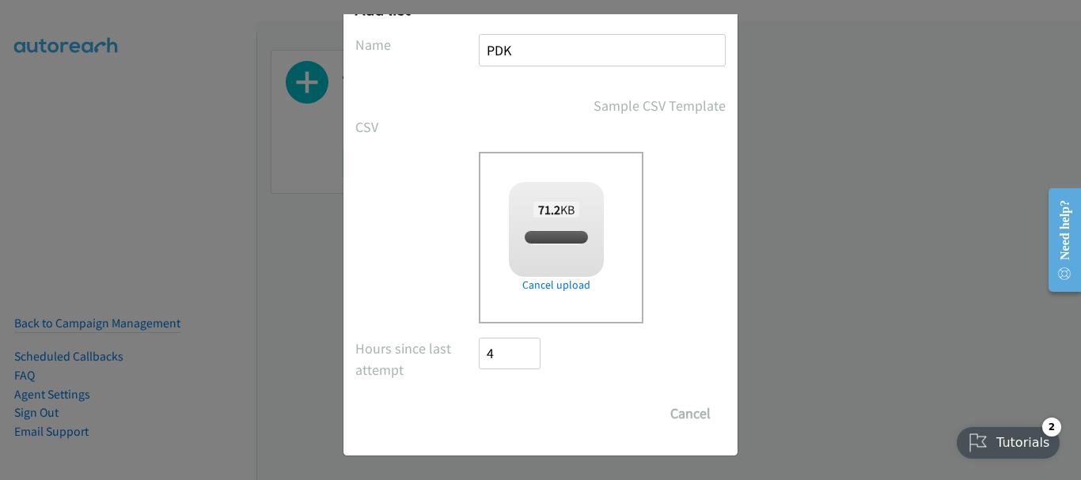
checkbox input "true"
click at [513, 411] on input "Save List" at bounding box center [520, 414] width 83 height 32
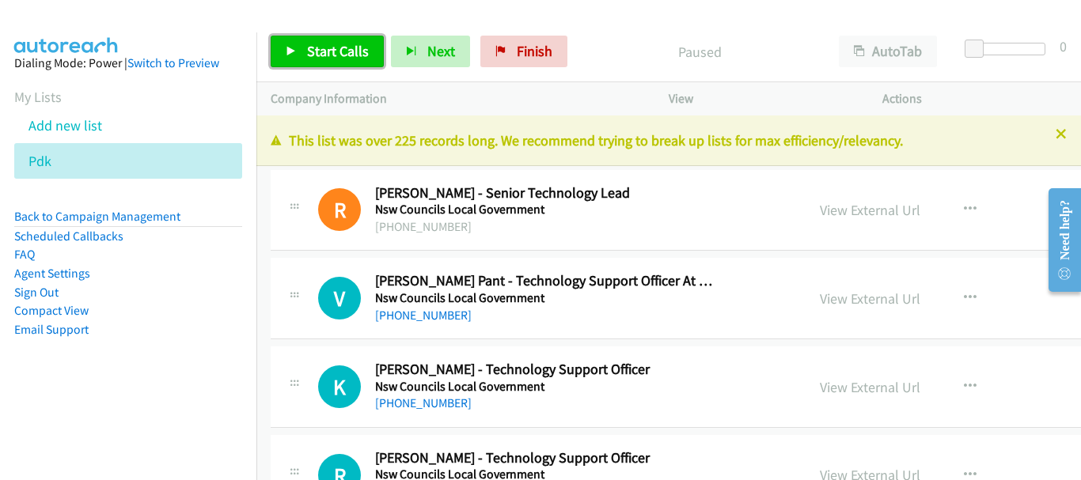
click at [310, 51] on span "Start Calls" at bounding box center [338, 51] width 62 height 18
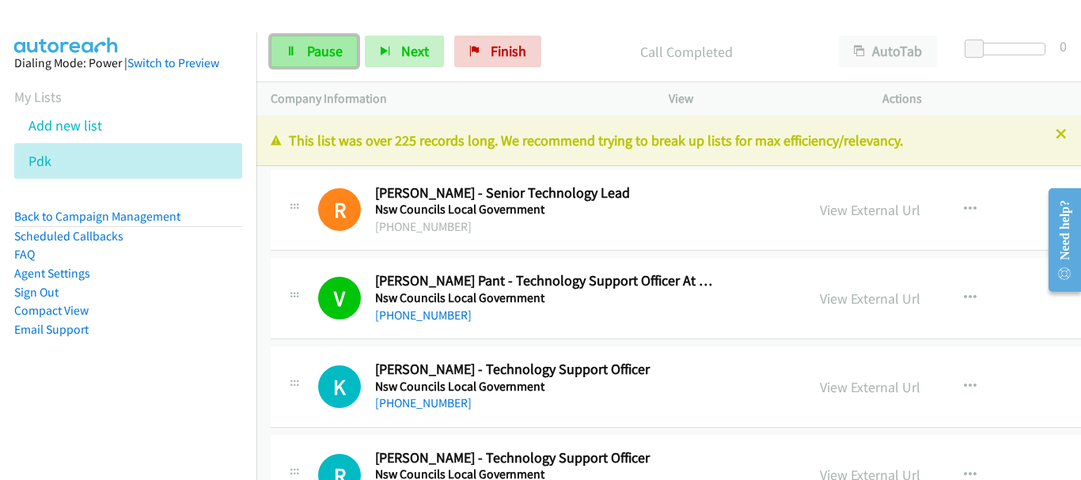
click at [302, 44] on link "Pause" at bounding box center [314, 52] width 87 height 32
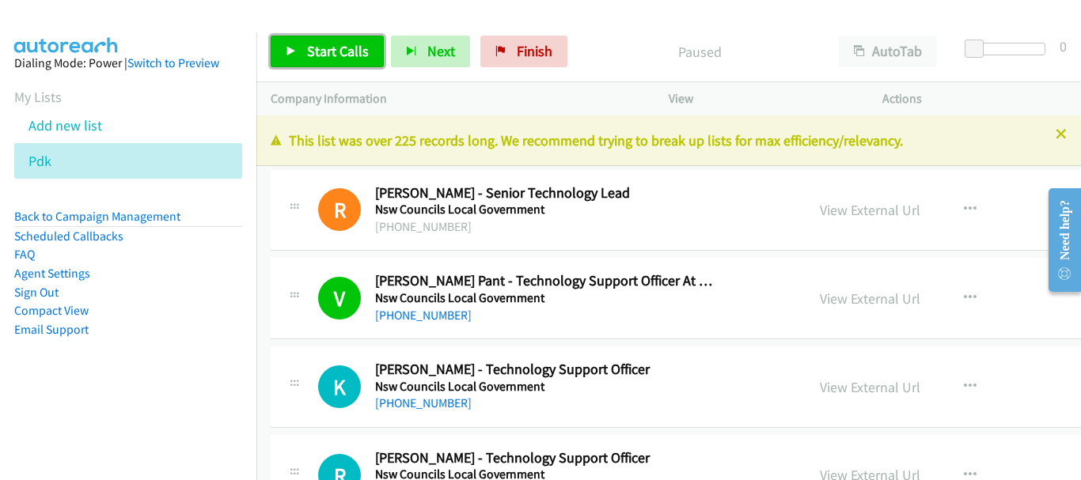
click at [315, 54] on span "Start Calls" at bounding box center [338, 51] width 62 height 18
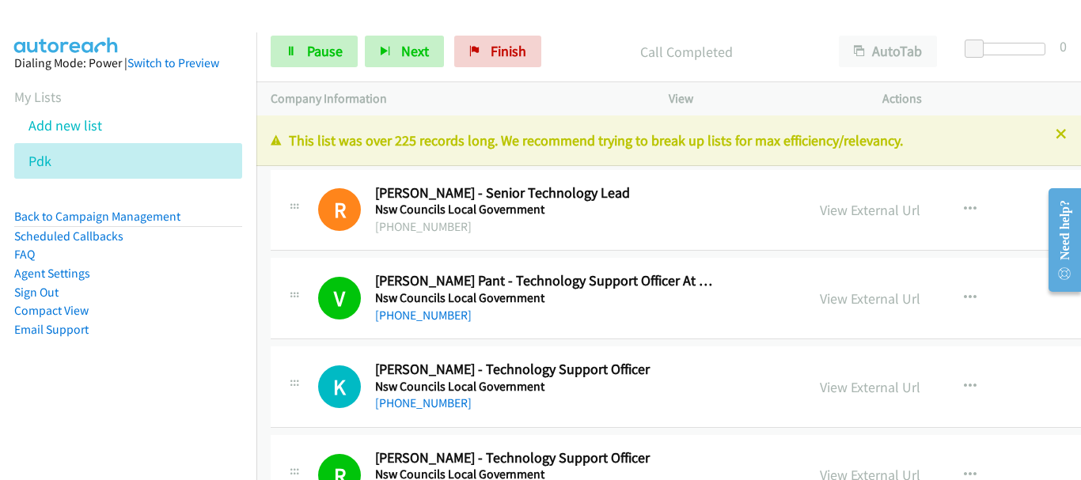
click at [131, 25] on div at bounding box center [533, 30] width 1067 height 61
click at [337, 47] on span "Pause" at bounding box center [325, 51] width 36 height 18
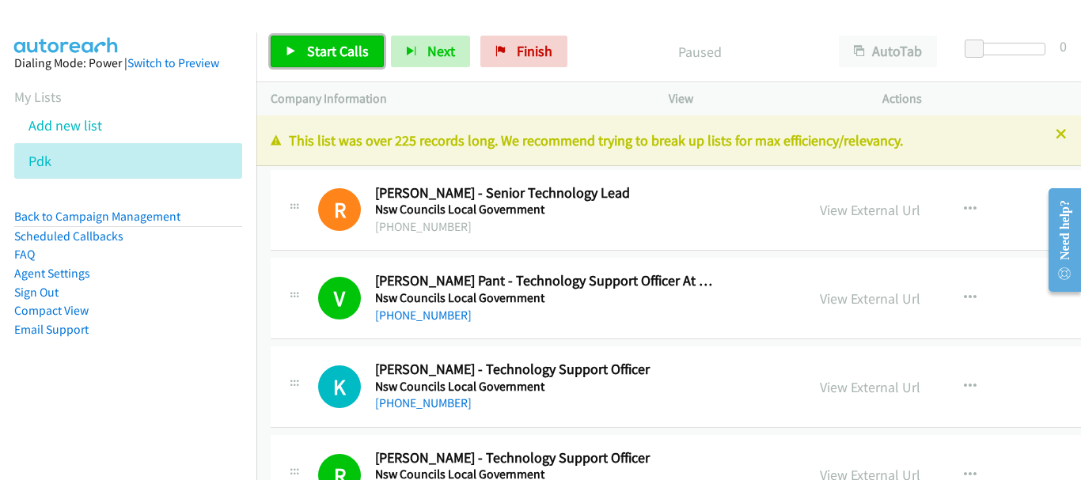
click at [298, 57] on link "Start Calls" at bounding box center [327, 52] width 113 height 32
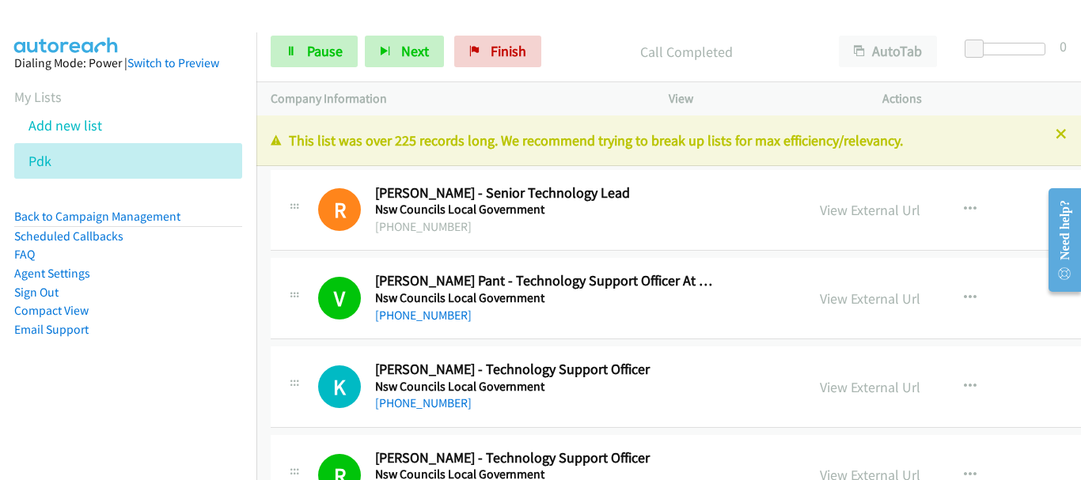
click at [995, 84] on div "Actions" at bounding box center [975, 98] width 214 height 33
click at [344, 44] on link "Pause" at bounding box center [314, 52] width 87 height 32
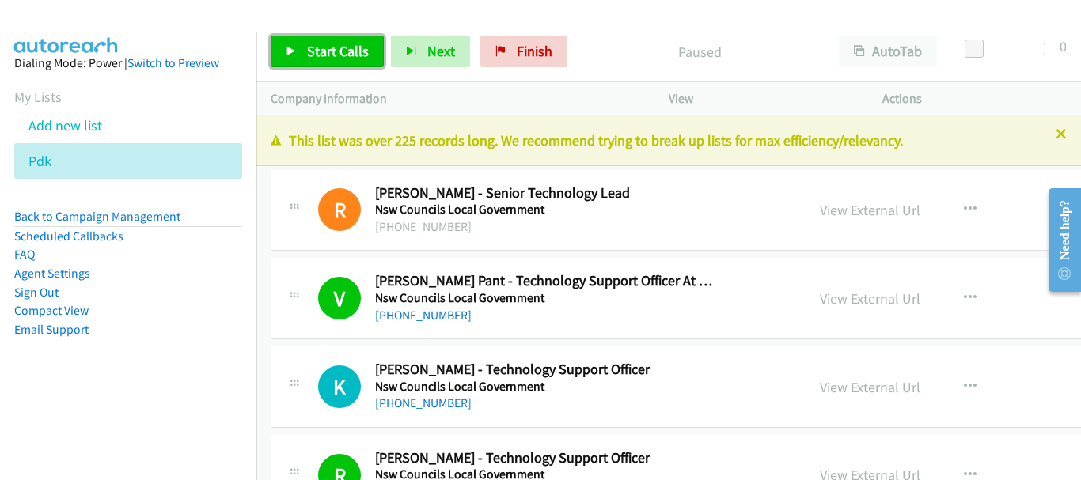
click at [347, 54] on span "Start Calls" at bounding box center [338, 51] width 62 height 18
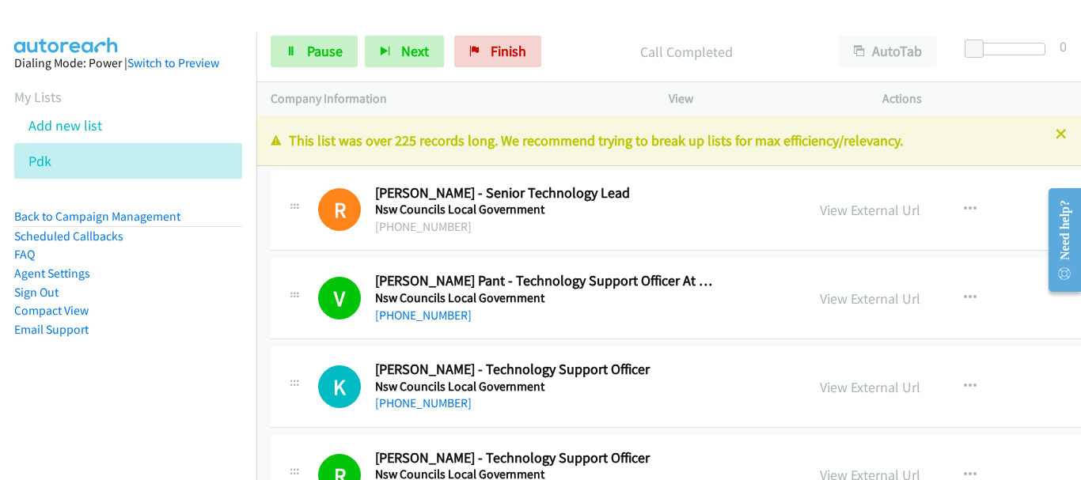
click at [128, 12] on div at bounding box center [533, 30] width 1067 height 61
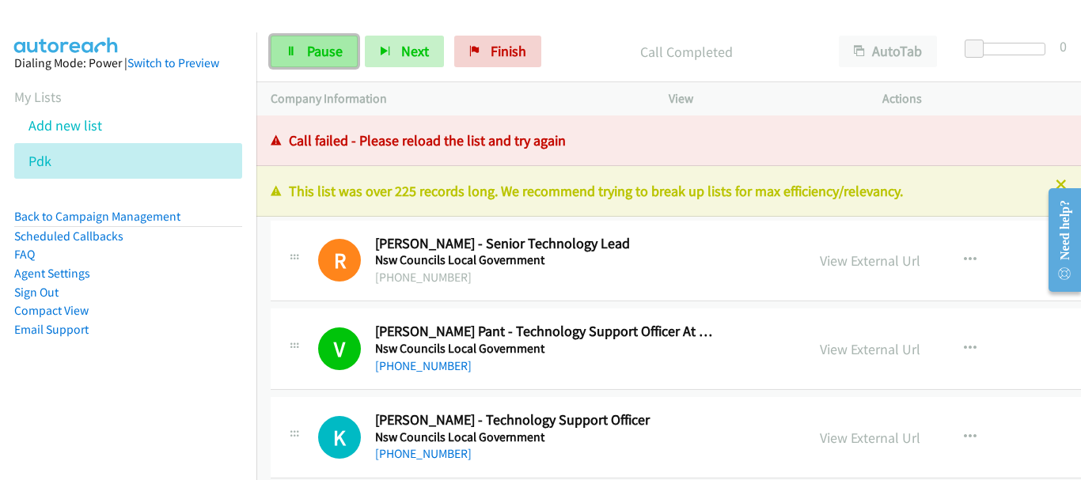
click at [317, 39] on link "Pause" at bounding box center [314, 52] width 87 height 32
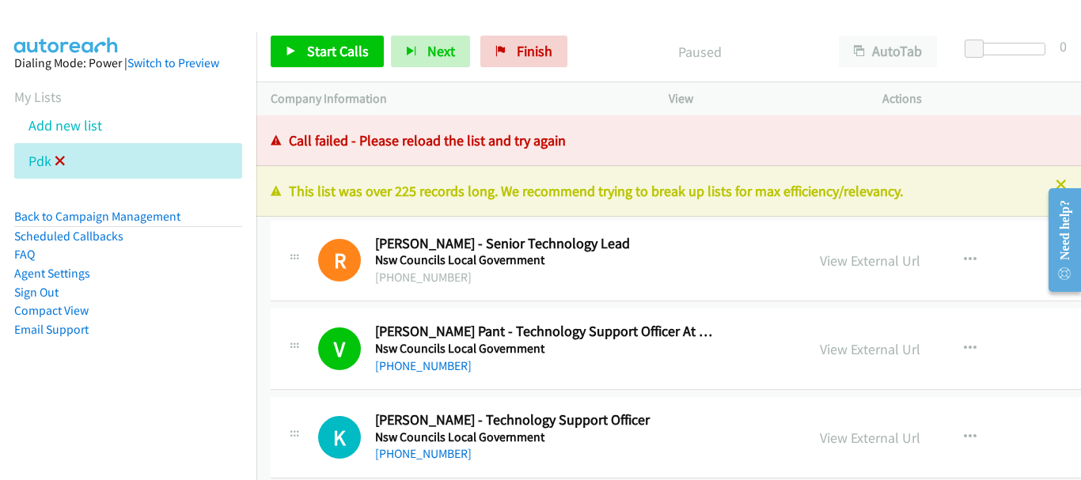
click at [63, 157] on icon at bounding box center [60, 162] width 11 height 11
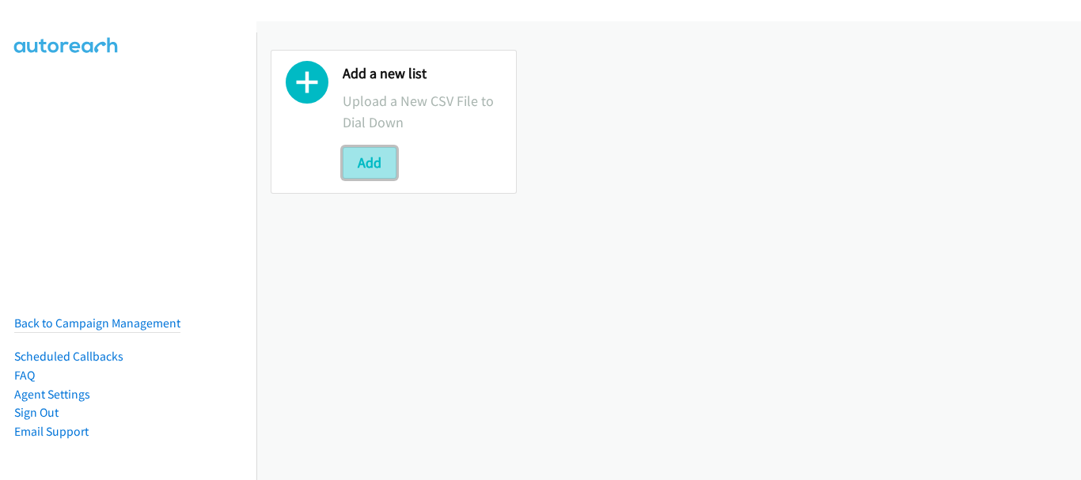
click at [366, 158] on button "Add" at bounding box center [370, 163] width 54 height 32
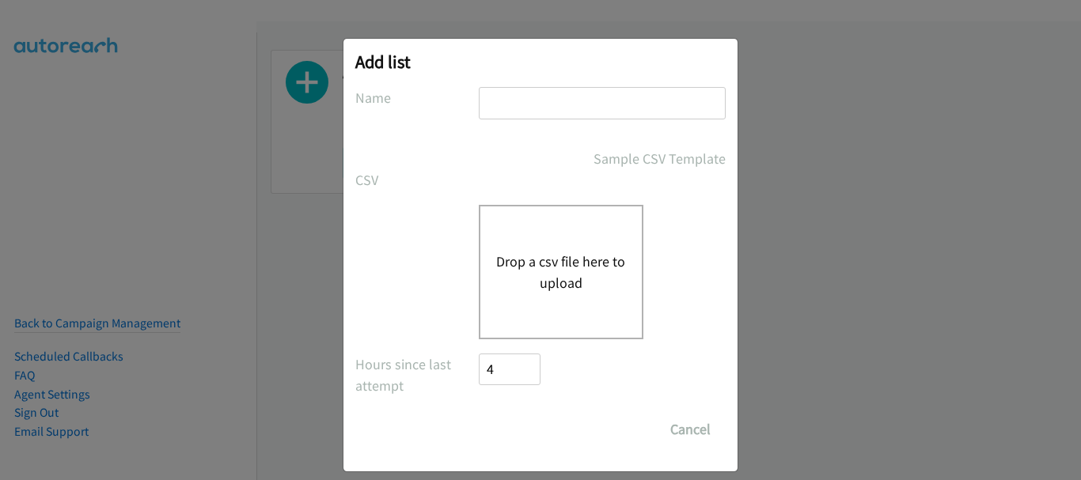
drag, startPoint x: 591, startPoint y: 93, endPoint x: 589, endPoint y: 116, distance: 22.3
click at [591, 93] on input "text" at bounding box center [602, 103] width 247 height 32
type input "PDK"
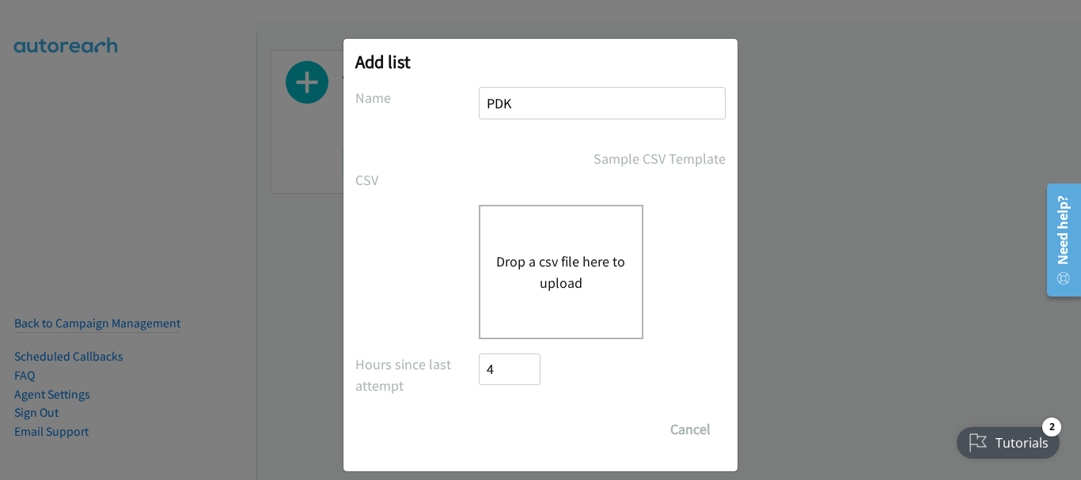
click at [522, 300] on div "Drop a csv file here to upload" at bounding box center [561, 272] width 165 height 135
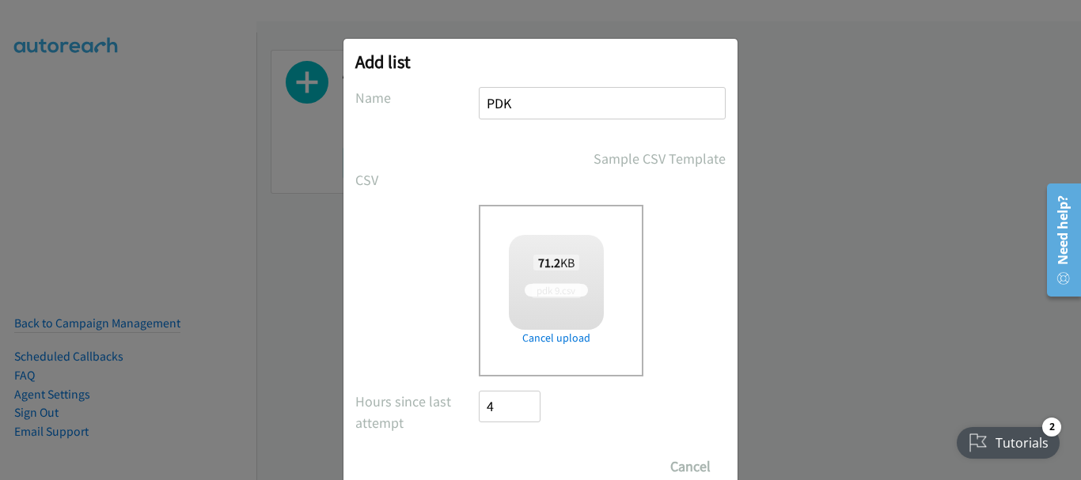
scroll to position [53, 0]
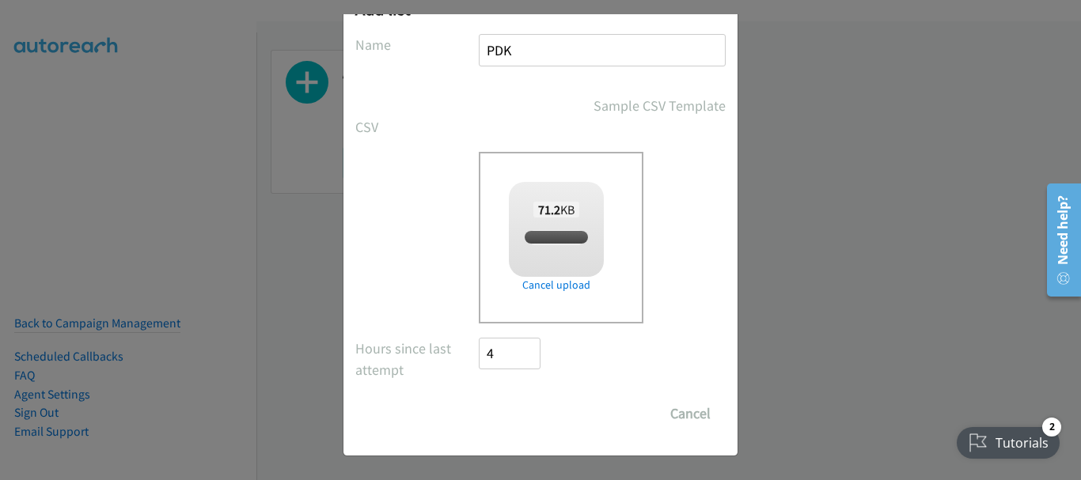
checkbox input "true"
click at [508, 406] on input "Save List" at bounding box center [520, 414] width 83 height 32
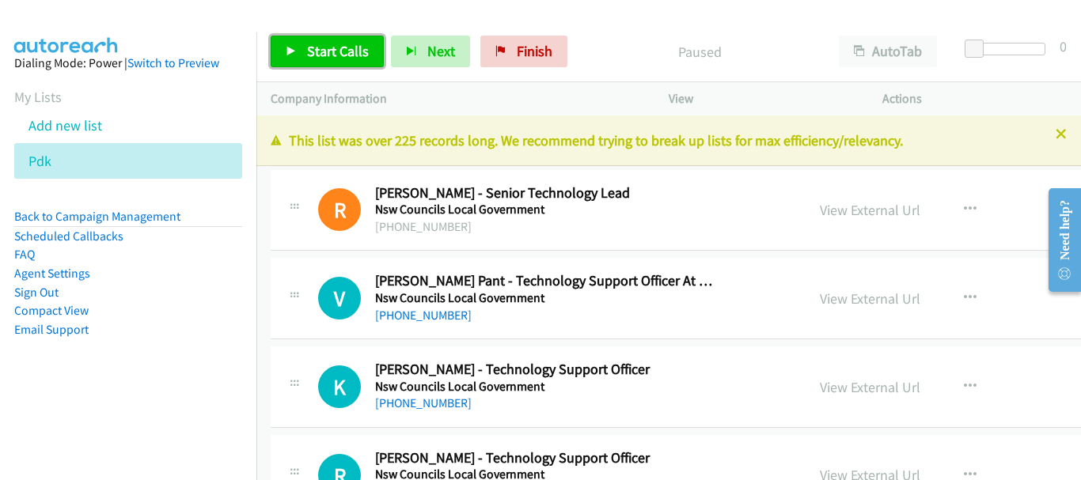
click at [320, 58] on span "Start Calls" at bounding box center [338, 51] width 62 height 18
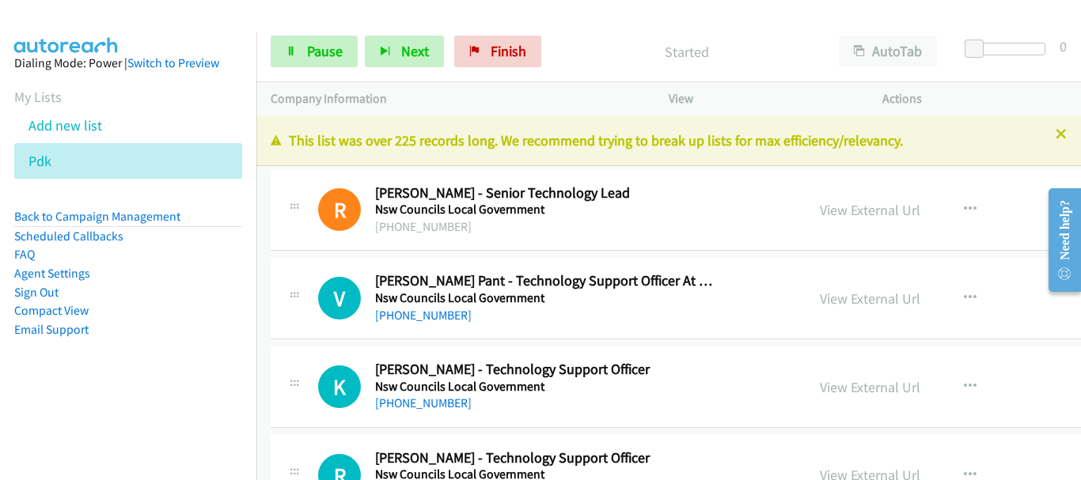
click at [141, 29] on div at bounding box center [533, 30] width 1067 height 61
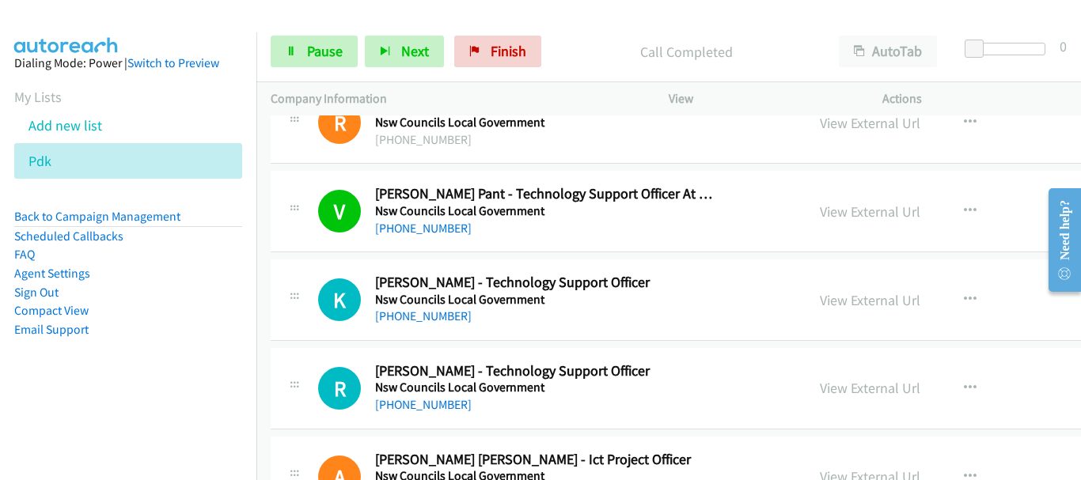
scroll to position [158, 0]
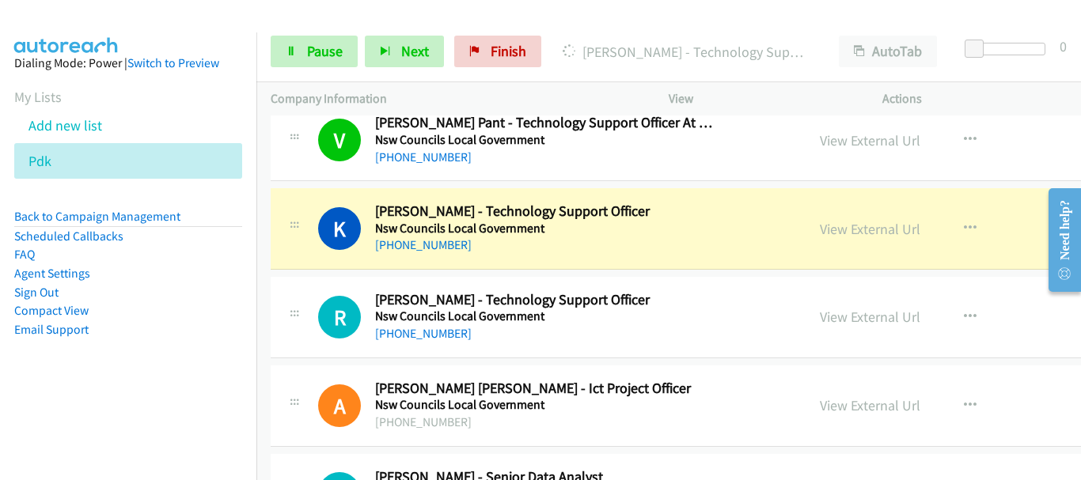
click at [130, 39] on aside "Dialing Mode: Power | Switch to Preview My Lists Add new list Pdk Back to Campa…" at bounding box center [128, 221] width 256 height 378
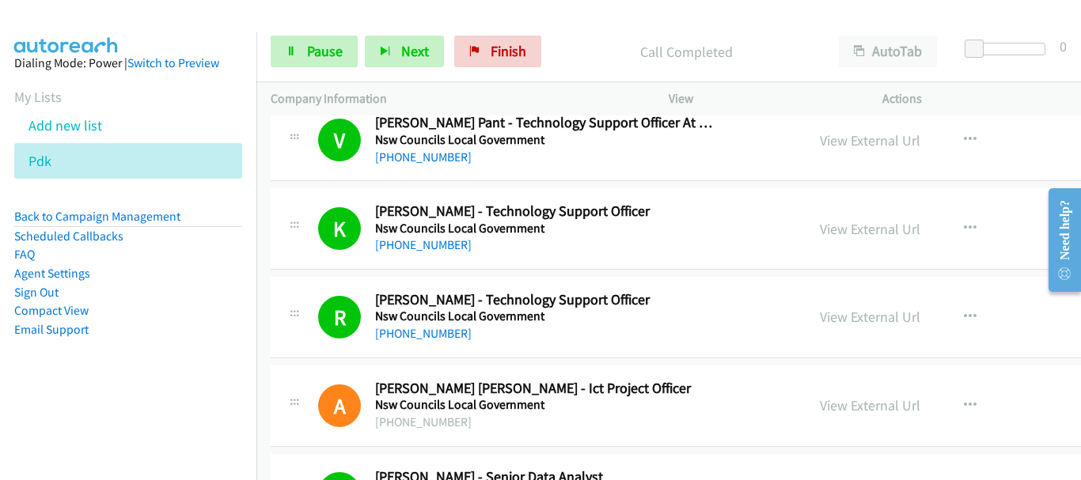
click at [96, 36] on aside "Dialing Mode: Power | Switch to Preview My Lists Add new list Pdk Back to Campa…" at bounding box center [128, 221] width 256 height 378
click at [313, 59] on span "Pause" at bounding box center [325, 51] width 36 height 18
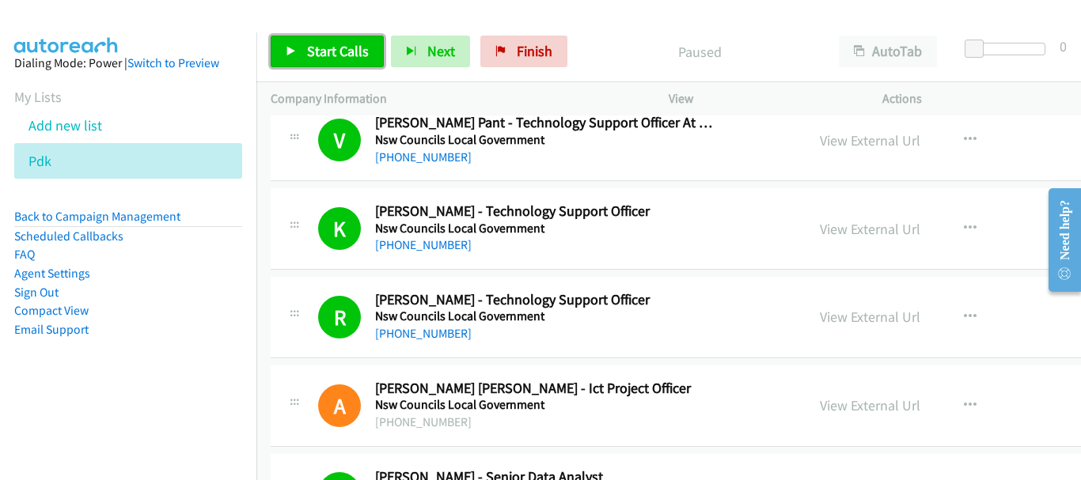
click at [307, 46] on span "Start Calls" at bounding box center [338, 51] width 62 height 18
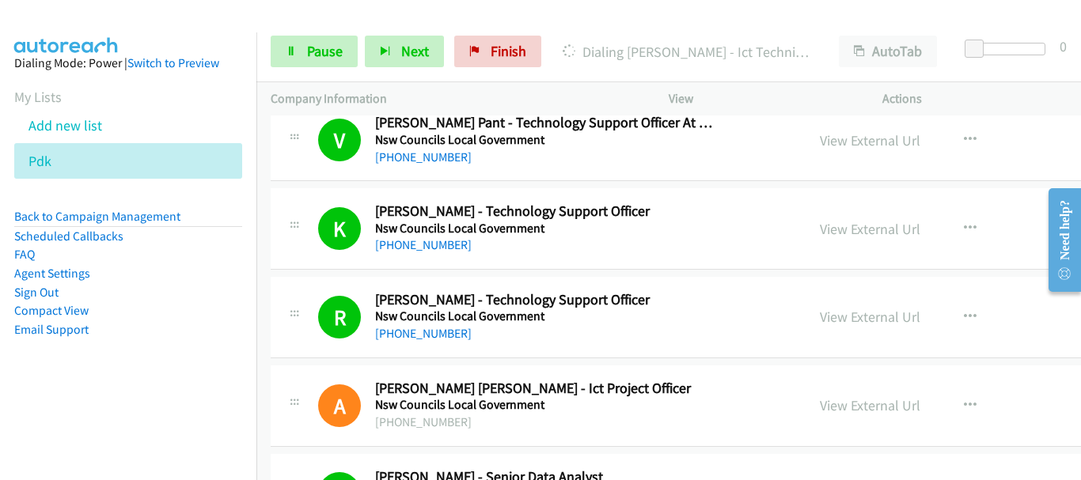
click at [157, 33] on aside "Dialing Mode: Power | Switch to Preview My Lists Add new list Pdk Back to Campa…" at bounding box center [128, 221] width 256 height 378
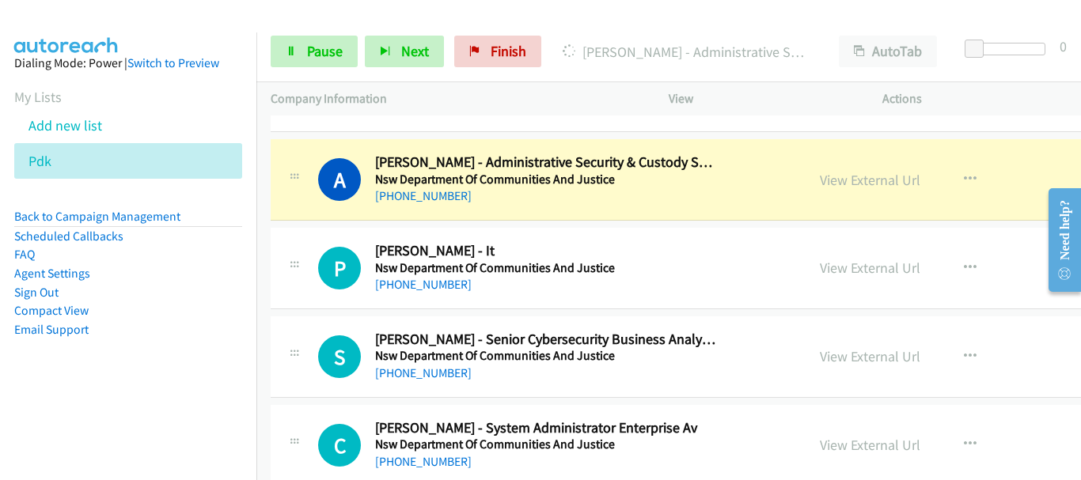
scroll to position [1108, 0]
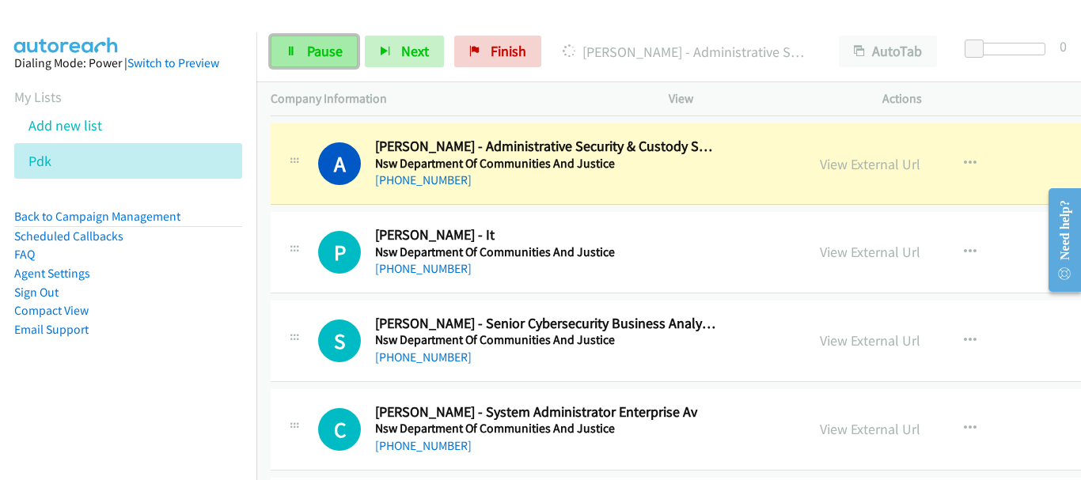
click at [333, 56] on span "Pause" at bounding box center [325, 51] width 36 height 18
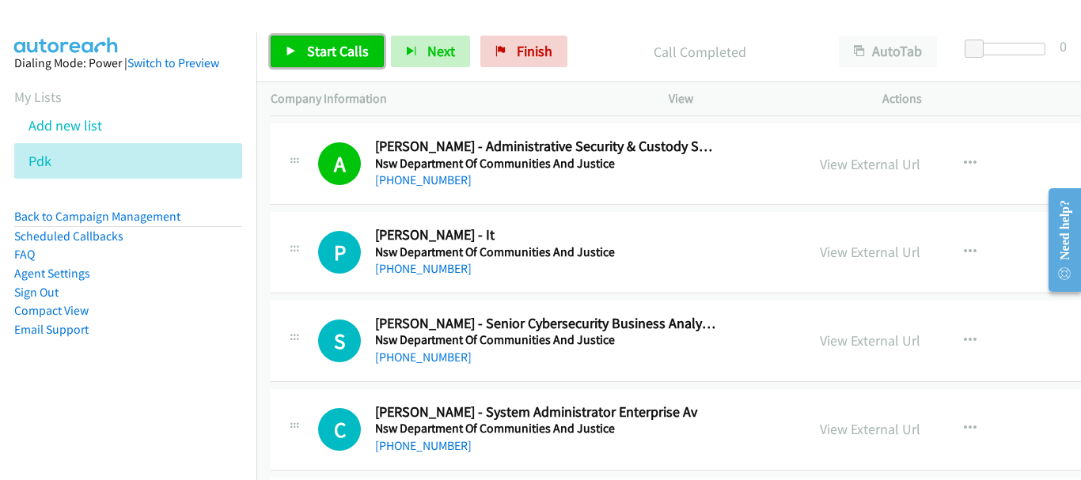
click at [324, 52] on span "Start Calls" at bounding box center [338, 51] width 62 height 18
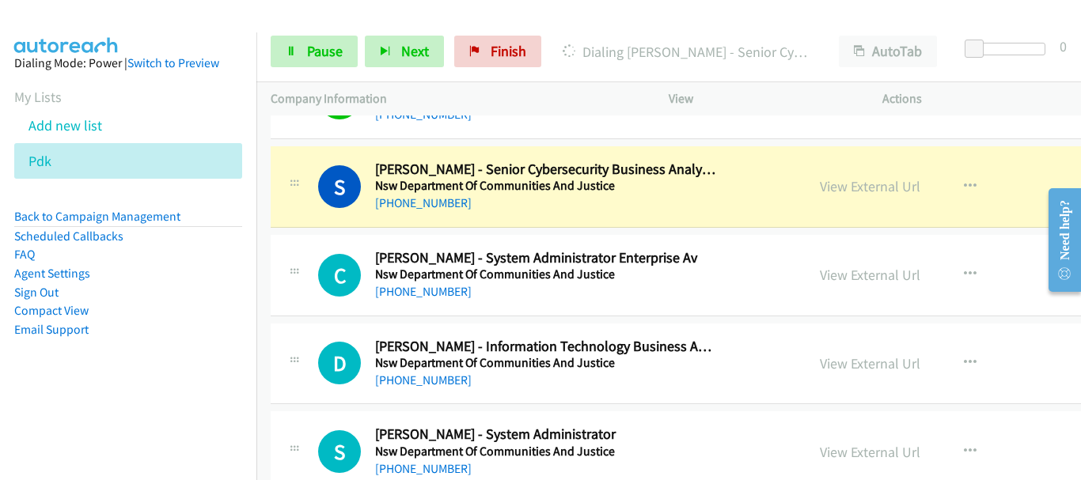
scroll to position [1266, 0]
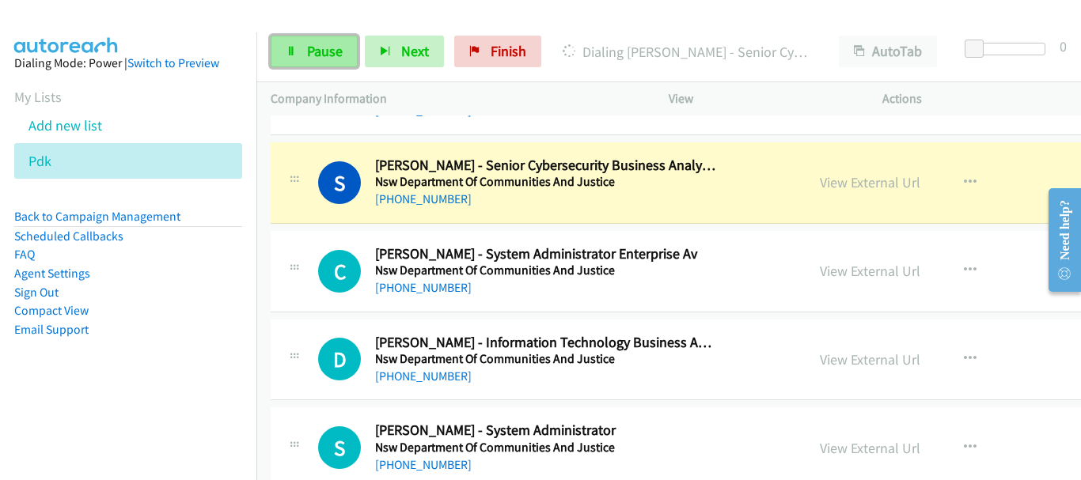
click at [299, 53] on link "Pause" at bounding box center [314, 52] width 87 height 32
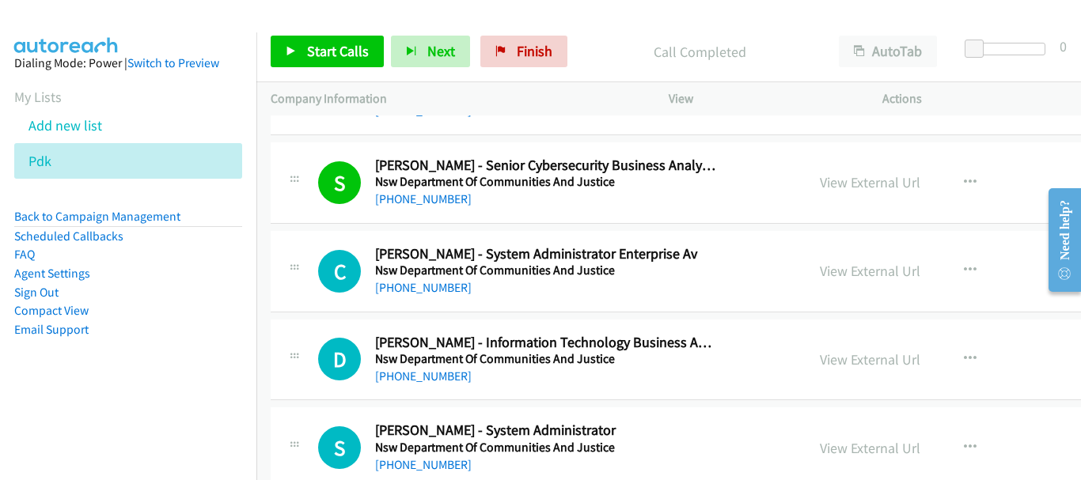
scroll to position [1345, 0]
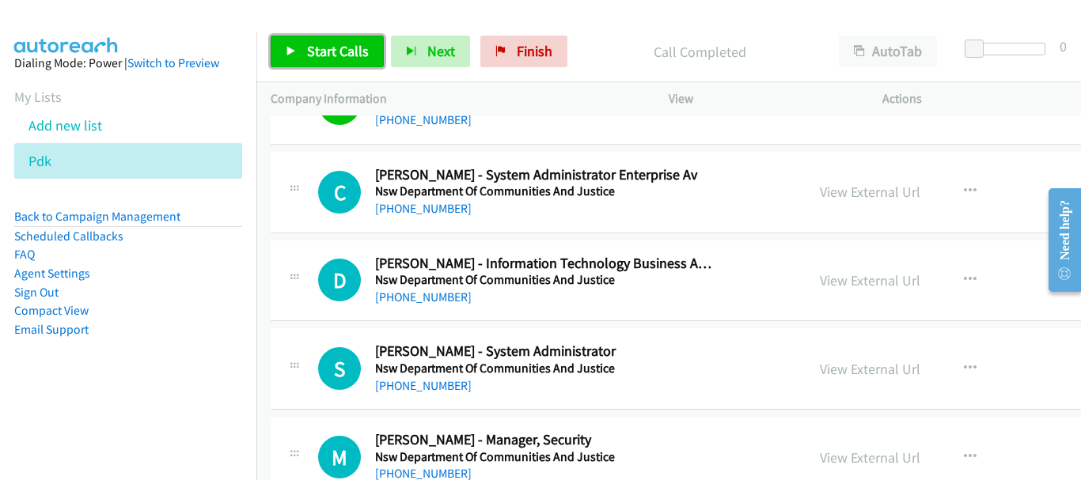
click at [367, 55] on link "Start Calls" at bounding box center [327, 52] width 113 height 32
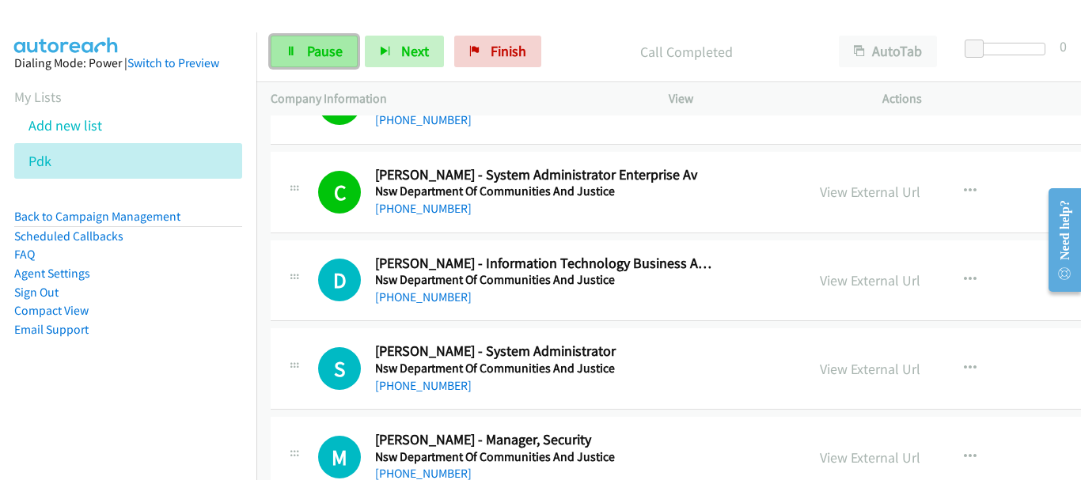
click at [311, 55] on span "Pause" at bounding box center [325, 51] width 36 height 18
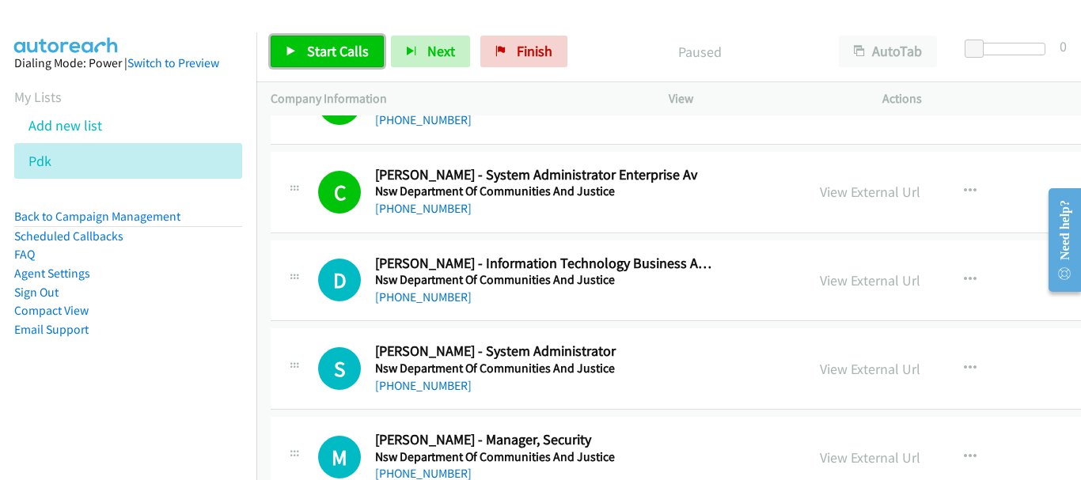
click at [311, 55] on span "Start Calls" at bounding box center [338, 51] width 62 height 18
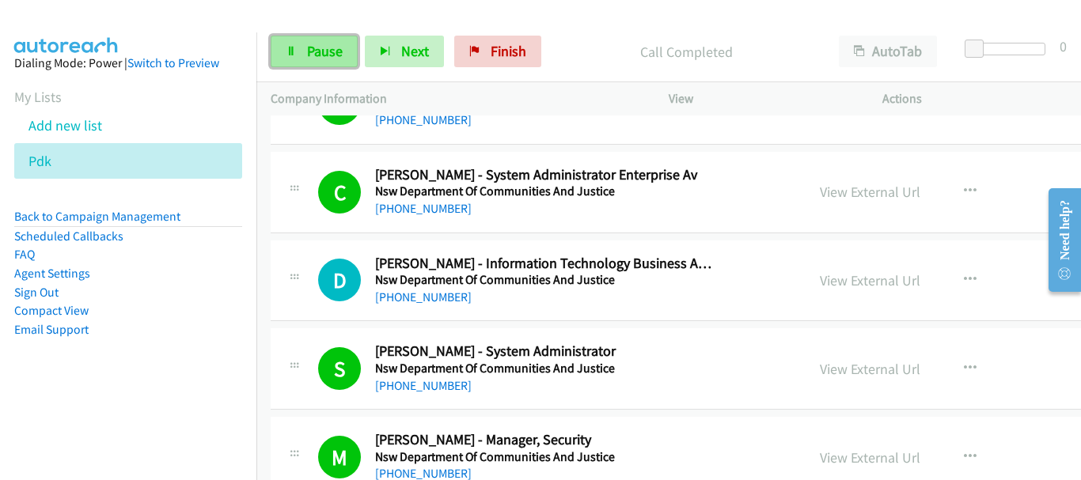
click at [326, 58] on span "Pause" at bounding box center [325, 51] width 36 height 18
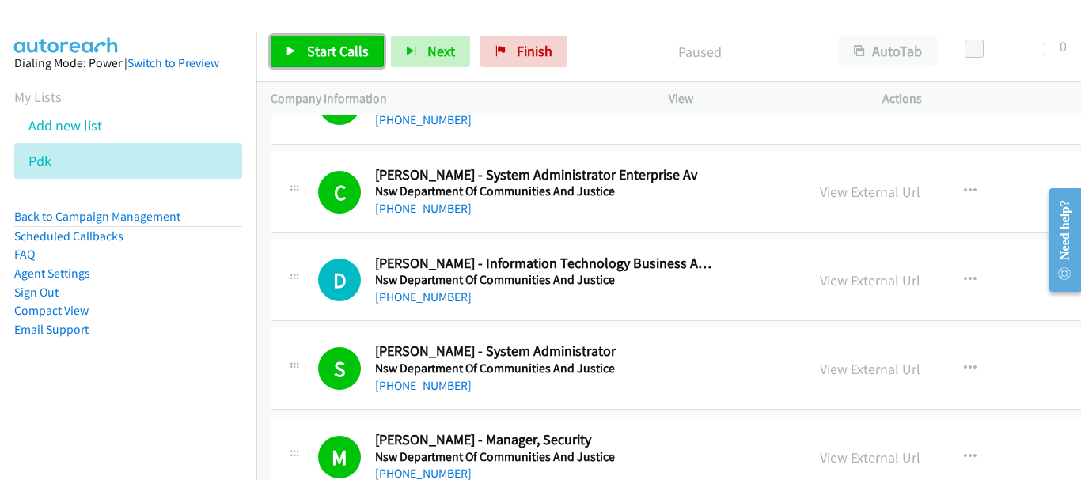
click at [325, 58] on span "Start Calls" at bounding box center [338, 51] width 62 height 18
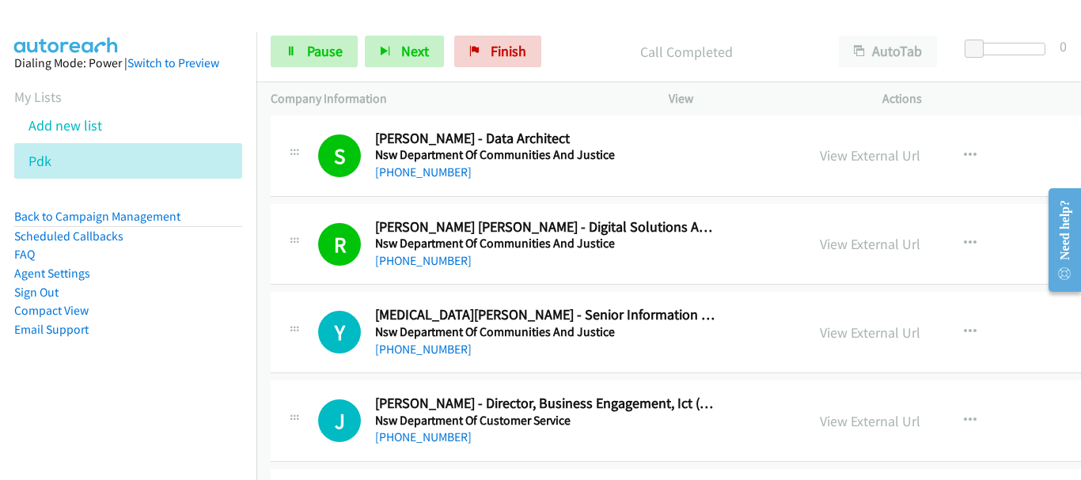
scroll to position [2295, 0]
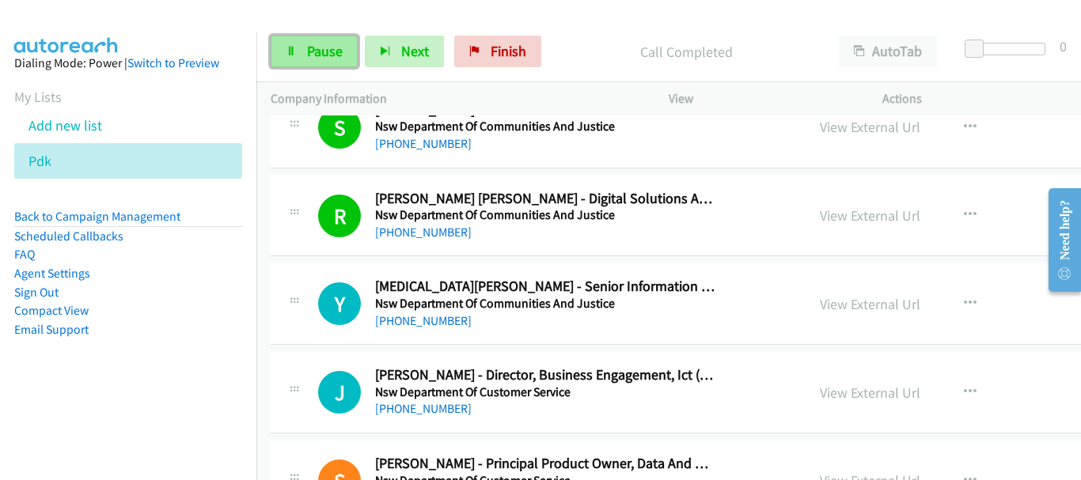
click at [305, 50] on link "Pause" at bounding box center [314, 52] width 87 height 32
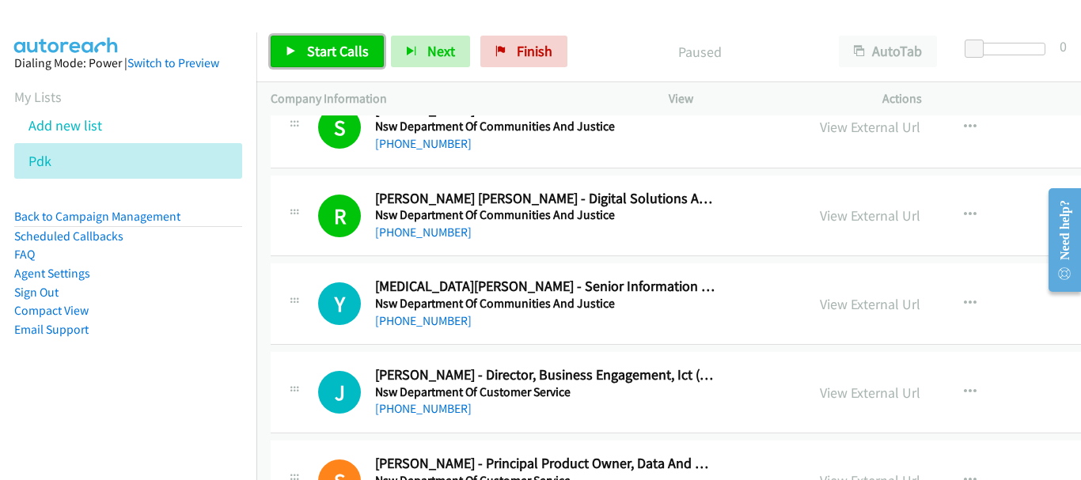
click at [344, 55] on span "Start Calls" at bounding box center [338, 51] width 62 height 18
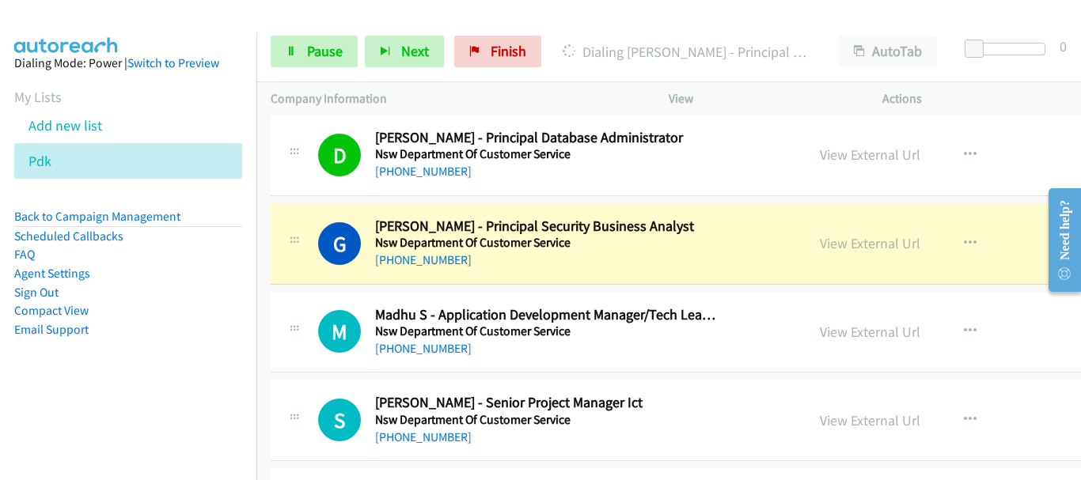
scroll to position [3165, 0]
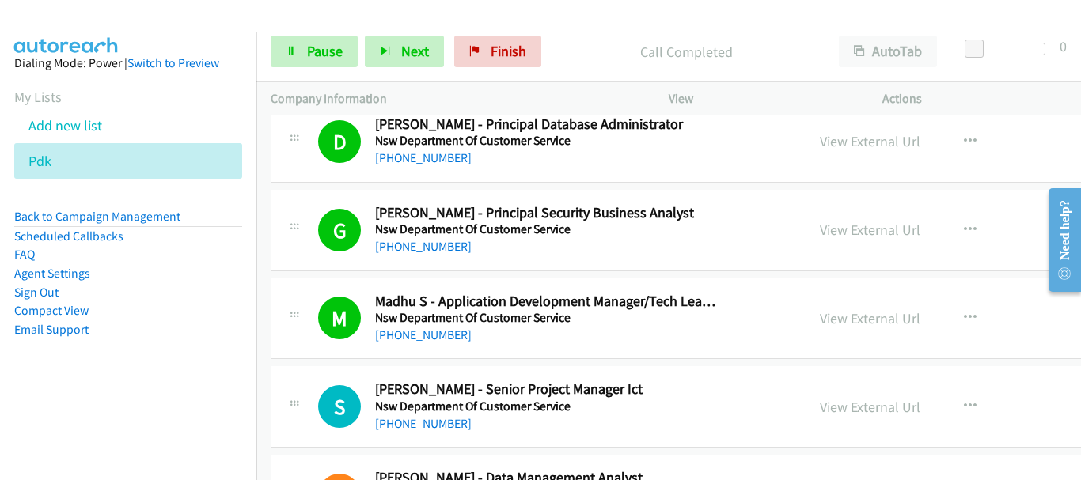
click at [69, 19] on img at bounding box center [66, 27] width 119 height 55
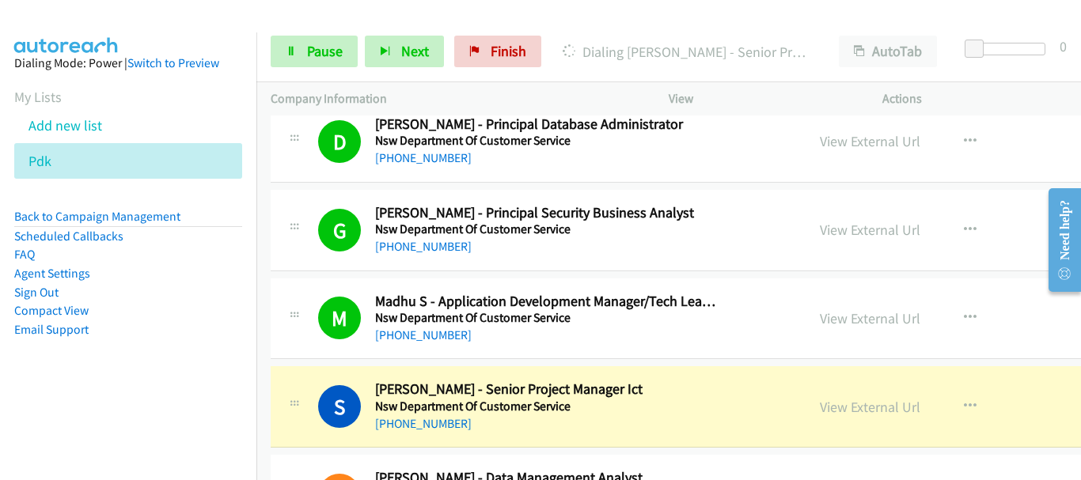
click at [123, 31] on img at bounding box center [66, 27] width 119 height 55
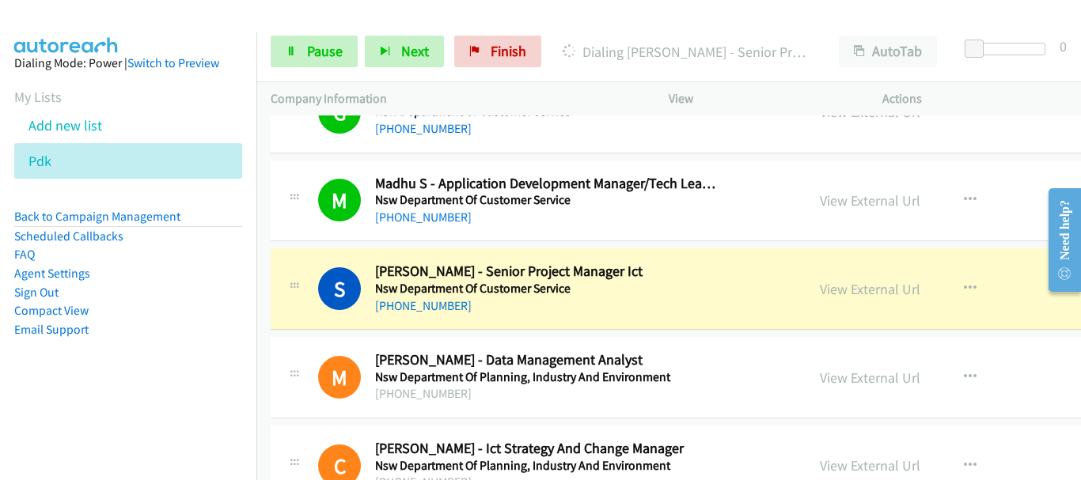
scroll to position [3403, 0]
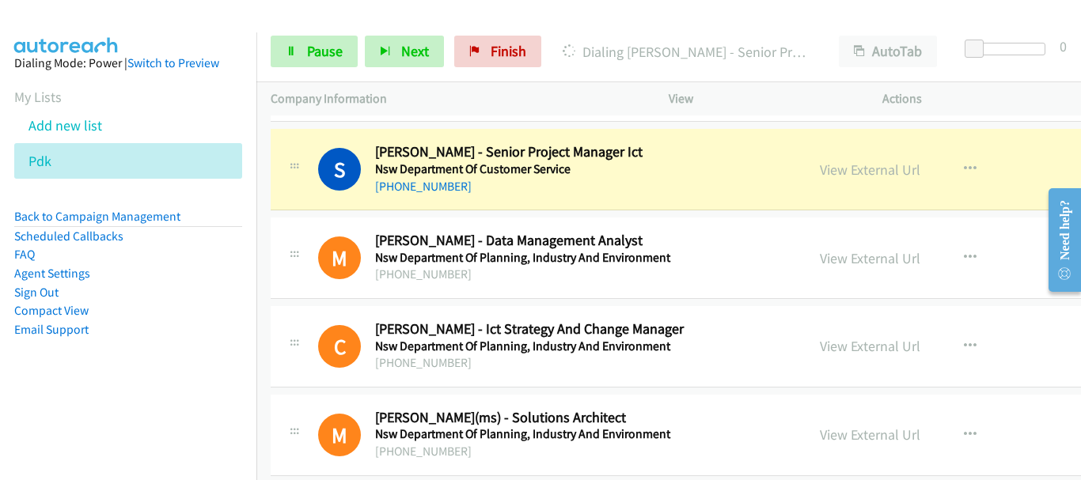
click at [138, 23] on div at bounding box center [533, 30] width 1067 height 61
click at [293, 47] on icon at bounding box center [291, 52] width 11 height 11
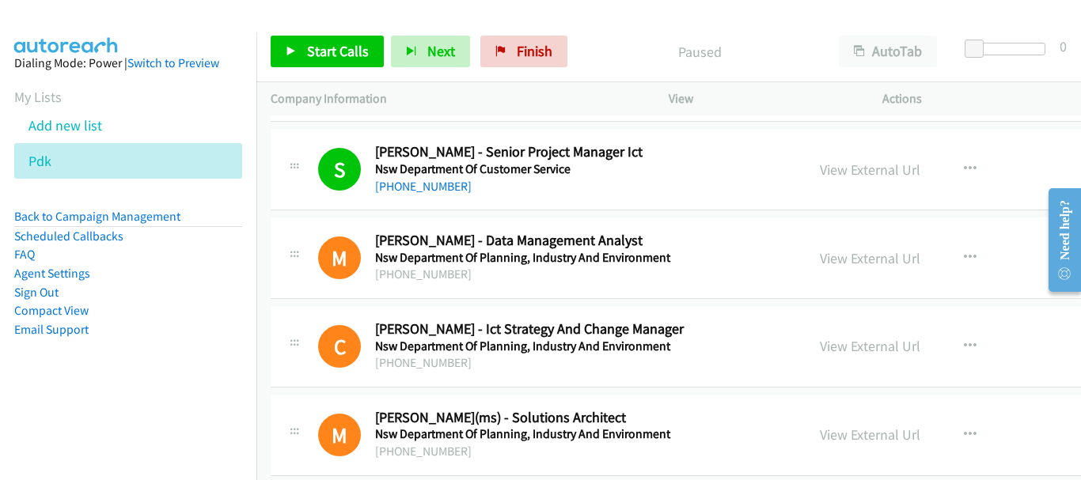
click at [100, 14] on img at bounding box center [66, 27] width 119 height 55
drag, startPoint x: 1027, startPoint y: 14, endPoint x: 960, endPoint y: 14, distance: 67.3
click at [1027, 14] on div at bounding box center [533, 30] width 1067 height 61
